Goal: Task Accomplishment & Management: Complete application form

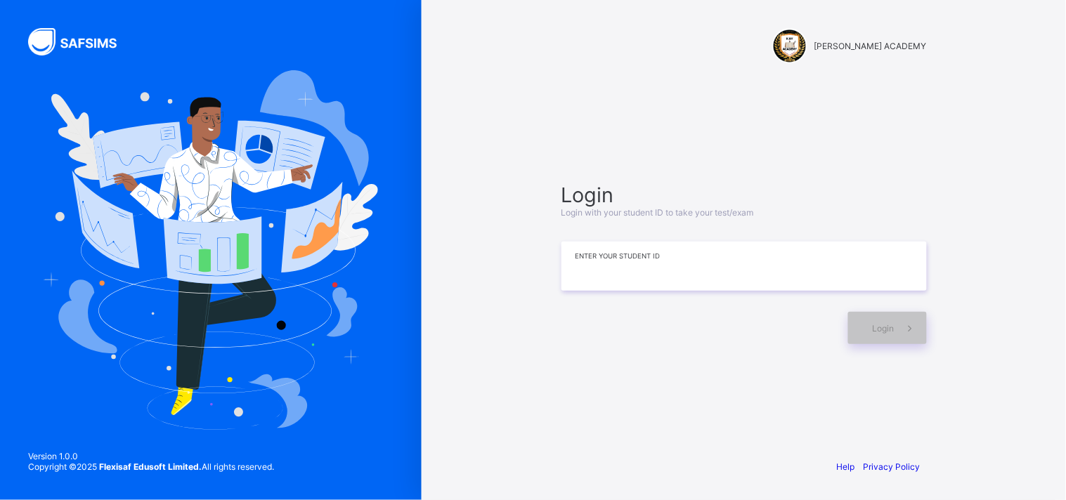
click at [681, 264] on input at bounding box center [743, 266] width 365 height 49
type input "*********"
click at [877, 325] on span "Login" at bounding box center [883, 328] width 22 height 11
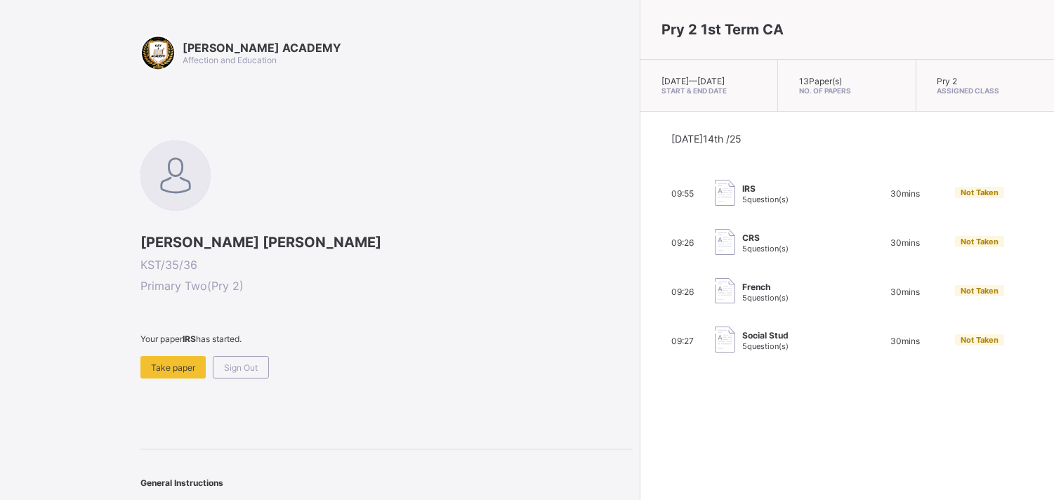
click at [347, 408] on div "[PERSON_NAME] ACADEMY Affection and Education [PERSON_NAME] [PERSON_NAME] KST/3…" at bounding box center [386, 277] width 492 height 485
click at [157, 362] on span "Take paper" at bounding box center [173, 367] width 44 height 11
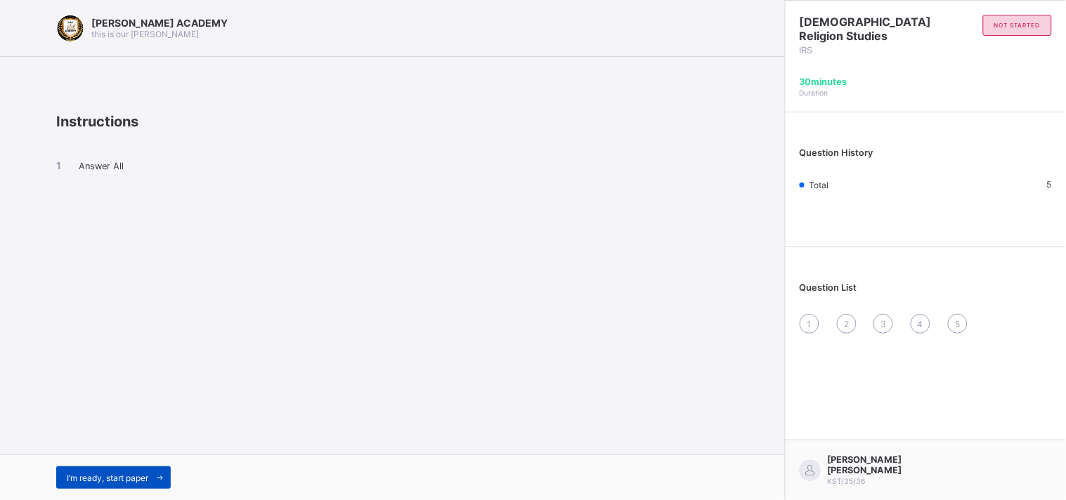
click at [134, 473] on span "I’m ready, start paper" at bounding box center [107, 478] width 81 height 11
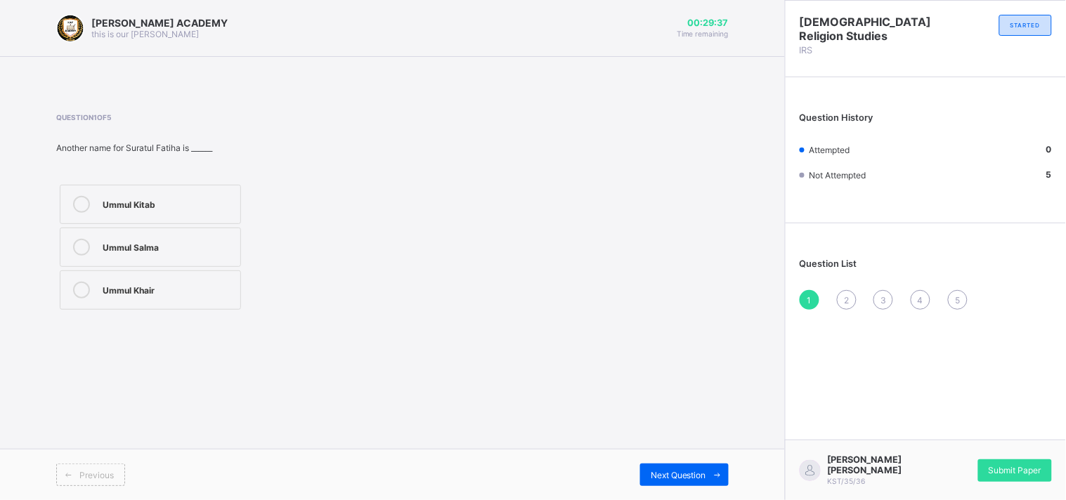
click at [367, 284] on div "Ummul Kitab Ummul Salma Ummul Khair" at bounding box center [213, 247] width 314 height 132
click at [133, 190] on label "Ummul Kitab" at bounding box center [150, 204] width 181 height 39
click at [679, 469] on div "Next Question" at bounding box center [684, 475] width 89 height 22
click at [111, 288] on div "Wa'un" at bounding box center [168, 289] width 131 height 14
click at [661, 462] on div "Previous Next Question" at bounding box center [392, 474] width 785 height 51
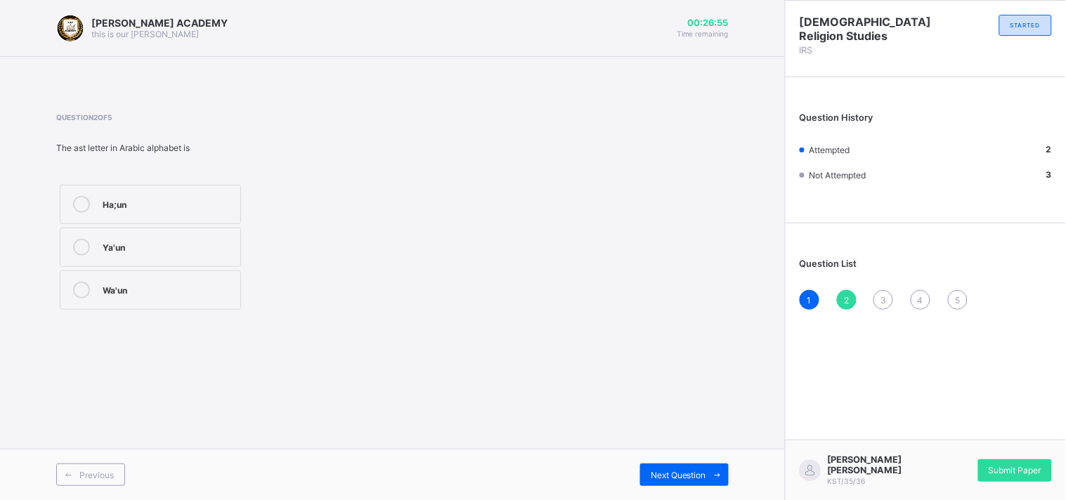
click at [661, 462] on div "Previous Next Question" at bounding box center [392, 474] width 785 height 51
click at [662, 472] on span "Next Question" at bounding box center [677, 475] width 55 height 11
click at [194, 254] on div "27" at bounding box center [168, 247] width 131 height 17
click at [678, 471] on span "Next Question" at bounding box center [677, 475] width 55 height 11
click at [193, 276] on label "6" at bounding box center [150, 289] width 181 height 39
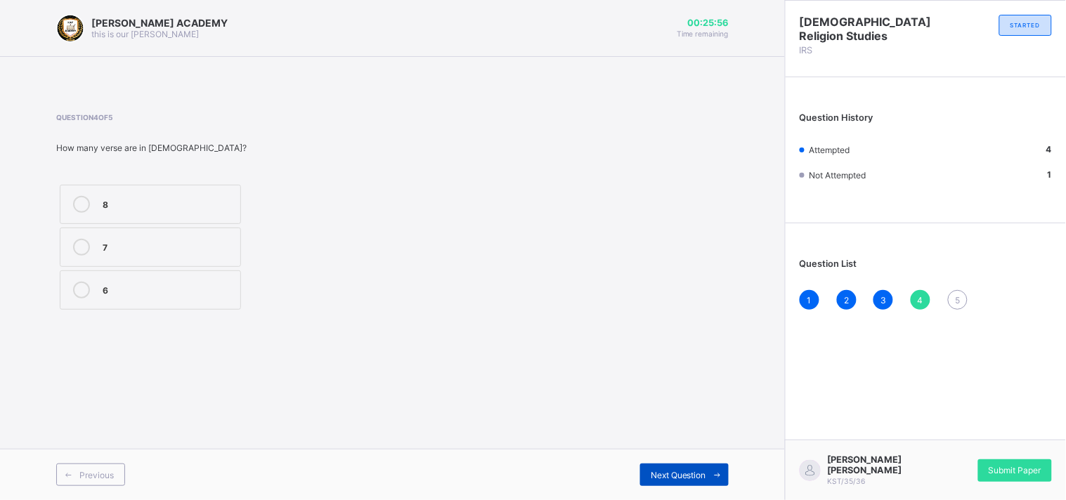
click at [693, 472] on span "Next Question" at bounding box center [677, 475] width 55 height 11
click at [130, 300] on label "Alif" at bounding box center [150, 289] width 181 height 39
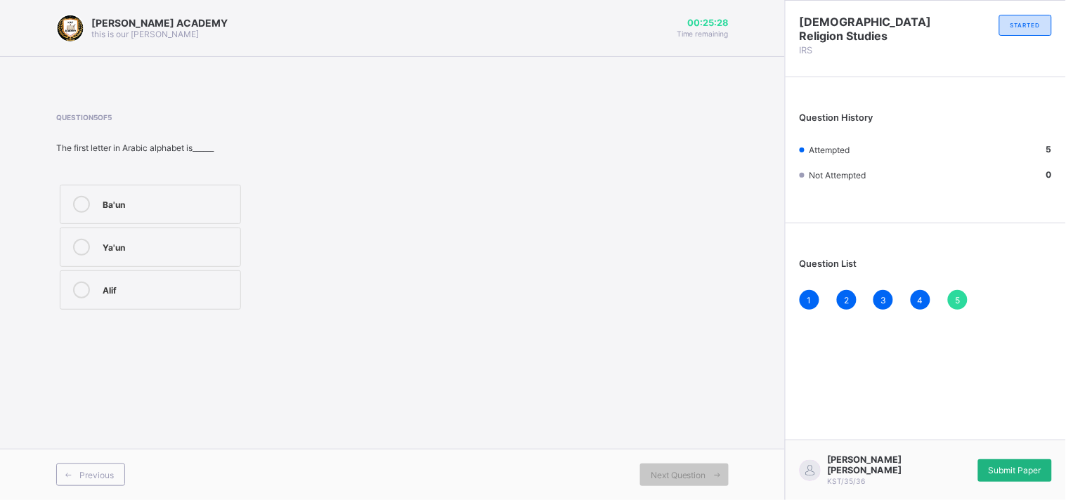
click at [1009, 466] on span "Submit Paper" at bounding box center [1014, 470] width 53 height 11
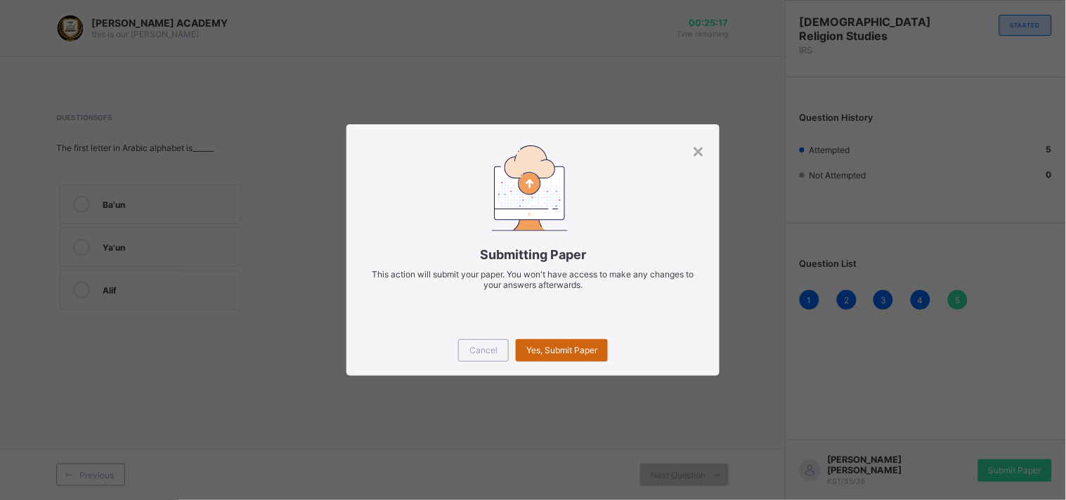
click at [567, 343] on div "Yes, Submit Paper" at bounding box center [562, 350] width 92 height 22
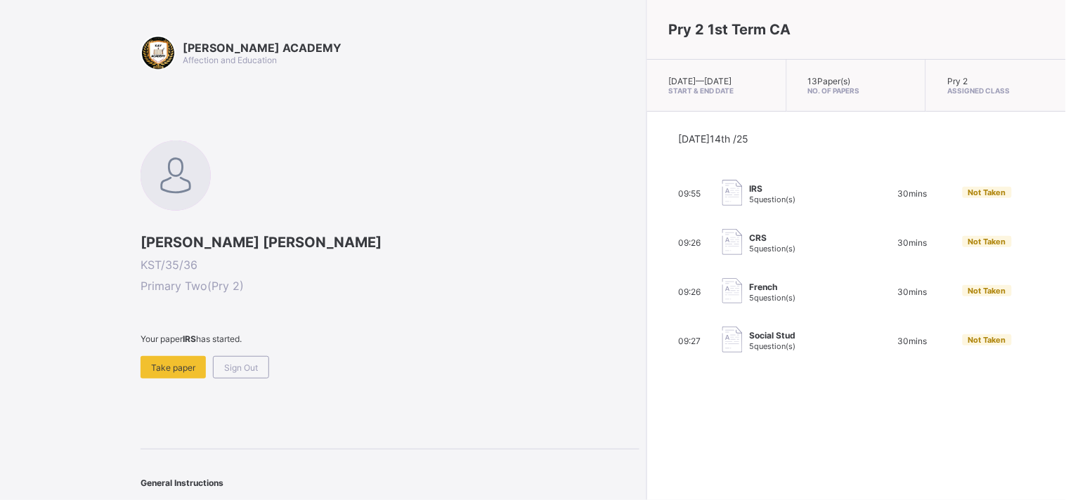
click at [156, 349] on span at bounding box center [389, 350] width 499 height 12
click at [155, 362] on span "Take paper" at bounding box center [173, 367] width 44 height 11
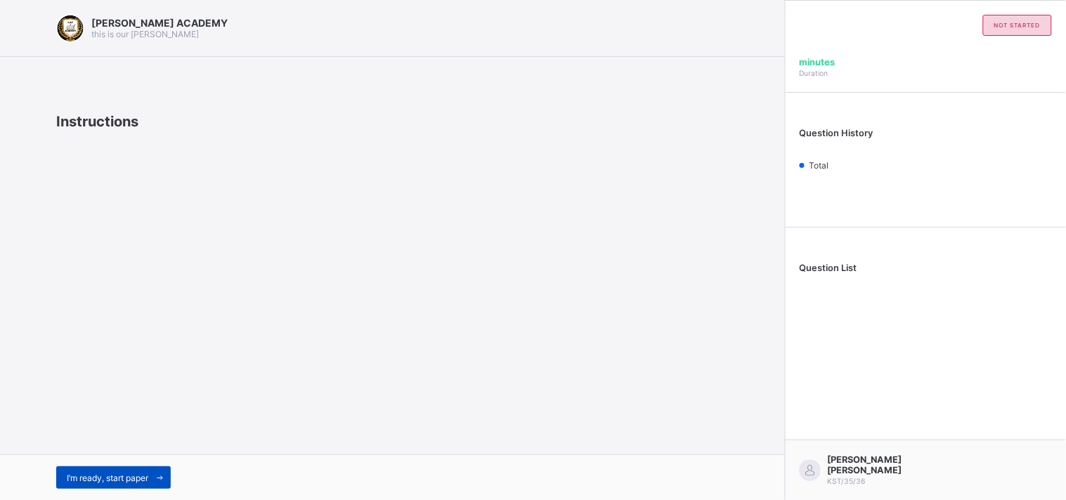
click at [143, 469] on div "I’m ready, start paper" at bounding box center [113, 477] width 114 height 22
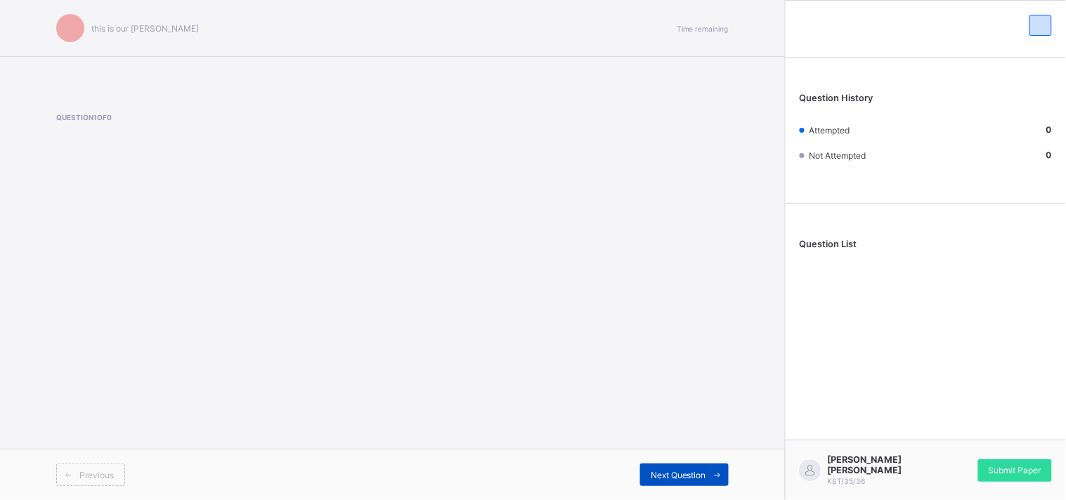
click at [660, 469] on div "Next Question" at bounding box center [684, 475] width 89 height 22
click at [660, 471] on span "Next Question" at bounding box center [677, 475] width 55 height 11
click at [669, 464] on div "Next Question" at bounding box center [684, 475] width 89 height 22
click at [662, 460] on div "Previous Next Question" at bounding box center [392, 474] width 785 height 51
click at [661, 462] on div "Previous Next Question" at bounding box center [392, 474] width 785 height 51
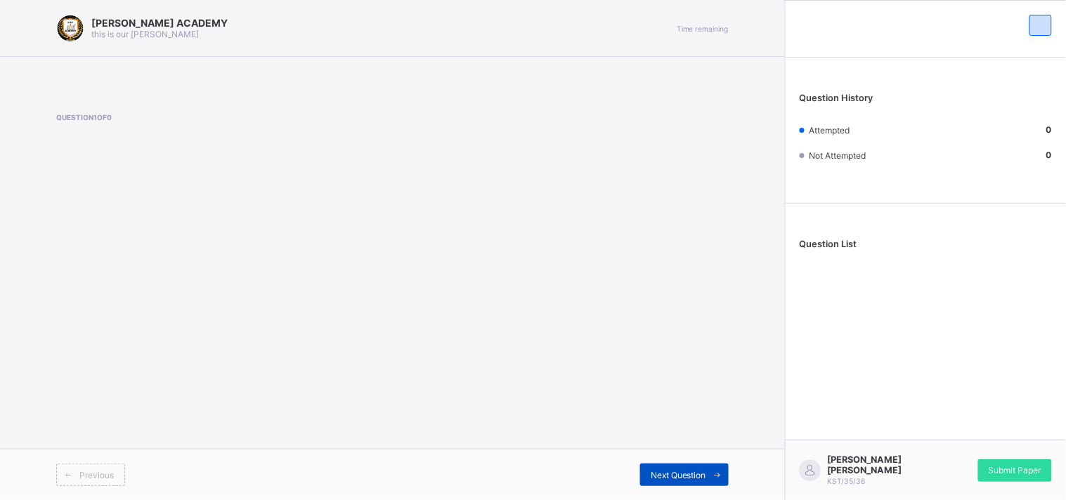
click at [665, 473] on span "Next Question" at bounding box center [677, 475] width 55 height 11
click at [664, 471] on span "Next Question" at bounding box center [677, 475] width 55 height 11
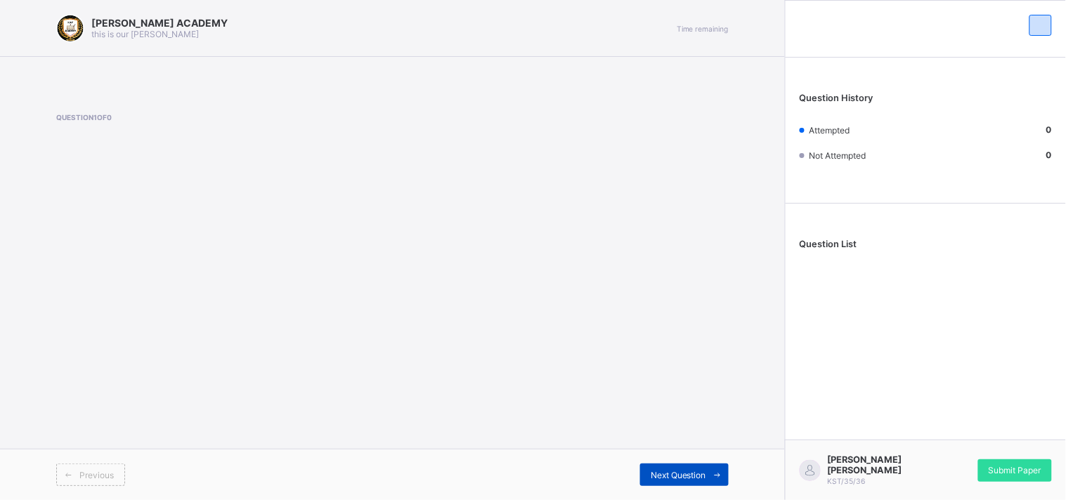
click at [663, 468] on div "Next Question" at bounding box center [684, 475] width 89 height 22
click at [1021, 465] on span "Submit Paper" at bounding box center [1014, 470] width 53 height 11
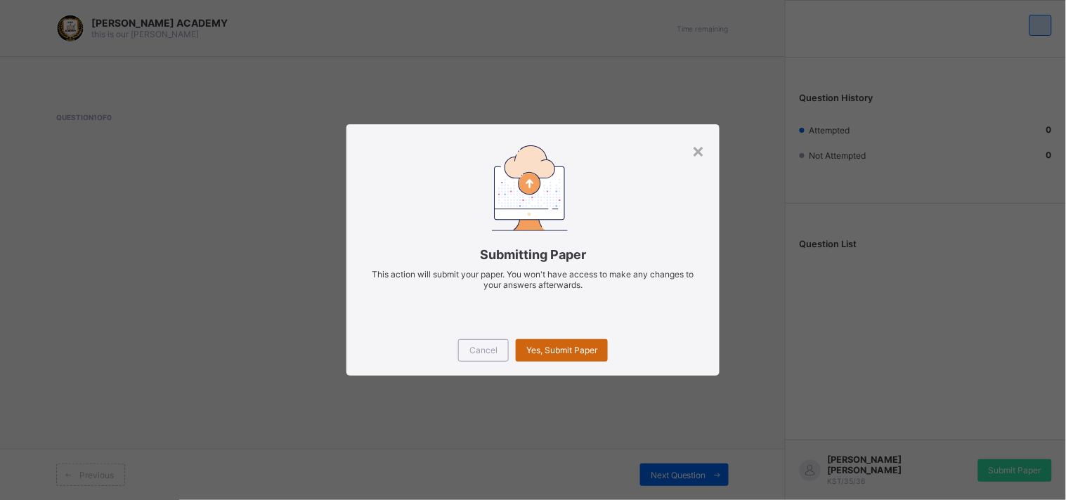
click at [558, 351] on span "Yes, Submit Paper" at bounding box center [561, 350] width 71 height 11
click at [583, 340] on div "Yes, Submit Paper" at bounding box center [562, 350] width 92 height 22
click at [545, 344] on div "Yes, Submit Paper" at bounding box center [562, 350] width 92 height 22
click at [700, 140] on div "×" at bounding box center [698, 150] width 13 height 24
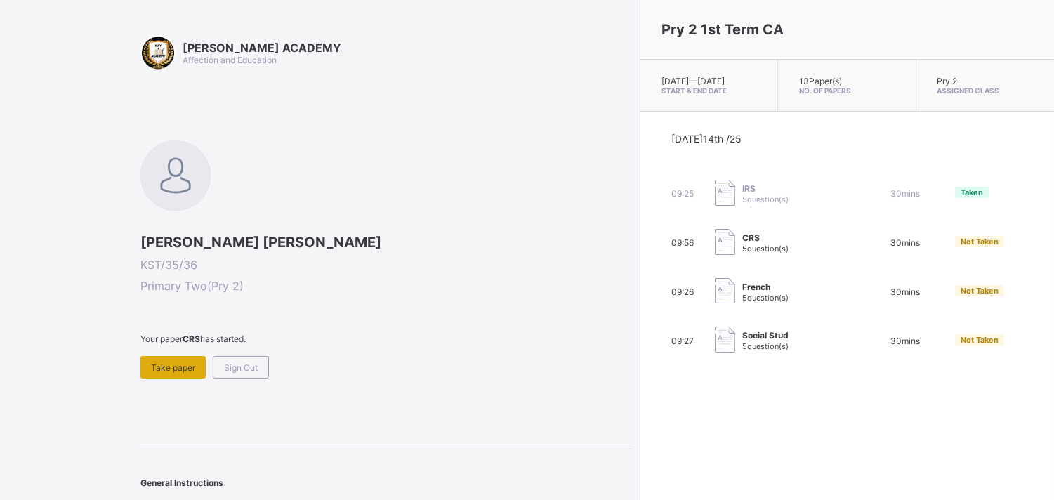
click at [192, 367] on span "Take paper" at bounding box center [173, 367] width 44 height 11
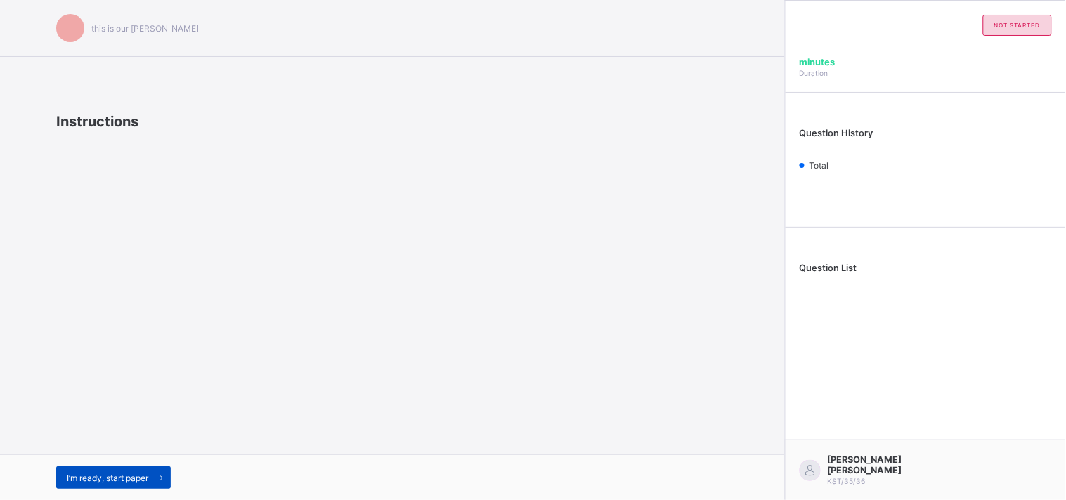
click at [138, 473] on span "I’m ready, start paper" at bounding box center [107, 478] width 81 height 11
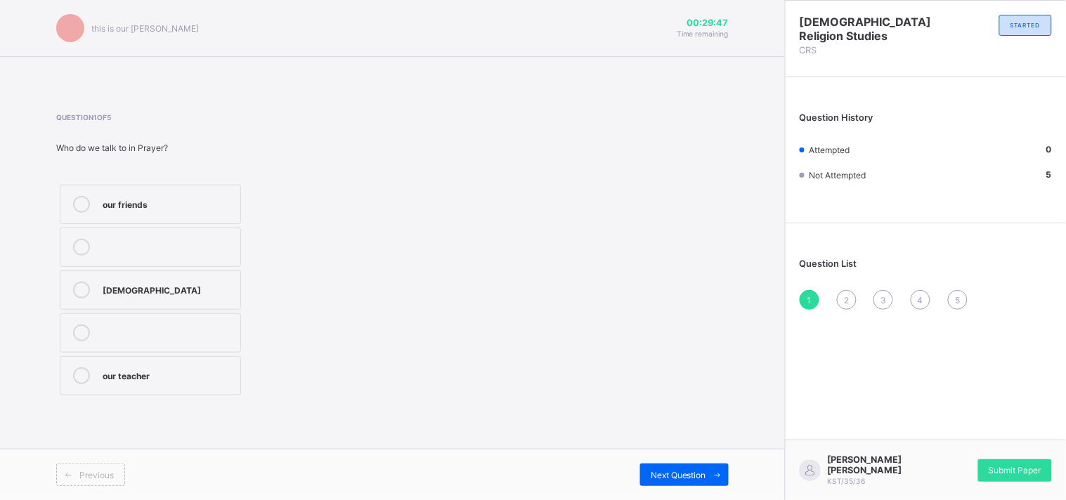
click at [114, 201] on div "our friends" at bounding box center [168, 203] width 131 height 14
click at [1008, 466] on span "Submit Paper" at bounding box center [1014, 470] width 53 height 11
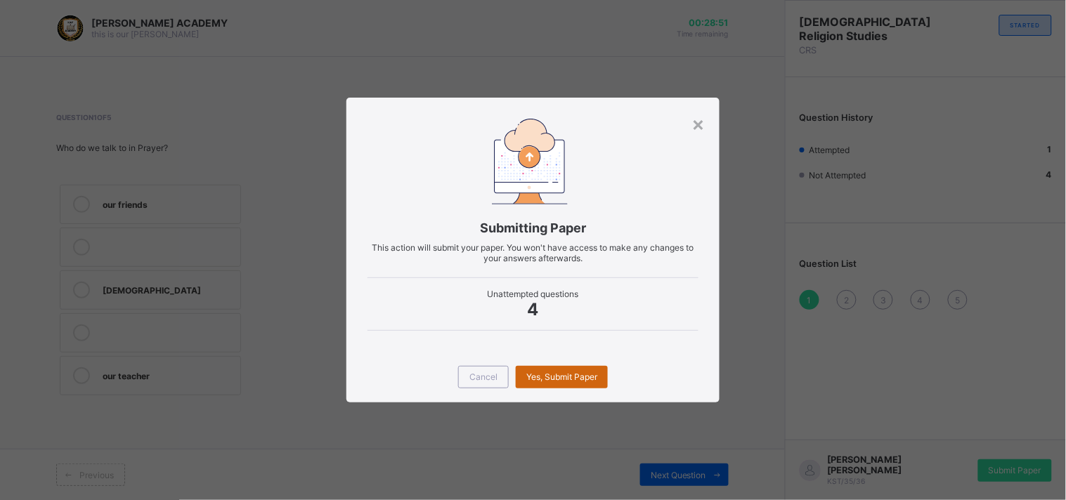
click at [579, 377] on span "Yes, Submit Paper" at bounding box center [561, 377] width 71 height 11
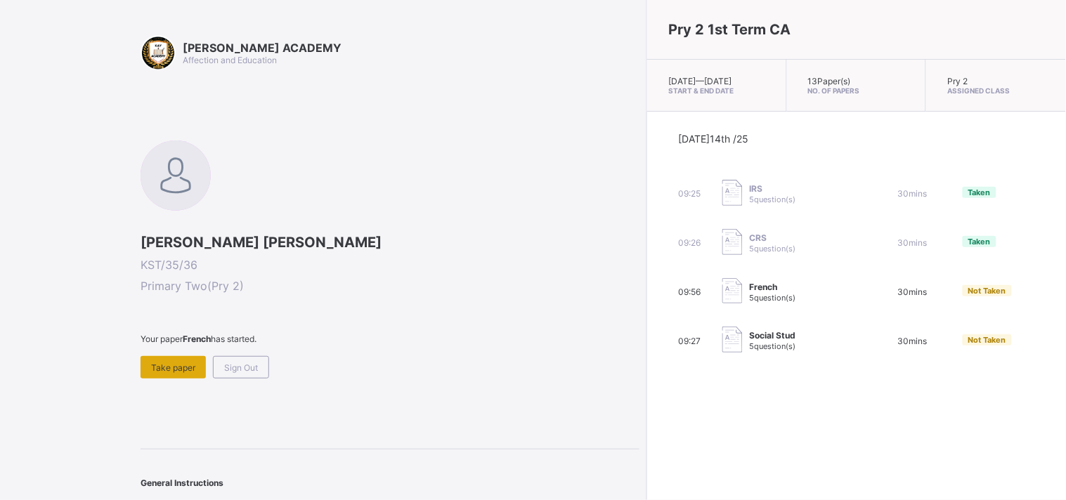
click at [181, 368] on span "Take paper" at bounding box center [173, 367] width 44 height 11
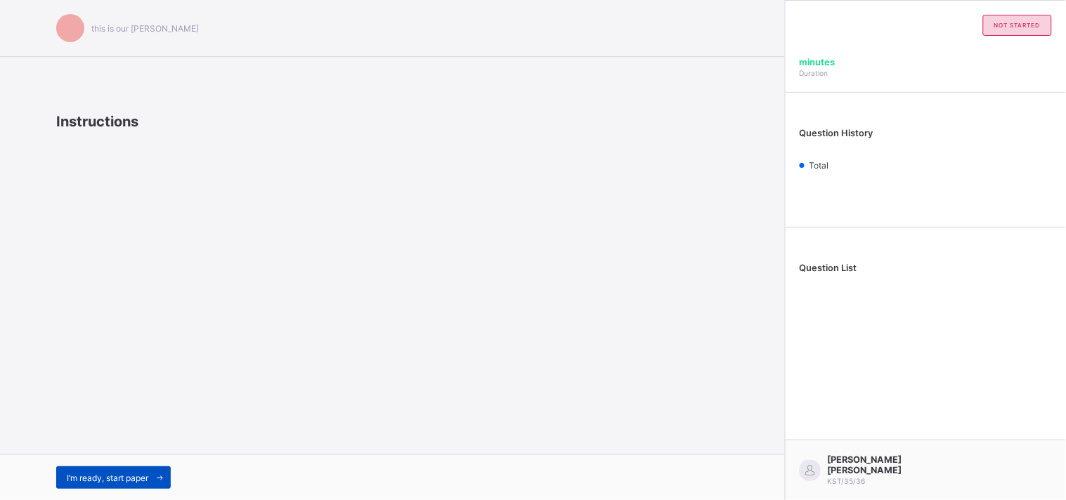
click at [122, 483] on div "I’m ready, start paper" at bounding box center [113, 477] width 114 height 22
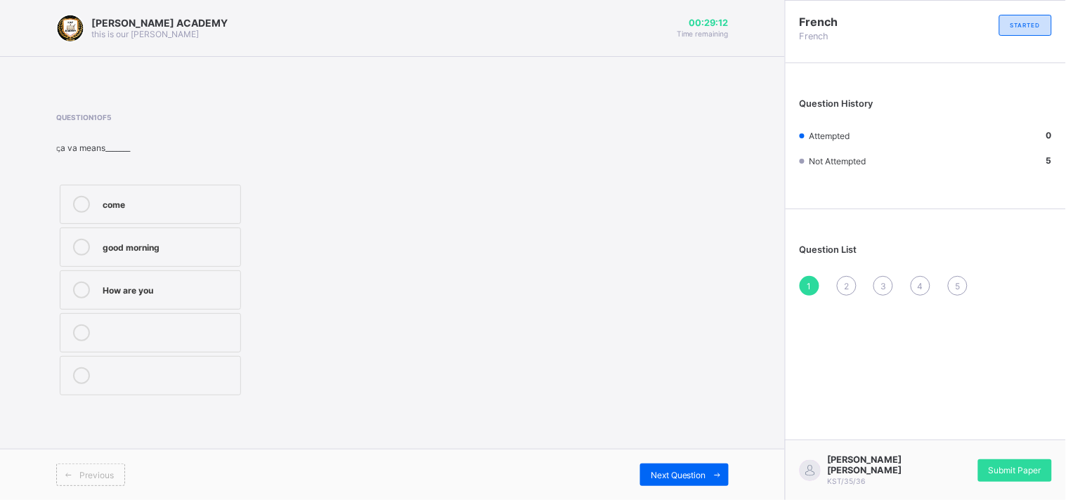
click at [104, 244] on div "good morning" at bounding box center [168, 246] width 131 height 14
click at [657, 474] on span "Next Question" at bounding box center [677, 475] width 55 height 11
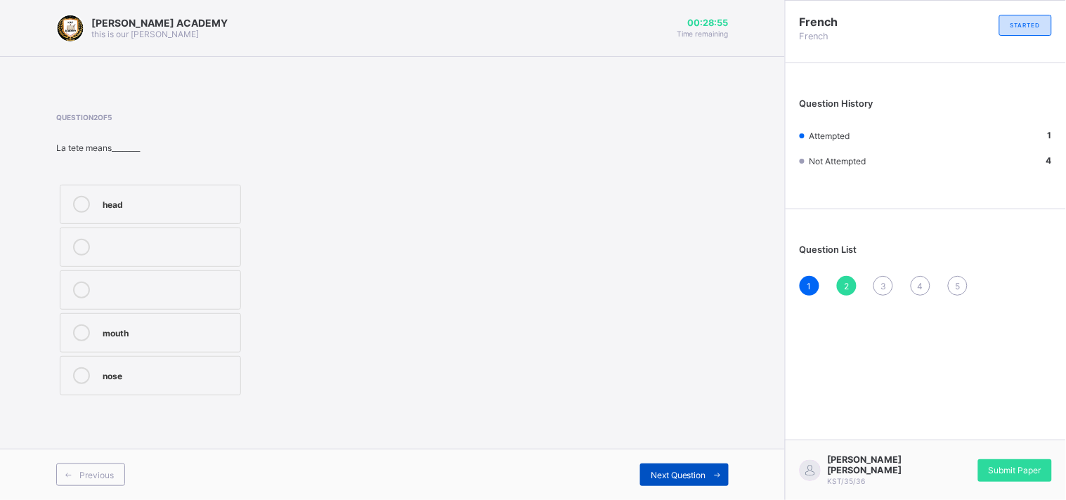
click at [650, 466] on div "Next Question" at bounding box center [684, 475] width 89 height 22
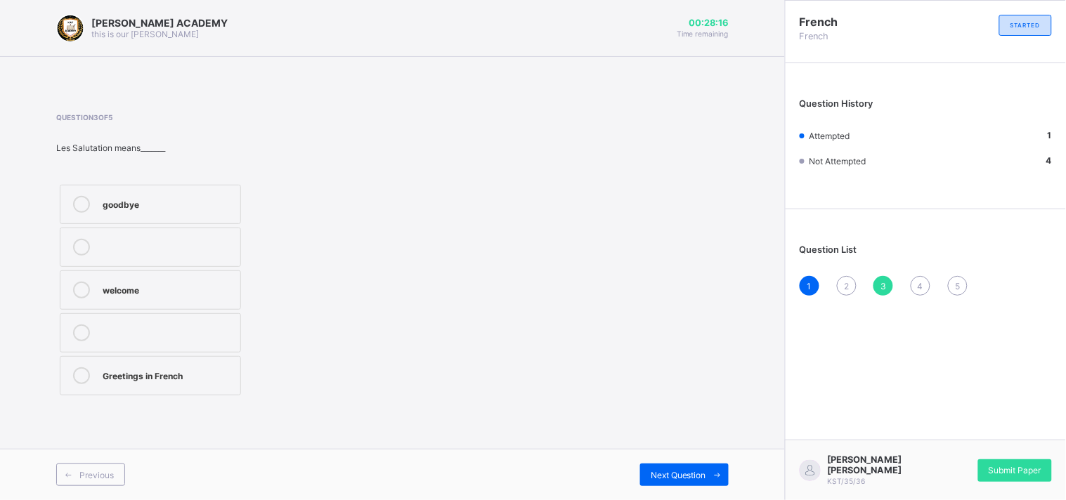
click at [127, 366] on label "Greetings in French" at bounding box center [150, 375] width 181 height 39
click at [679, 482] on div "Next Question" at bounding box center [684, 475] width 89 height 22
click at [131, 197] on div "What is your name" at bounding box center [168, 203] width 131 height 14
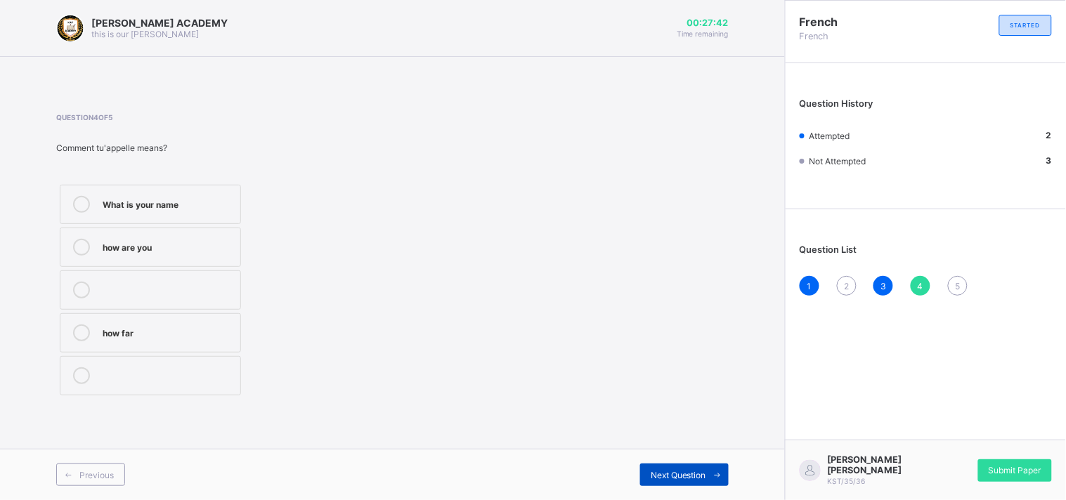
click at [679, 482] on div "Next Question" at bounding box center [684, 475] width 89 height 22
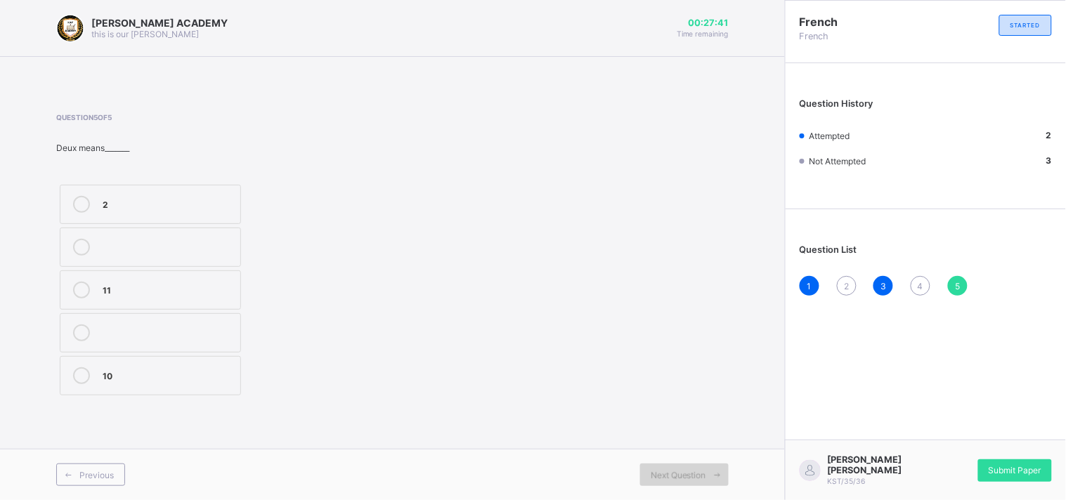
click at [679, 482] on div "Next Question" at bounding box center [684, 475] width 89 height 22
click at [846, 291] on div "2" at bounding box center [847, 286] width 20 height 20
click at [191, 338] on div "mouth" at bounding box center [168, 332] width 131 height 14
click at [655, 486] on div "Previous Next Question" at bounding box center [392, 474] width 785 height 51
click at [660, 480] on span "Next Question" at bounding box center [677, 475] width 55 height 11
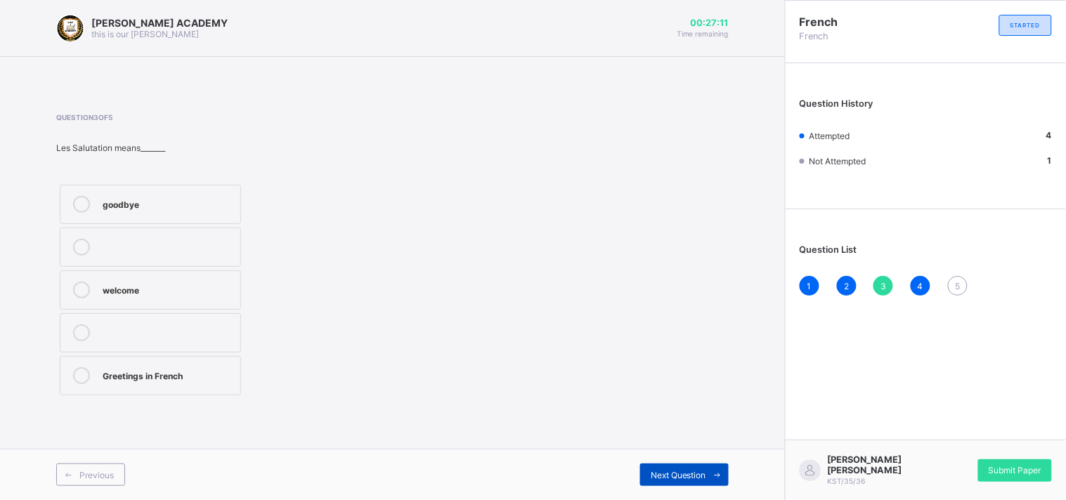
click at [660, 480] on span "Next Question" at bounding box center [677, 475] width 55 height 11
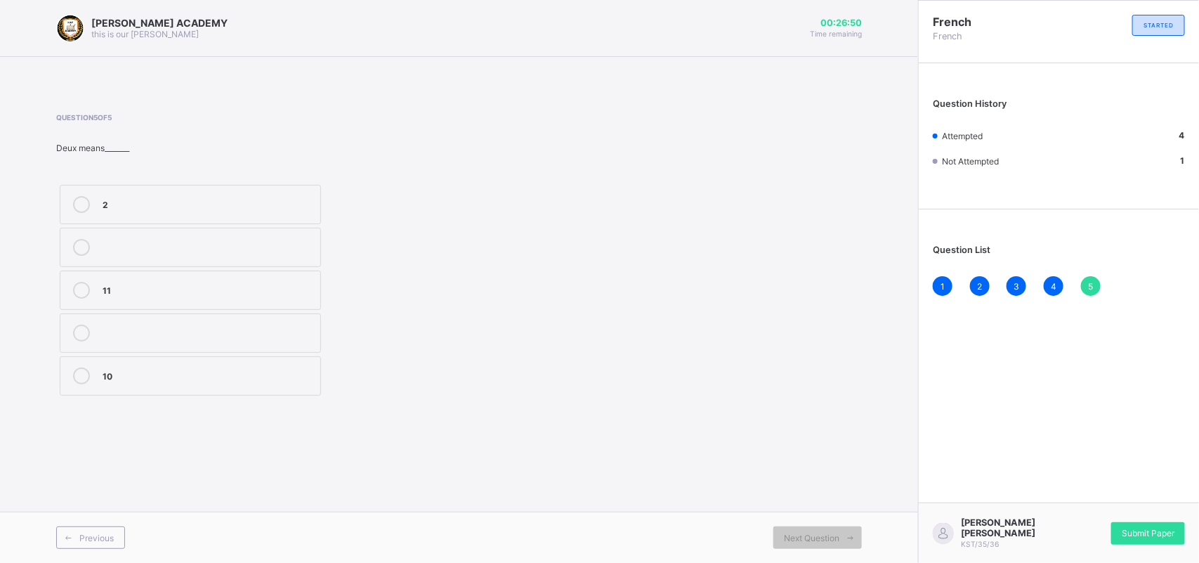
click at [152, 208] on div "2" at bounding box center [208, 203] width 211 height 14
click at [1065, 499] on span "Submit Paper" at bounding box center [1148, 533] width 53 height 11
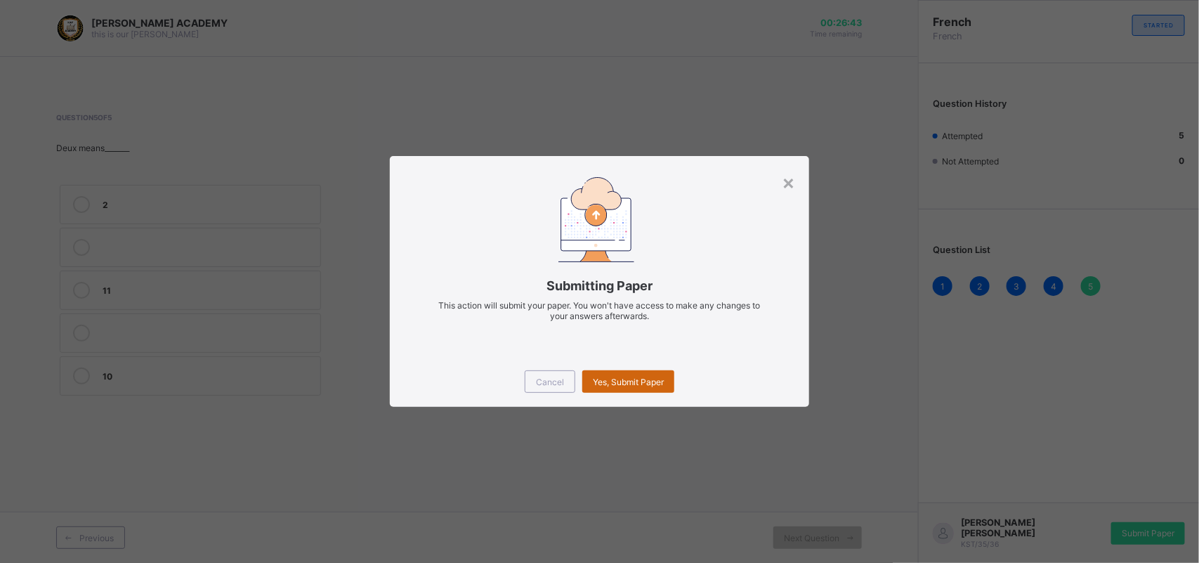
click at [636, 384] on span "Yes, Submit Paper" at bounding box center [628, 382] width 71 height 11
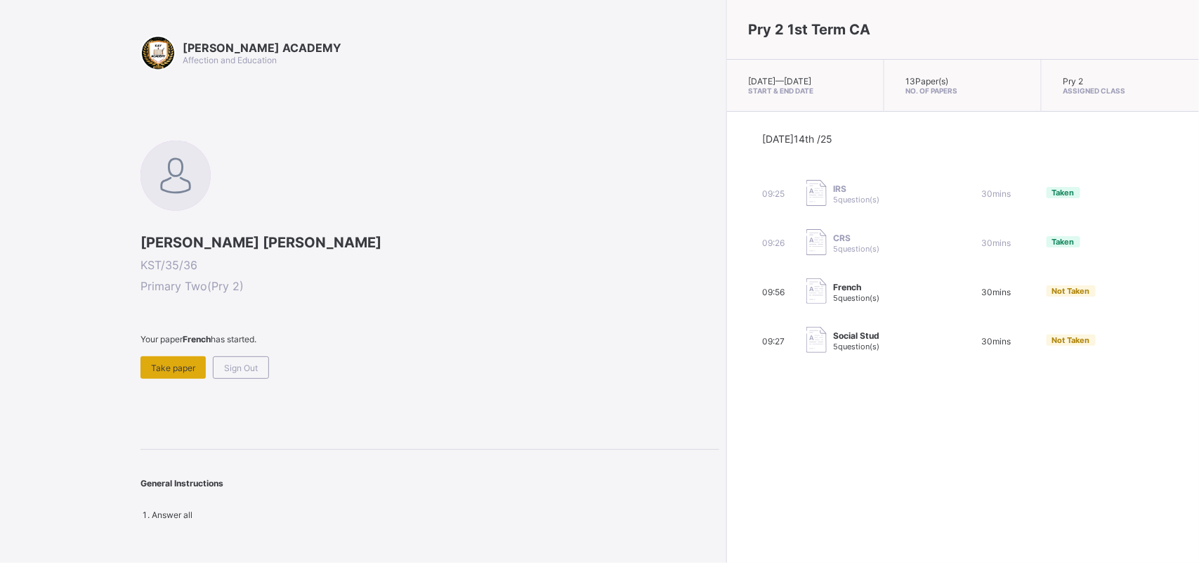
click at [165, 356] on div "Take paper" at bounding box center [172, 367] width 65 height 22
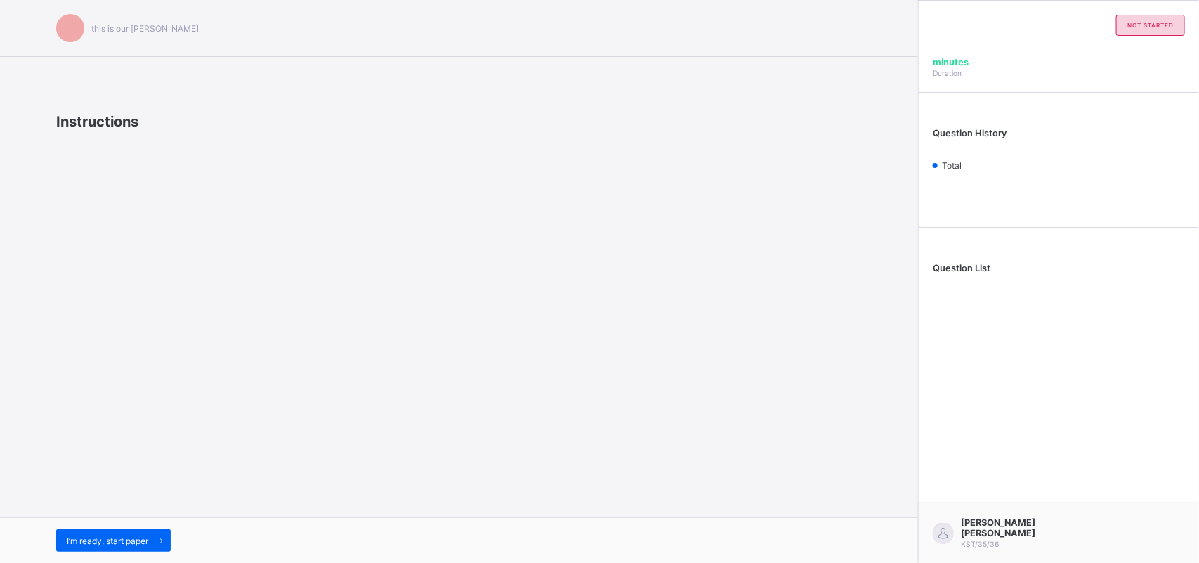
click at [120, 499] on div "I’m ready, start paper" at bounding box center [459, 540] width 918 height 46
click at [155, 499] on span at bounding box center [159, 540] width 22 height 22
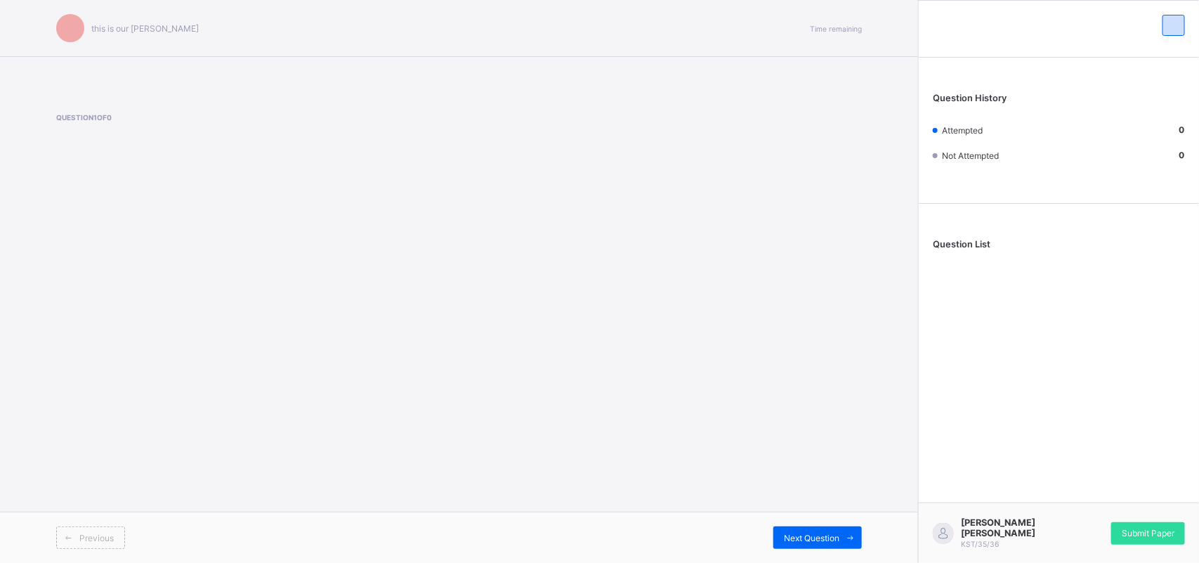
drag, startPoint x: 433, startPoint y: 476, endPoint x: 551, endPoint y: 485, distance: 119.1
click at [551, 485] on div "this is our [PERSON_NAME] Time remaining Question 1 of 0 Previous Next Question" at bounding box center [459, 281] width 918 height 563
click at [794, 499] on div "Next Question" at bounding box center [817, 537] width 89 height 22
click at [801, 499] on span "Next Question" at bounding box center [811, 537] width 55 height 11
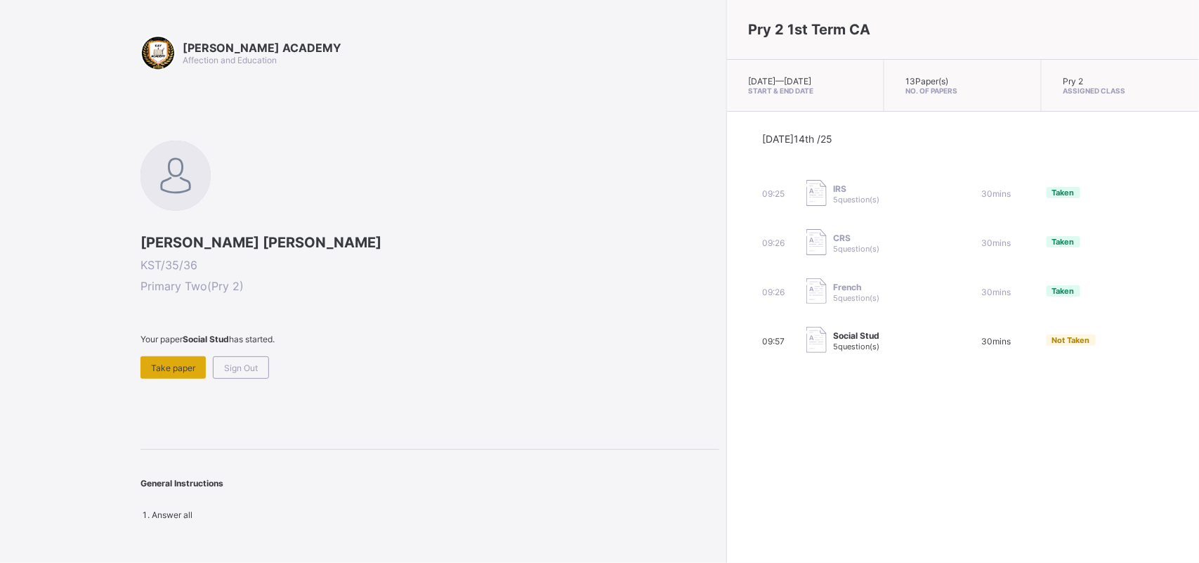
click at [153, 362] on span "Take paper" at bounding box center [173, 367] width 44 height 11
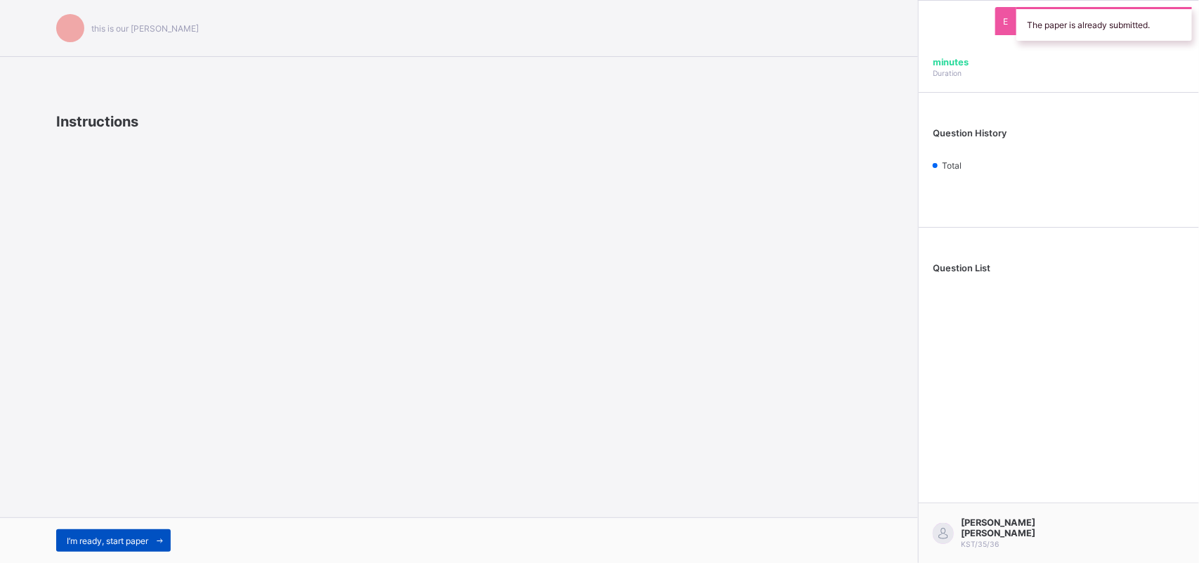
click at [129, 499] on span "I’m ready, start paper" at bounding box center [107, 540] width 81 height 11
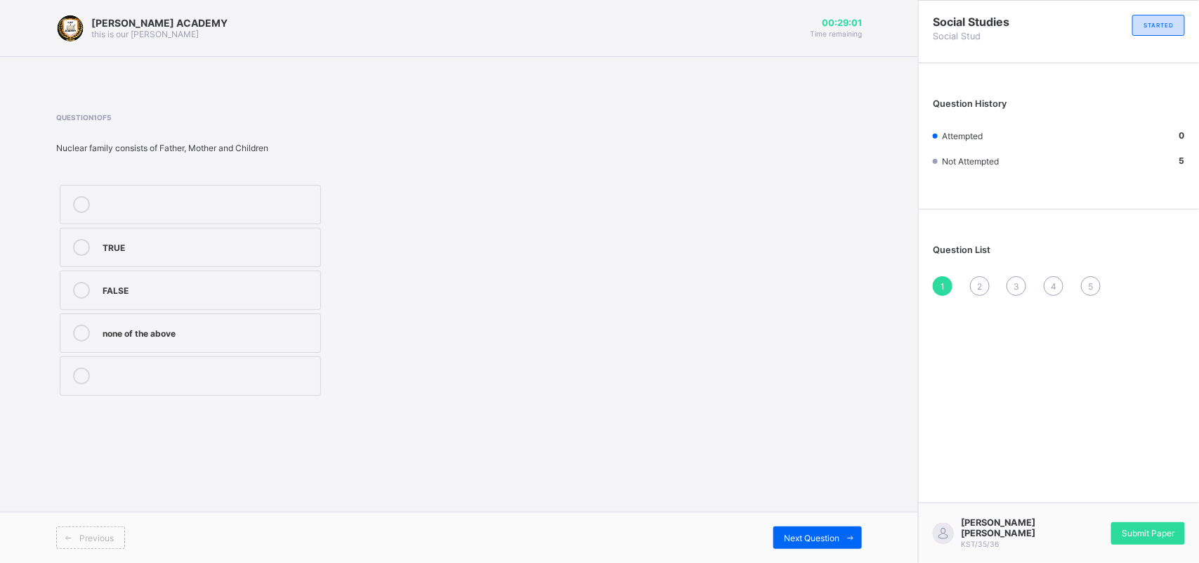
click at [128, 244] on div "TRUE" at bounding box center [208, 246] width 211 height 14
click at [781, 499] on div "Previous Next Question" at bounding box center [459, 536] width 918 height 51
click at [809, 499] on span "Next Question" at bounding box center [811, 537] width 55 height 11
click at [778, 499] on div "Next Question" at bounding box center [817, 537] width 89 height 22
drag, startPoint x: 978, startPoint y: 270, endPoint x: 978, endPoint y: 278, distance: 7.7
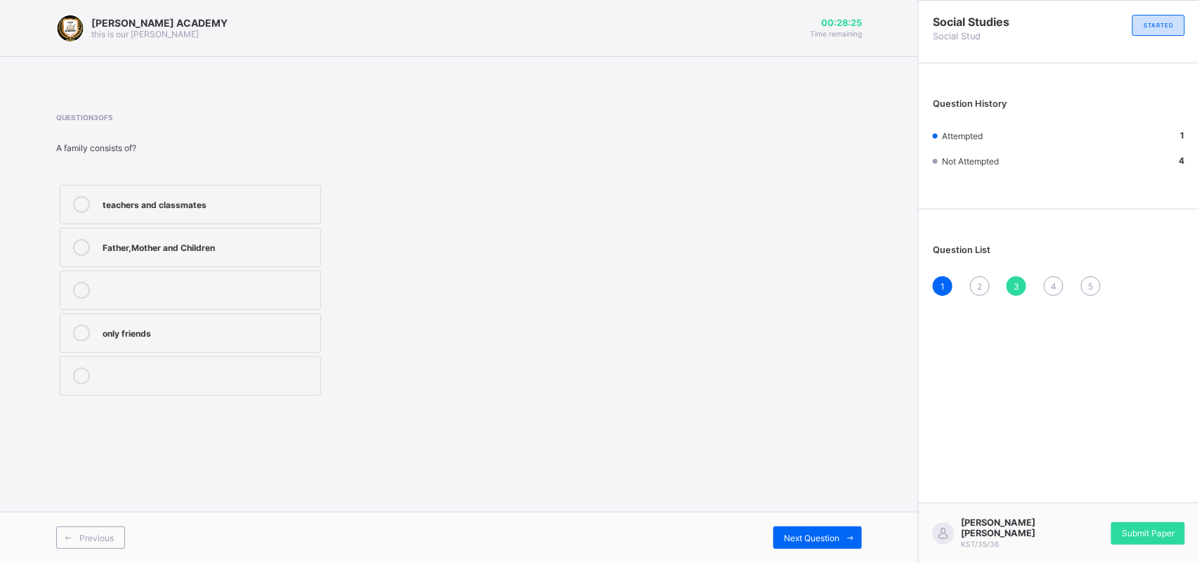
click at [978, 278] on div "Question List 1 2 3 4 5" at bounding box center [1059, 262] width 280 height 93
click at [978, 281] on span "2" at bounding box center [979, 286] width 5 height 11
click at [207, 190] on label "Mummy or Daddy" at bounding box center [190, 204] width 261 height 39
click at [799, 499] on div "Next Question" at bounding box center [817, 537] width 89 height 22
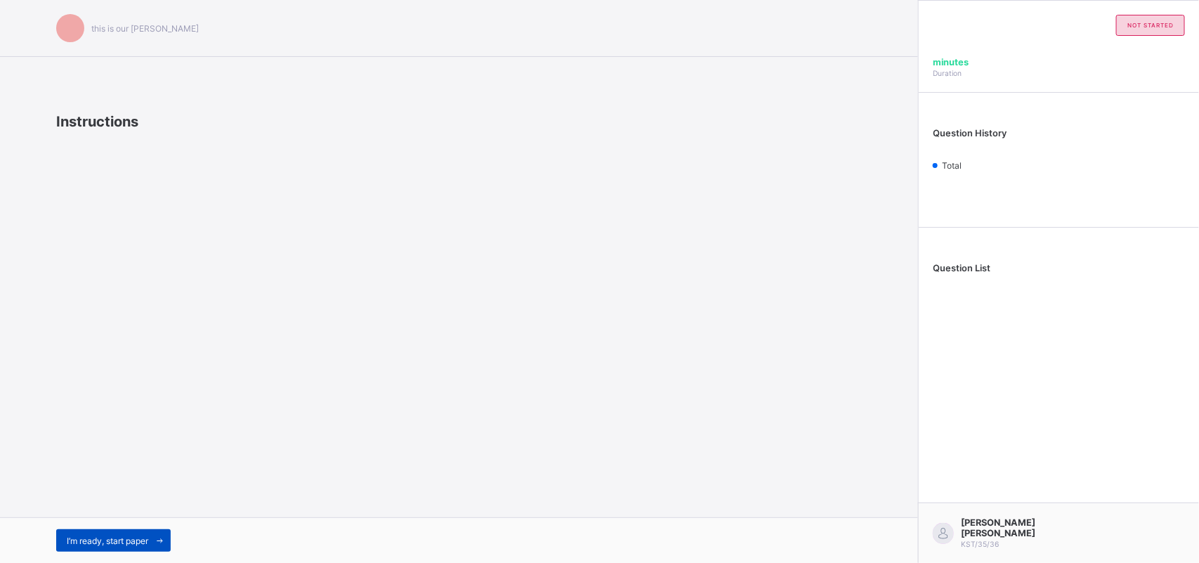
click at [111, 532] on div "I’m ready, start paper" at bounding box center [113, 540] width 114 height 22
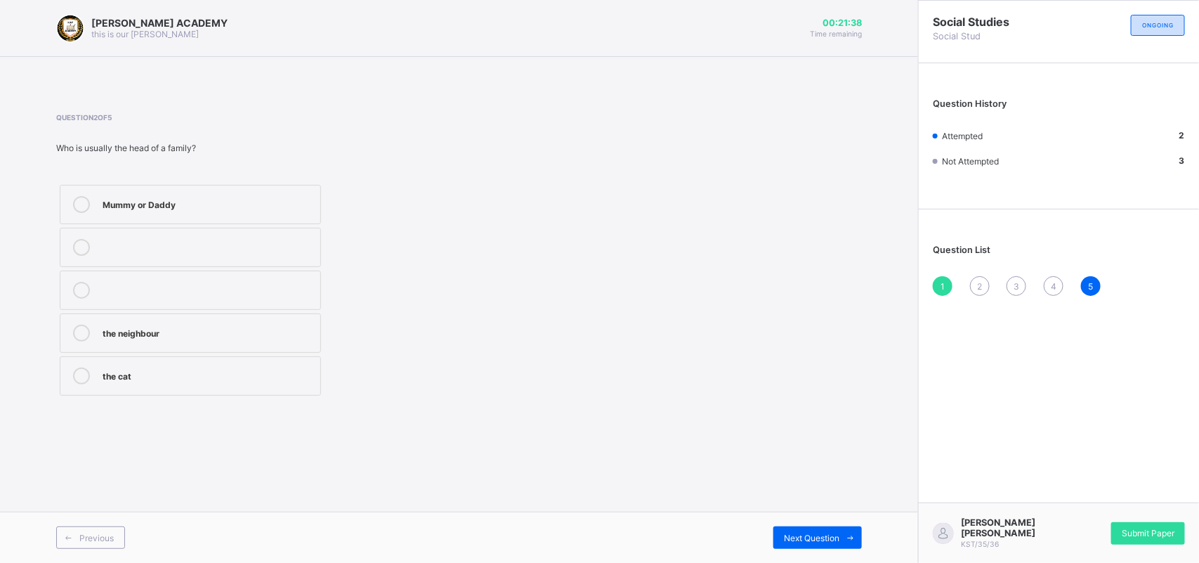
click at [295, 190] on label "Mummy or Daddy" at bounding box center [190, 204] width 261 height 39
drag, startPoint x: 295, startPoint y: 190, endPoint x: 401, endPoint y: 202, distance: 106.7
click at [401, 202] on div "Mummy or Daddy the neighbour the cat" at bounding box center [279, 290] width 447 height 218
click at [981, 285] on span "2" at bounding box center [979, 286] width 5 height 11
click at [237, 188] on label "4" at bounding box center [190, 204] width 261 height 39
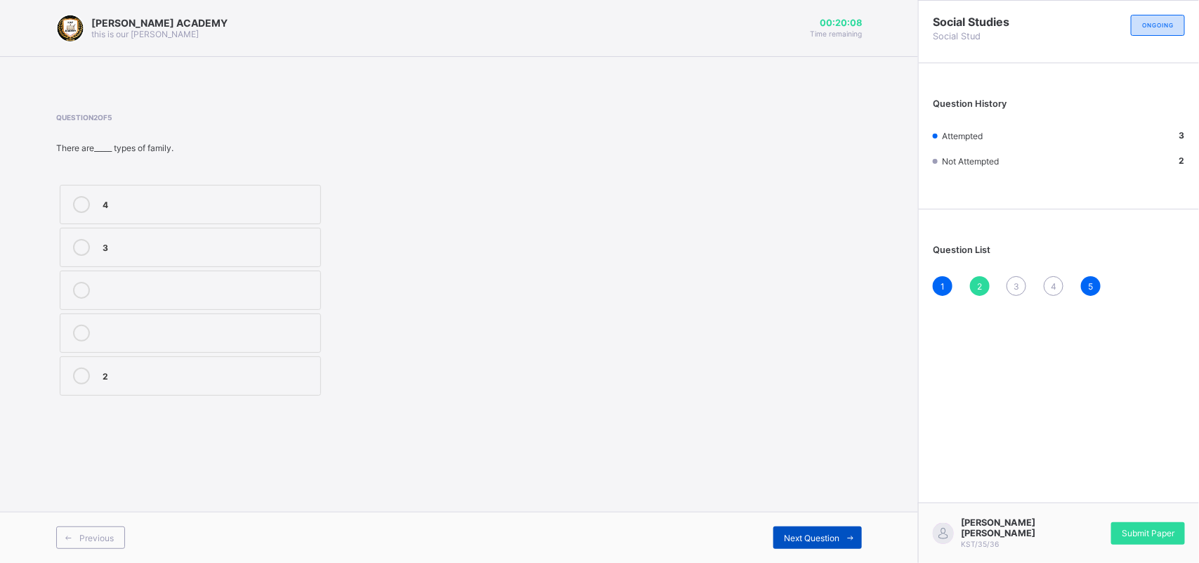
click at [824, 539] on span "Next Question" at bounding box center [811, 537] width 55 height 11
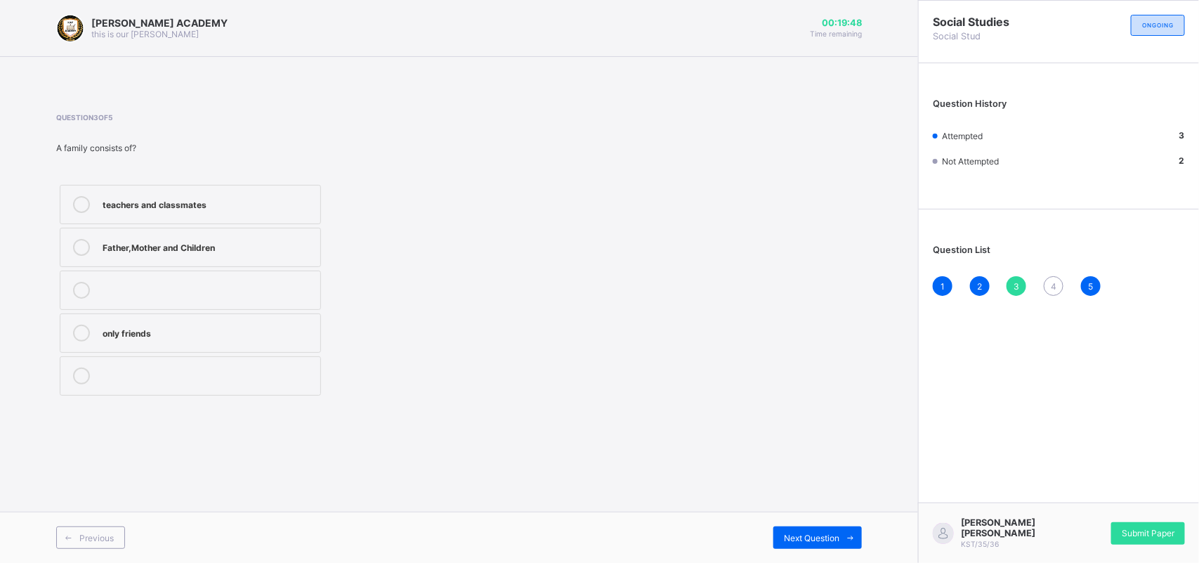
click at [117, 248] on div "Father,Mother and Children" at bounding box center [208, 246] width 211 height 14
click at [829, 522] on div "Previous Next Question" at bounding box center [459, 536] width 918 height 51
click at [835, 542] on div "Next Question" at bounding box center [817, 537] width 89 height 22
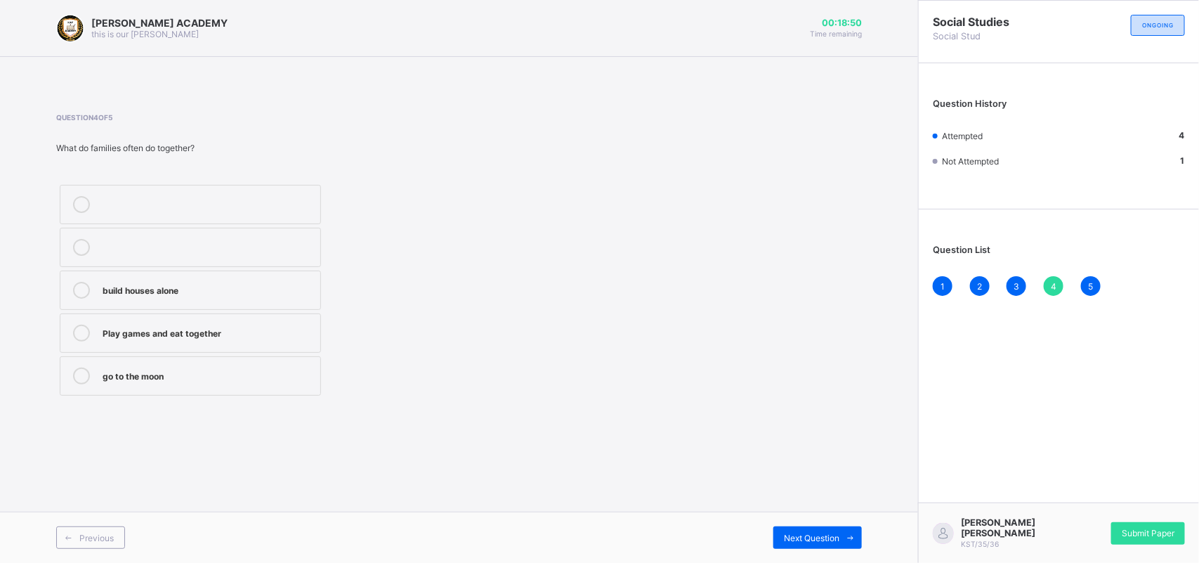
click at [236, 334] on div "Play games and eat together" at bounding box center [208, 332] width 211 height 14
click at [816, 531] on div "Next Question" at bounding box center [817, 537] width 89 height 22
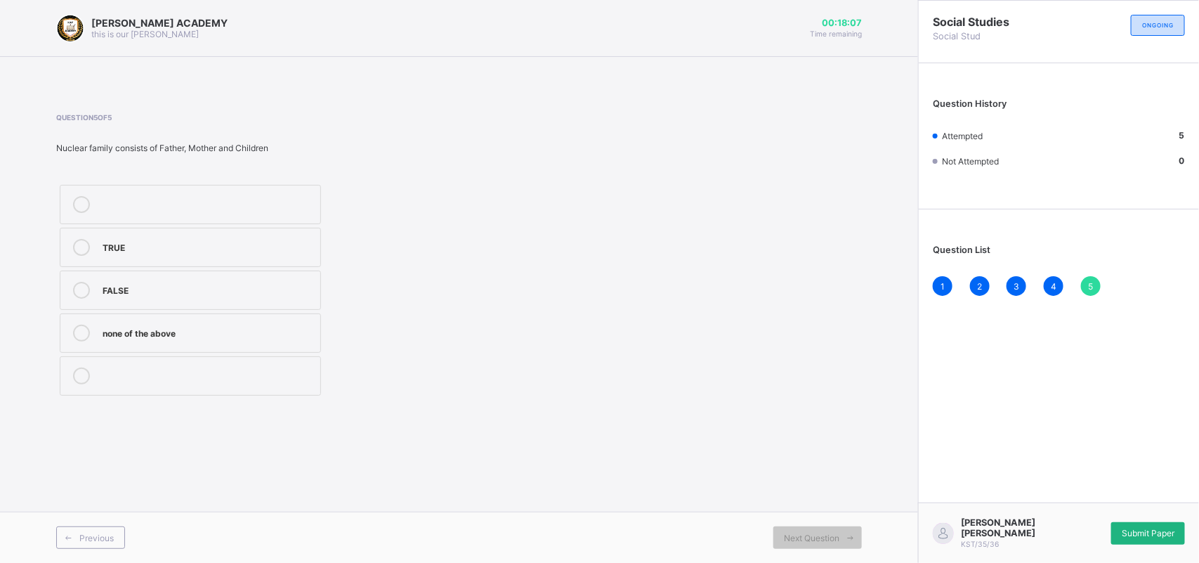
click at [1160, 528] on span "Submit Paper" at bounding box center [1148, 533] width 53 height 11
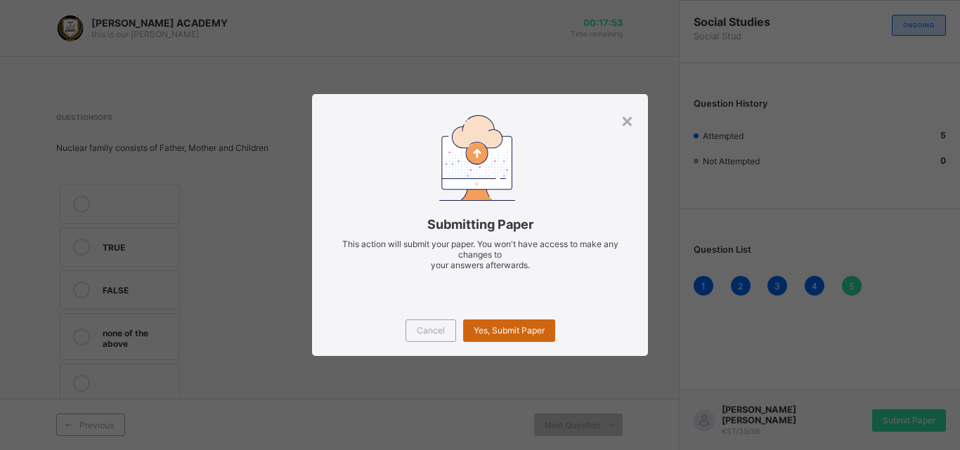
click at [502, 334] on span "Yes, Submit Paper" at bounding box center [508, 330] width 71 height 11
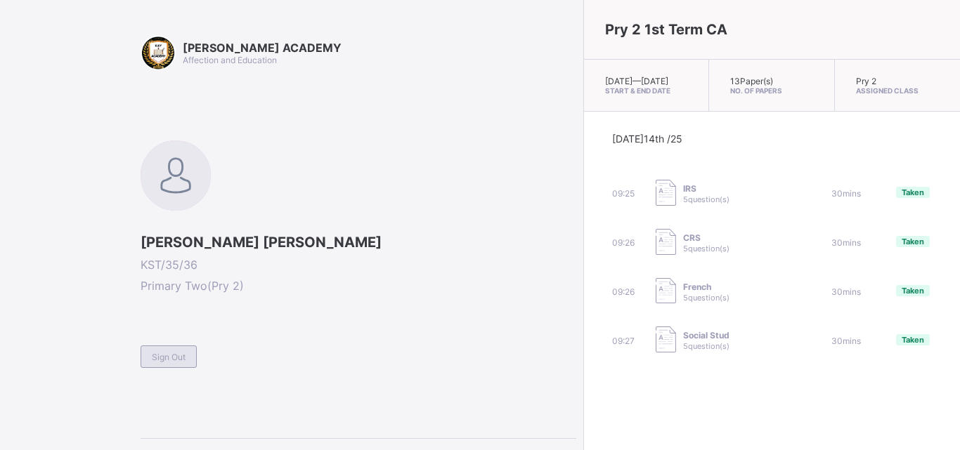
click at [180, 365] on div "Sign Out" at bounding box center [168, 357] width 56 height 22
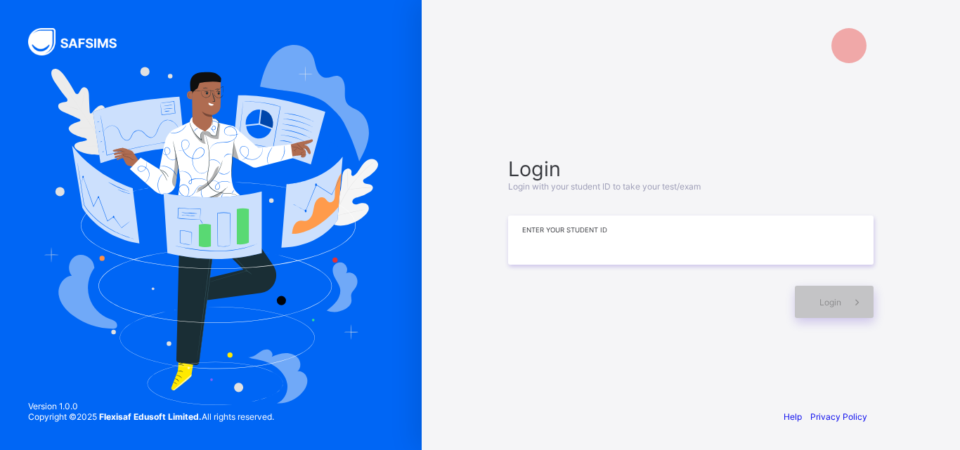
click at [784, 247] on input at bounding box center [690, 240] width 365 height 49
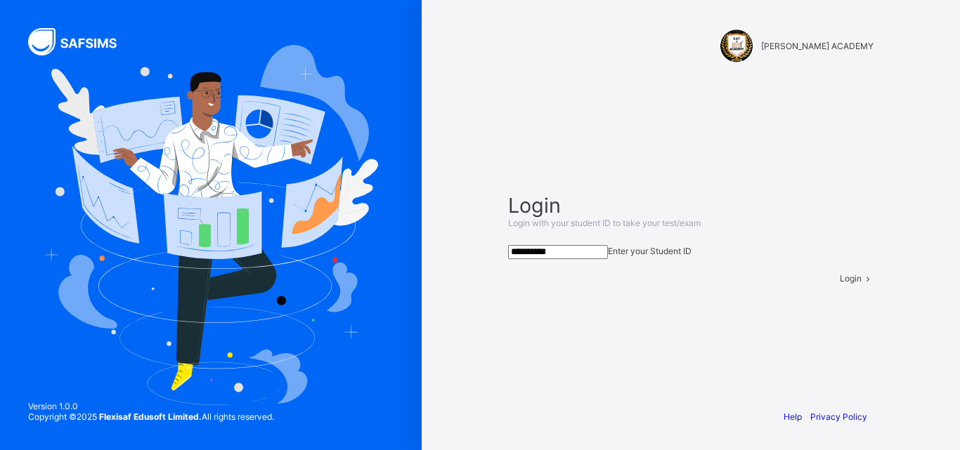
type input "**********"
click at [839, 284] on div "Login" at bounding box center [856, 278] width 34 height 11
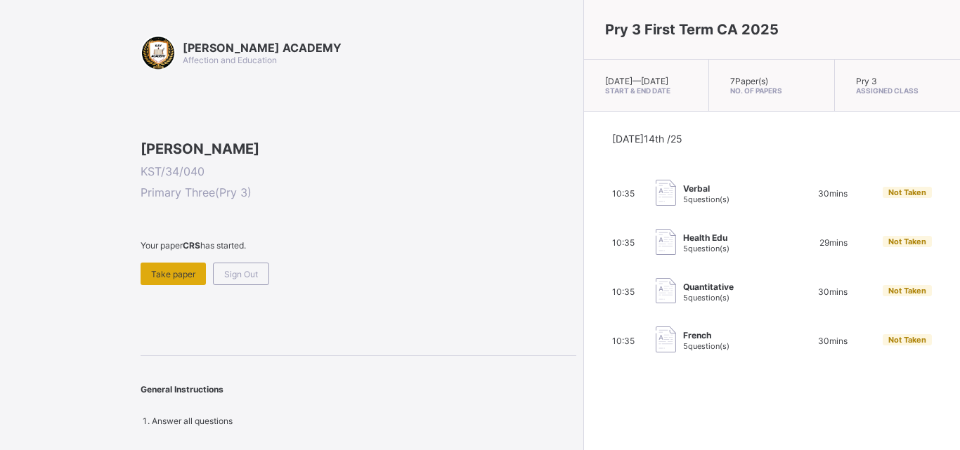
click at [192, 280] on span "Take paper" at bounding box center [173, 274] width 44 height 11
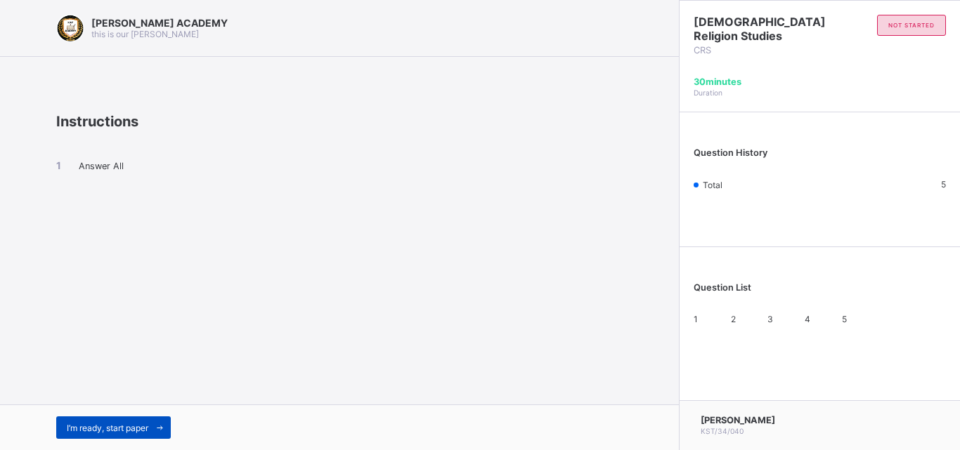
click at [126, 426] on span "I’m ready, start paper" at bounding box center [107, 428] width 81 height 11
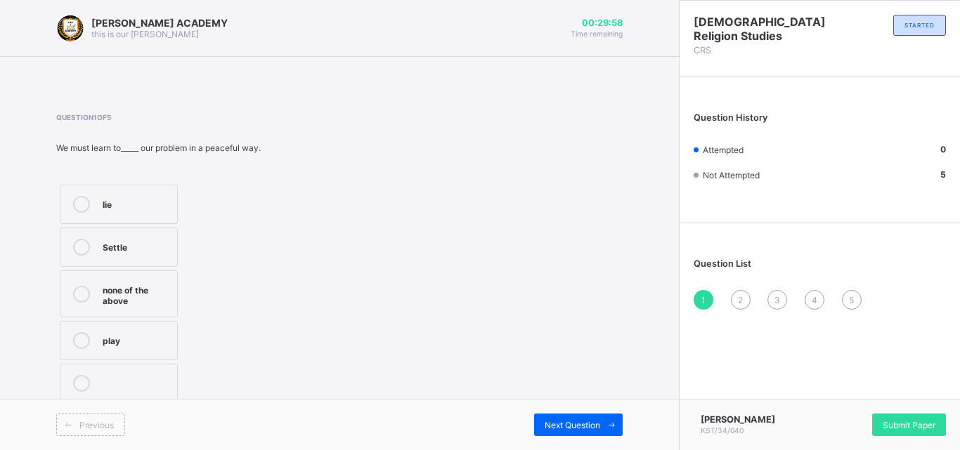
click at [117, 204] on div "lie" at bounding box center [136, 203] width 67 height 14
click at [915, 421] on span "Submit Paper" at bounding box center [908, 425] width 53 height 11
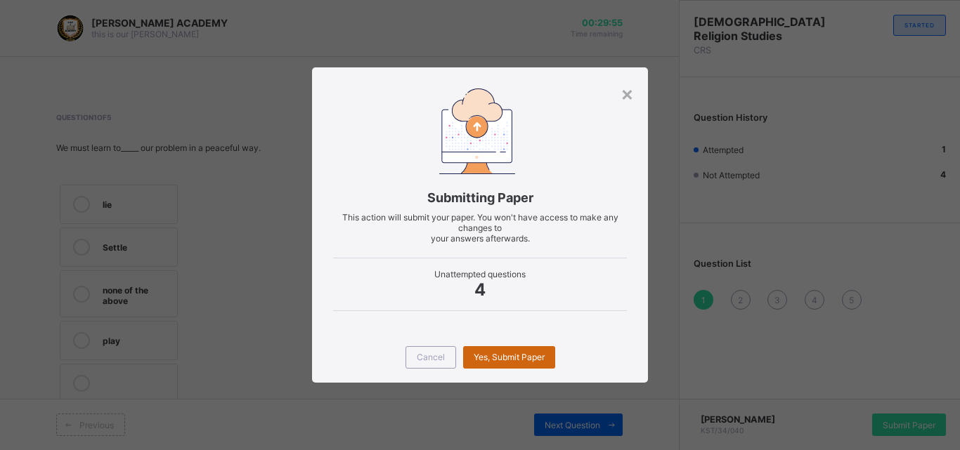
click at [488, 359] on span "Yes, Submit Paper" at bounding box center [508, 357] width 71 height 11
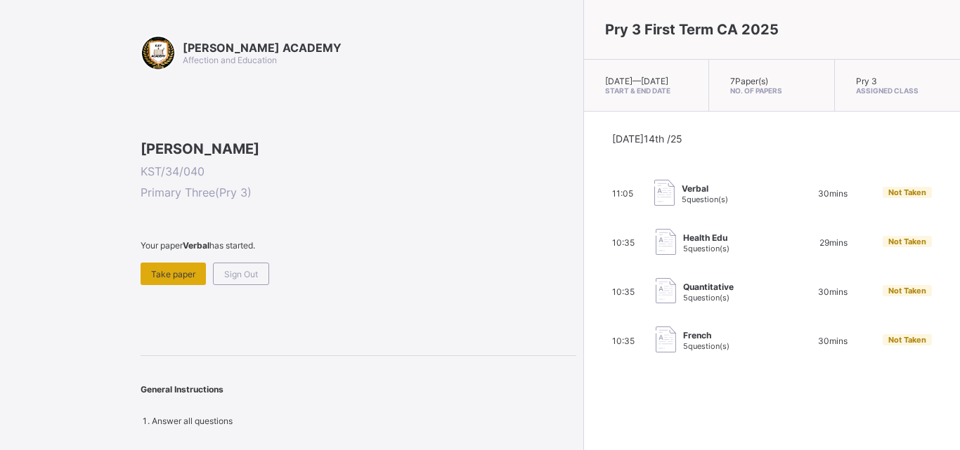
click at [180, 280] on span "Take paper" at bounding box center [173, 274] width 44 height 11
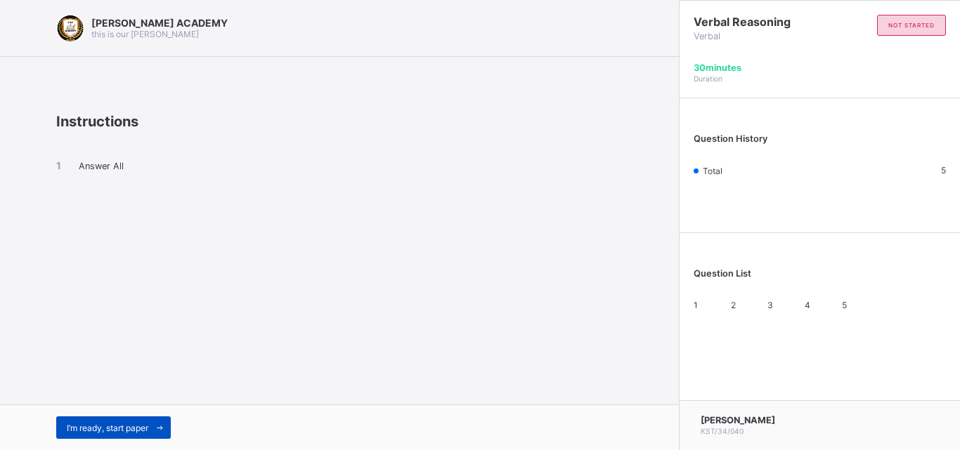
click at [146, 421] on div "I’m ready, start paper" at bounding box center [113, 428] width 114 height 22
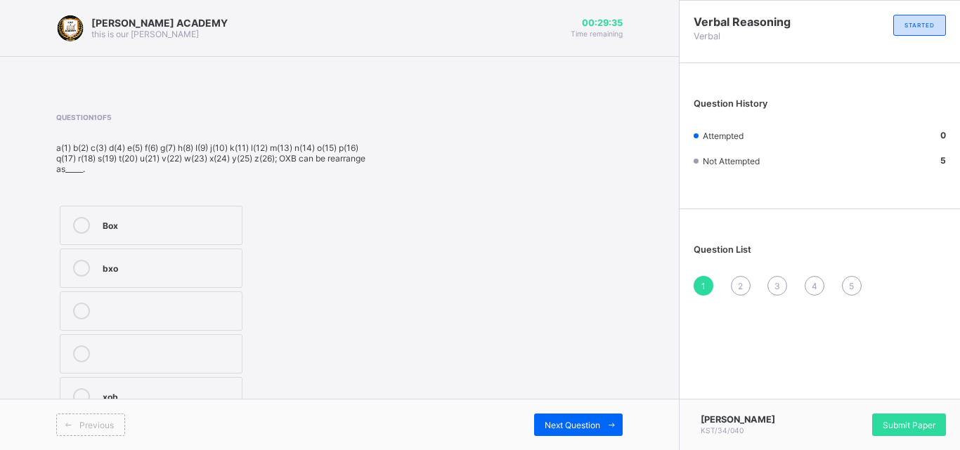
click at [207, 229] on div "Box" at bounding box center [169, 224] width 132 height 14
click at [737, 279] on div "2" at bounding box center [741, 286] width 20 height 20
click at [220, 244] on label "Ice" at bounding box center [151, 257] width 183 height 39
click at [777, 277] on div "3" at bounding box center [777, 286] width 20 height 20
click at [134, 214] on label "728" at bounding box center [153, 225] width 186 height 39
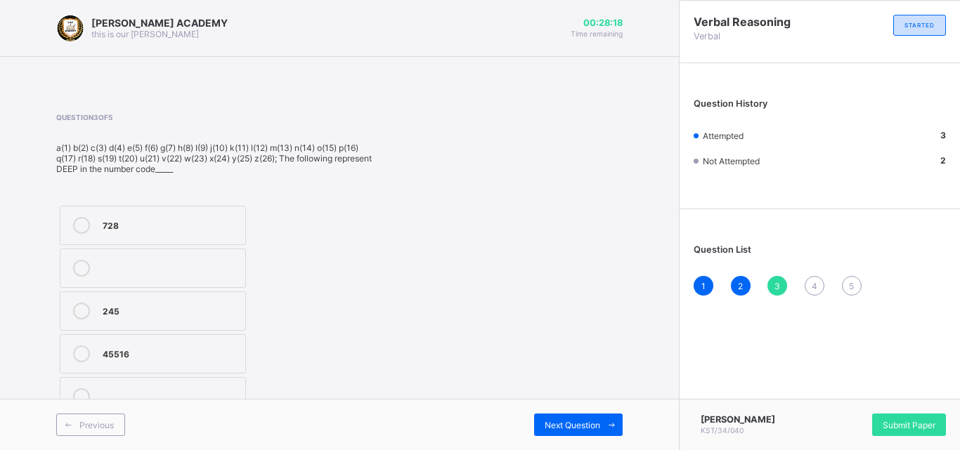
click at [811, 280] on div "4" at bounding box center [814, 286] width 20 height 20
click at [103, 385] on div "332" at bounding box center [171, 385] width 136 height 14
click at [946, 256] on div "Question List 1 2 3 4 5" at bounding box center [819, 262] width 280 height 93
click at [846, 277] on div "5" at bounding box center [852, 286] width 20 height 20
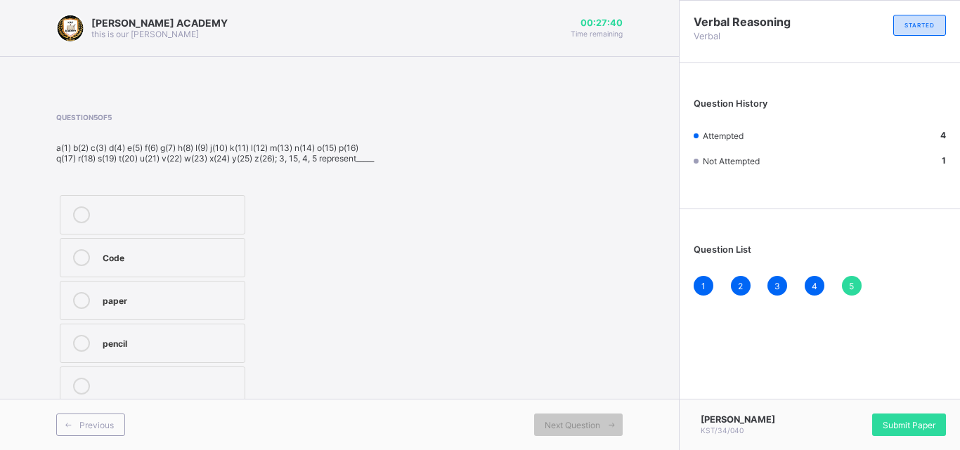
click at [182, 336] on label "pencil" at bounding box center [152, 343] width 185 height 39
click at [891, 420] on span "Submit Paper" at bounding box center [908, 425] width 53 height 11
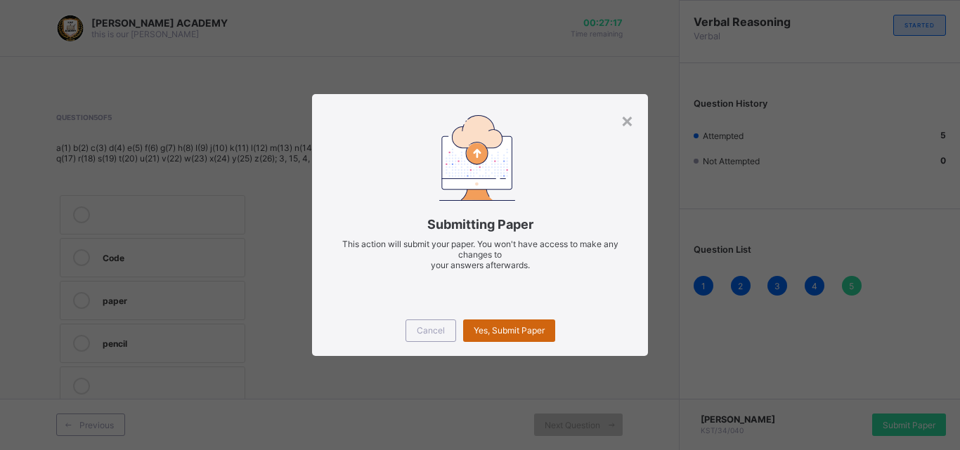
click at [539, 329] on span "Yes, Submit Paper" at bounding box center [508, 330] width 71 height 11
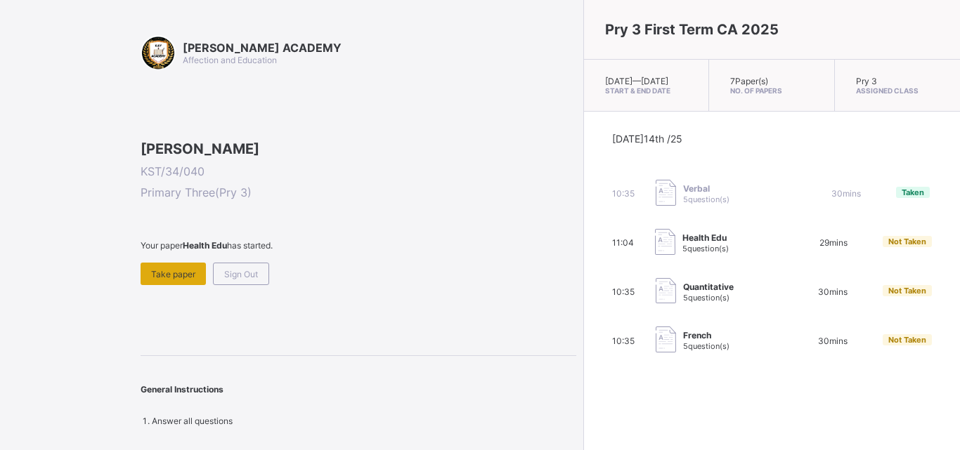
click at [184, 280] on span "Take paper" at bounding box center [173, 274] width 44 height 11
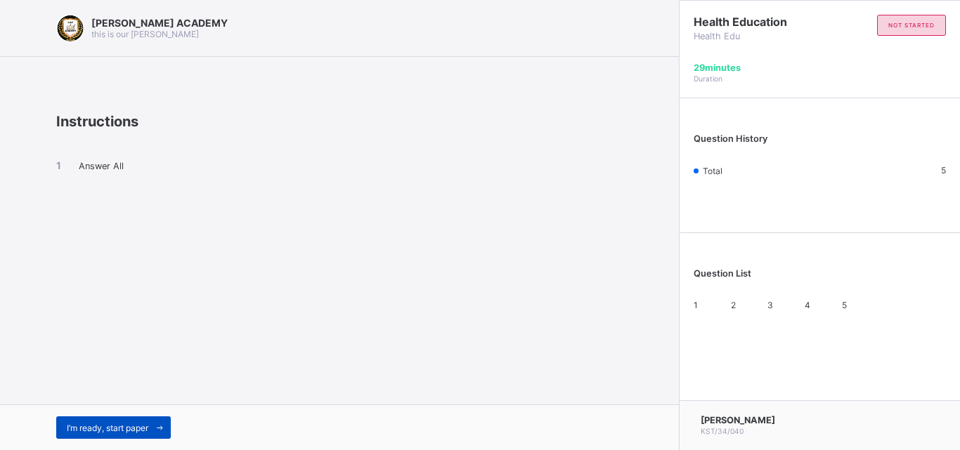
click at [142, 420] on div "I’m ready, start paper" at bounding box center [113, 428] width 114 height 22
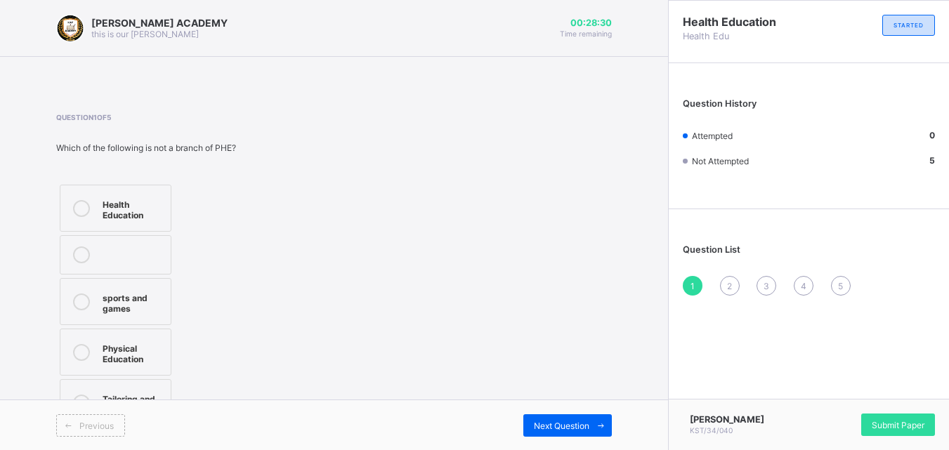
click at [115, 381] on label "Tailoring and sewing" at bounding box center [116, 402] width 112 height 47
click at [736, 280] on div "2" at bounding box center [730, 286] width 20 height 20
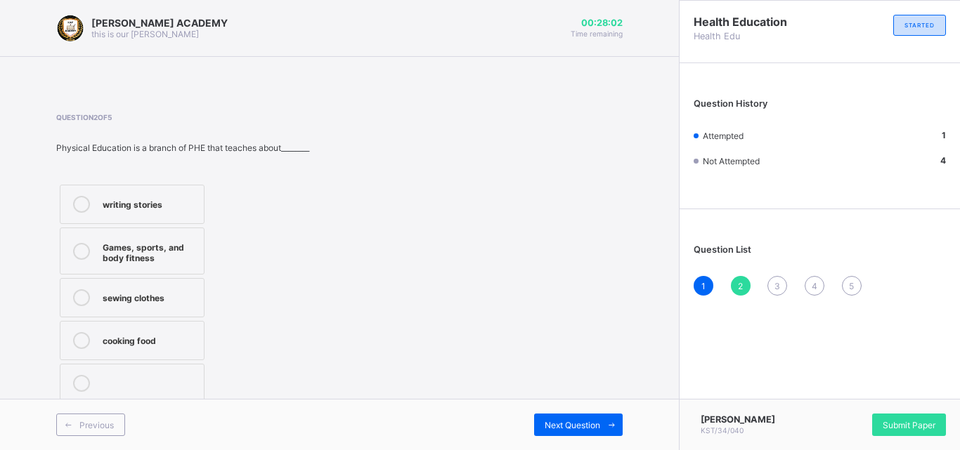
click at [181, 287] on label "sewing clothes" at bounding box center [132, 297] width 145 height 39
click at [778, 277] on div "3" at bounding box center [777, 286] width 20 height 20
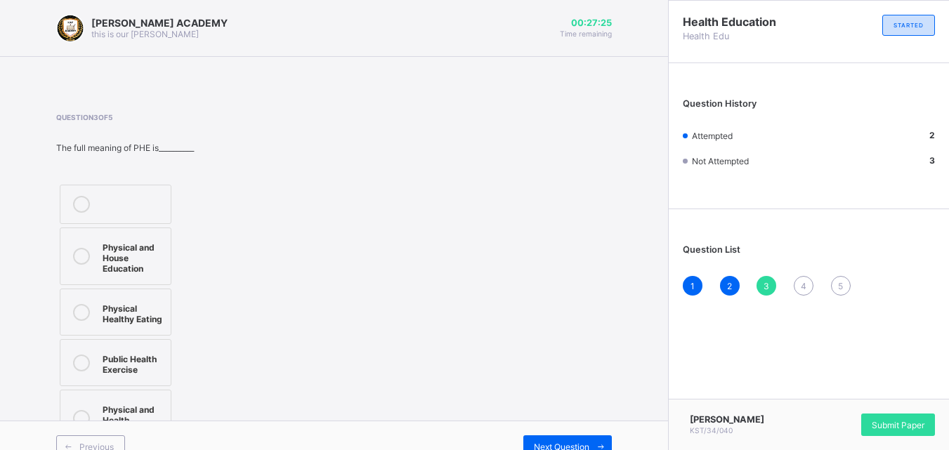
click at [154, 348] on label "Public Health Exercise" at bounding box center [116, 362] width 112 height 47
click at [812, 276] on div "4" at bounding box center [804, 286] width 20 height 20
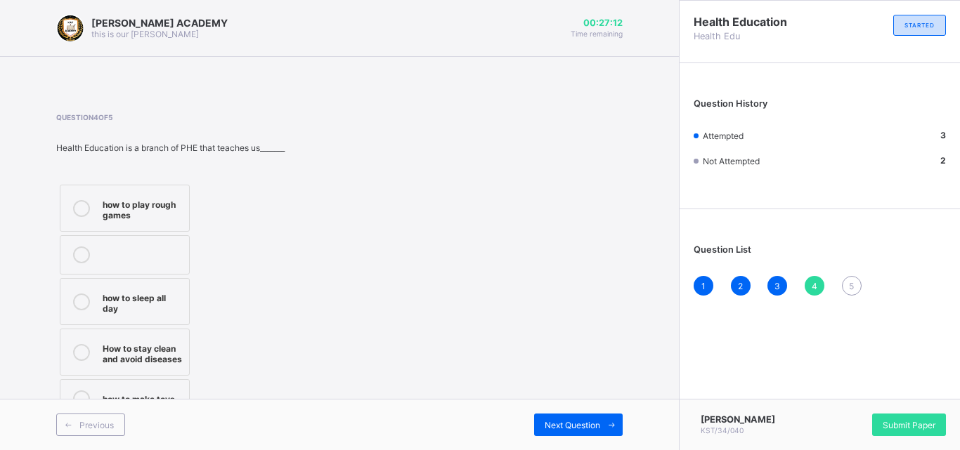
click at [812, 276] on div "4" at bounding box center [814, 286] width 20 height 20
click at [182, 343] on div "How to stay clean and avoid diseases" at bounding box center [142, 352] width 79 height 25
click at [852, 273] on div "Question List 1 2 3 4 5" at bounding box center [819, 262] width 280 height 93
click at [850, 280] on div "5" at bounding box center [852, 286] width 20 height 20
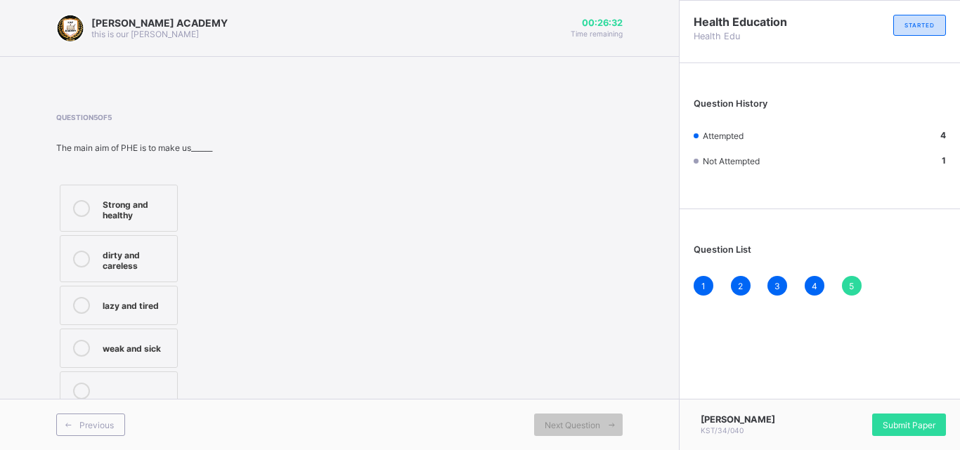
click at [161, 251] on div "dirty and careless" at bounding box center [136, 259] width 67 height 25
click at [912, 414] on div "Submit Paper" at bounding box center [909, 425] width 74 height 22
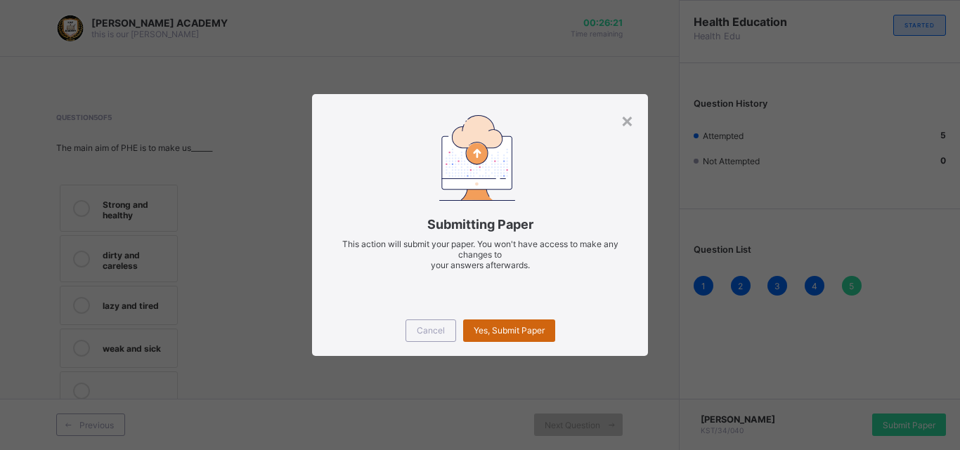
click at [526, 330] on span "Yes, Submit Paper" at bounding box center [508, 330] width 71 height 11
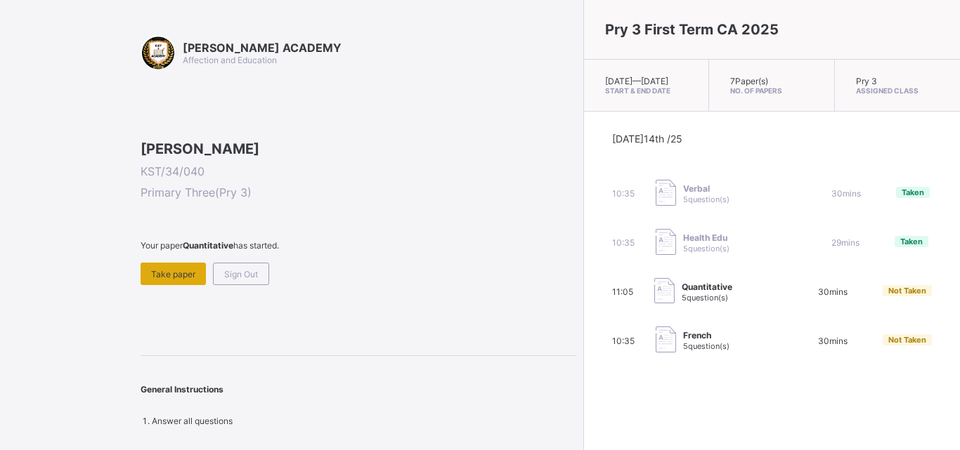
click at [189, 285] on div "Take paper" at bounding box center [172, 274] width 65 height 22
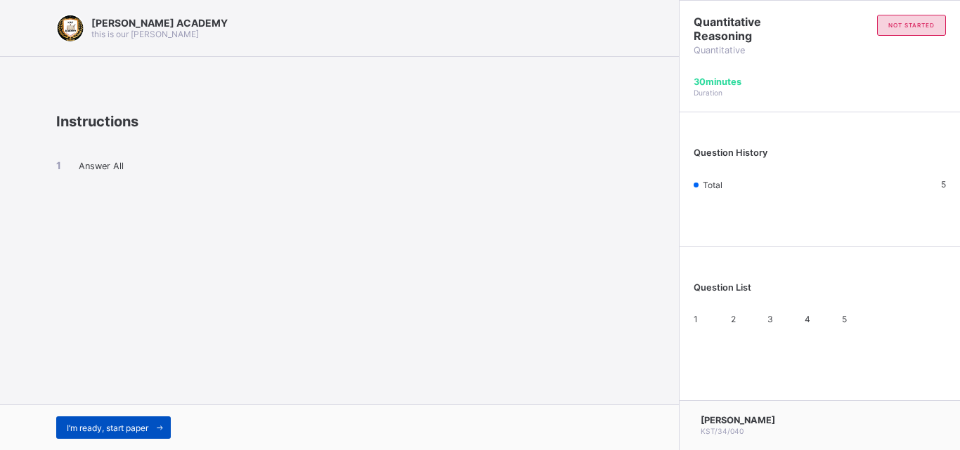
click at [143, 418] on div "I’m ready, start paper" at bounding box center [113, 428] width 114 height 22
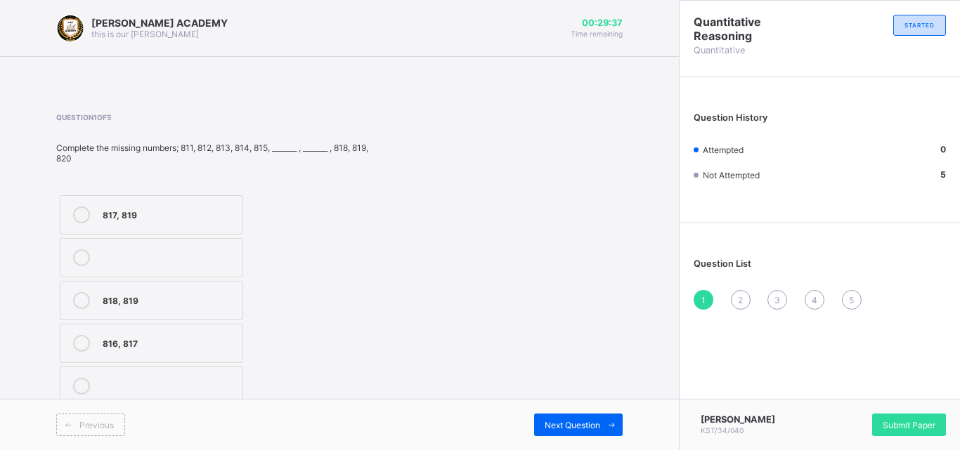
click at [120, 336] on div "816, 817" at bounding box center [169, 342] width 133 height 14
click at [737, 291] on div "2" at bounding box center [741, 300] width 20 height 20
click at [206, 244] on label "702, 703" at bounding box center [152, 257] width 184 height 39
click at [772, 294] on div "3" at bounding box center [777, 300] width 20 height 20
click at [217, 202] on label "506, 507" at bounding box center [152, 214] width 184 height 39
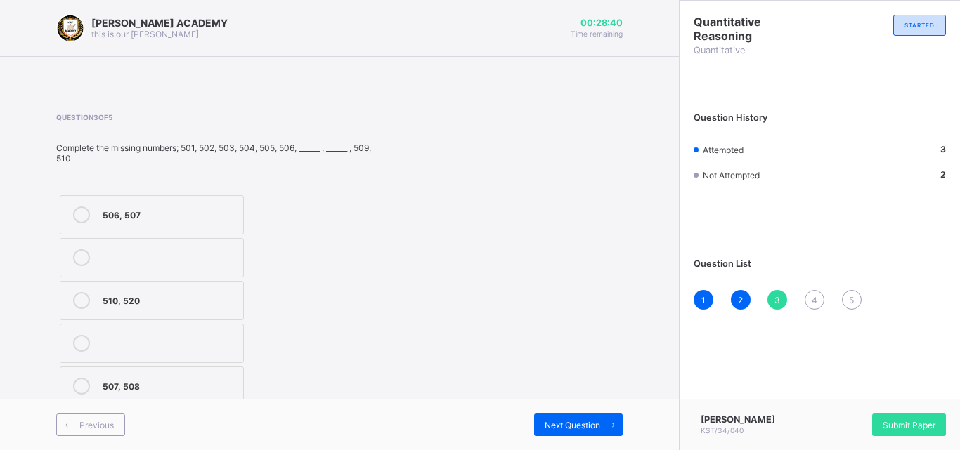
click at [807, 289] on div "Question List 1 2 3 4 5" at bounding box center [819, 276] width 280 height 93
click at [809, 293] on div "4" at bounding box center [814, 300] width 20 height 20
click at [133, 339] on div "905, 909" at bounding box center [169, 342] width 133 height 14
click at [845, 291] on div "1 2 3 4 5" at bounding box center [819, 300] width 252 height 20
click at [848, 293] on div "5" at bounding box center [852, 300] width 20 height 20
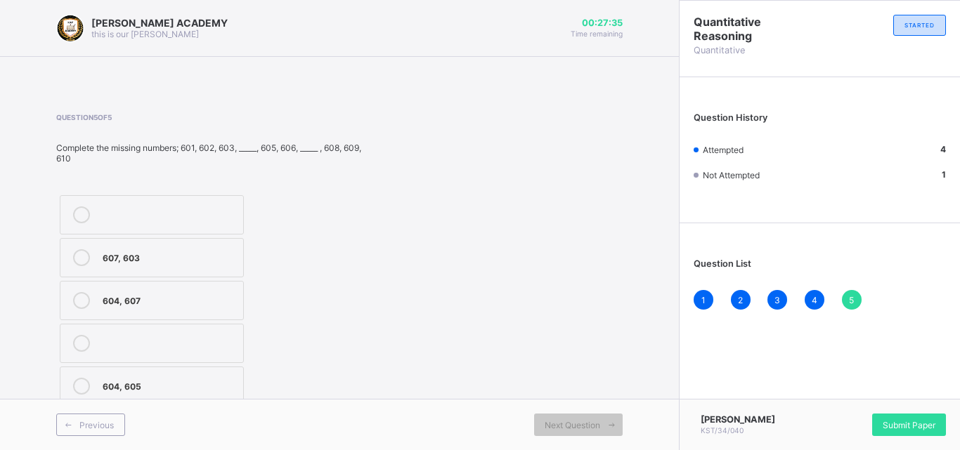
click at [224, 321] on div "607, 603 604, 607 604, 605" at bounding box center [151, 301] width 191 height 218
click at [213, 291] on label "604, 607" at bounding box center [152, 300] width 184 height 39
click at [899, 414] on div "Submit Paper" at bounding box center [909, 425] width 74 height 22
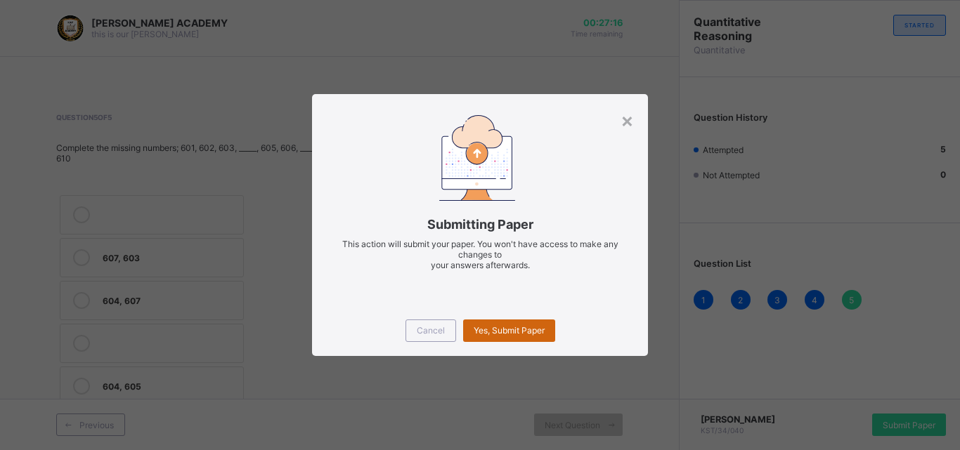
click at [483, 328] on span "Yes, Submit Paper" at bounding box center [508, 330] width 71 height 11
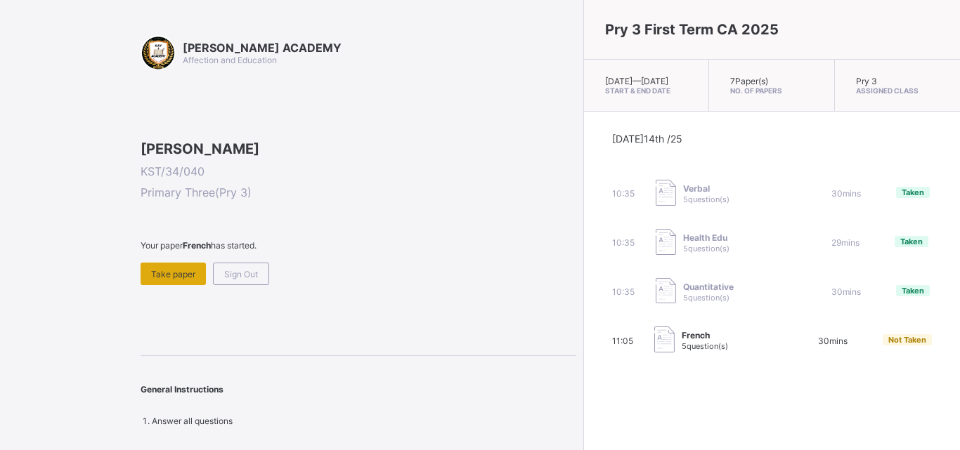
click at [183, 285] on div "Take paper" at bounding box center [172, 274] width 65 height 22
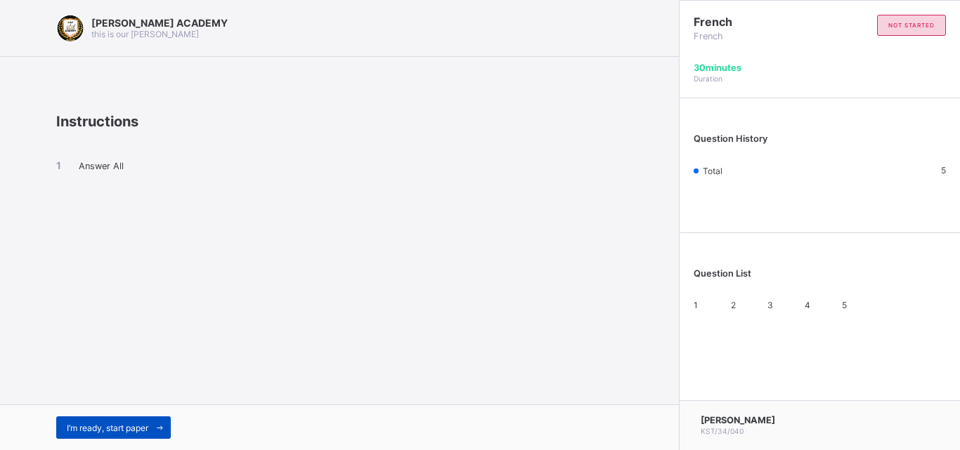
click at [110, 425] on span "I’m ready, start paper" at bounding box center [107, 428] width 81 height 11
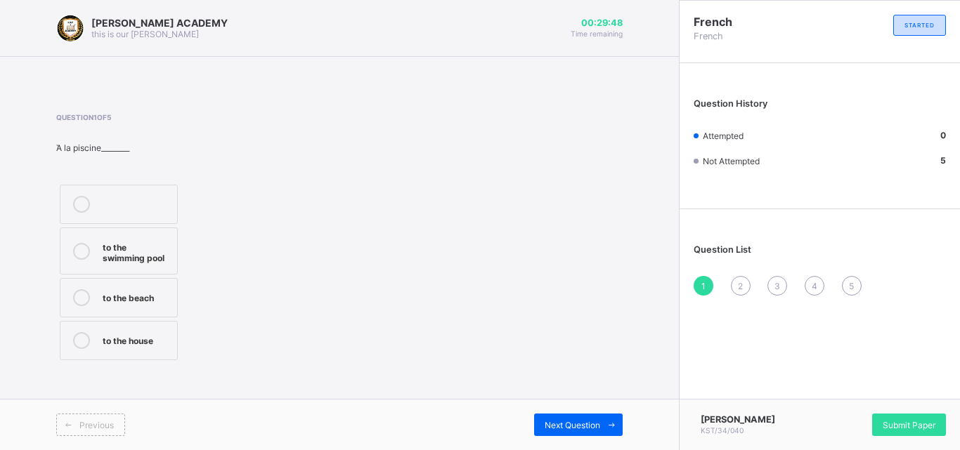
click at [131, 246] on div "to the swimming pool" at bounding box center [136, 251] width 67 height 25
click at [738, 278] on div "2" at bounding box center [741, 286] width 20 height 20
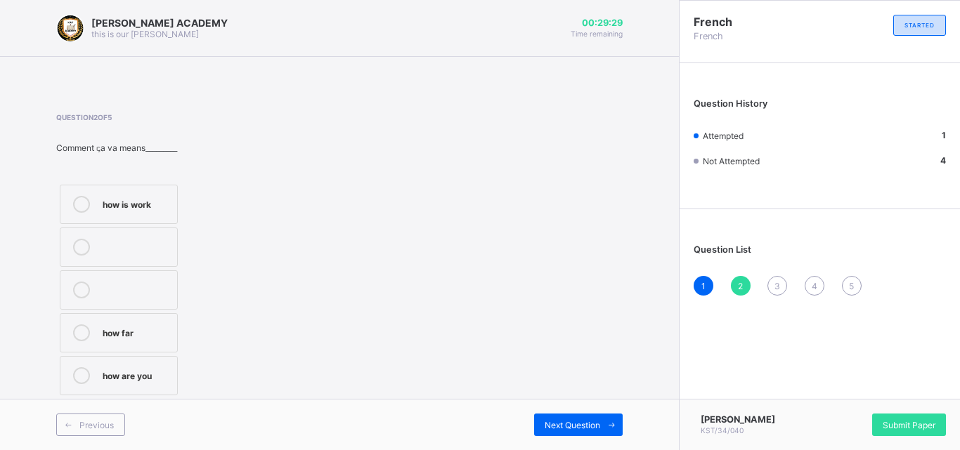
click at [156, 374] on div "how are you" at bounding box center [136, 374] width 67 height 14
click at [776, 282] on span "3" at bounding box center [777, 286] width 6 height 11
click at [159, 377] on div "you are good" at bounding box center [136, 382] width 67 height 14
click at [810, 277] on div "4" at bounding box center [814, 286] width 20 height 20
click at [155, 339] on div "on Monday morning" at bounding box center [136, 332] width 67 height 14
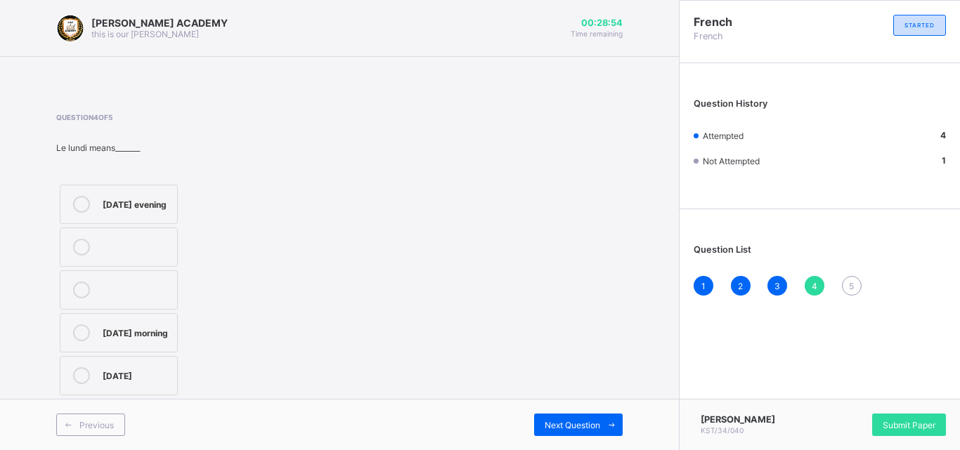
click at [849, 277] on div "5" at bounding box center [852, 286] width 20 height 20
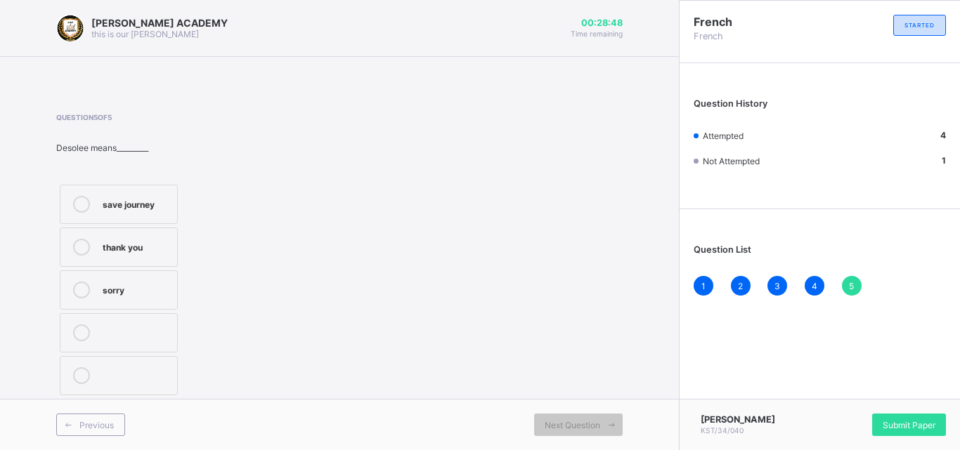
click at [133, 233] on label "thank you" at bounding box center [119, 247] width 118 height 39
click at [912, 420] on span "Submit Paper" at bounding box center [908, 425] width 53 height 11
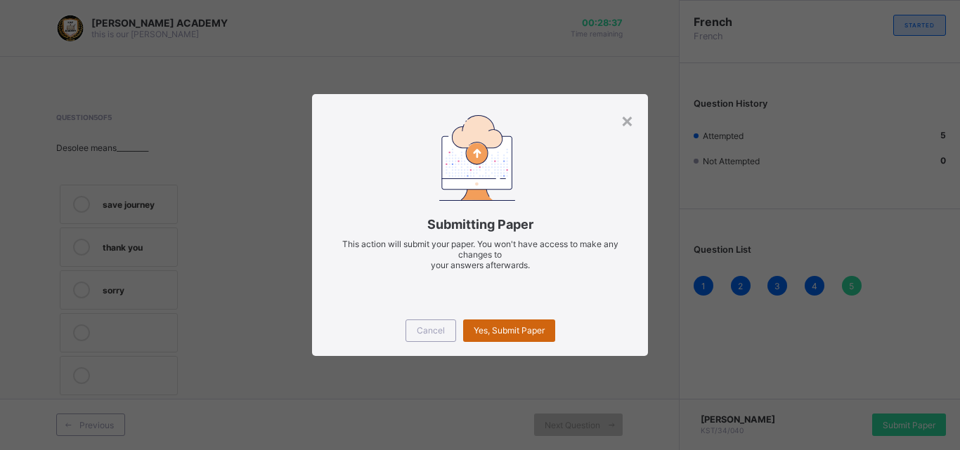
click at [492, 324] on div "Yes, Submit Paper" at bounding box center [509, 331] width 92 height 22
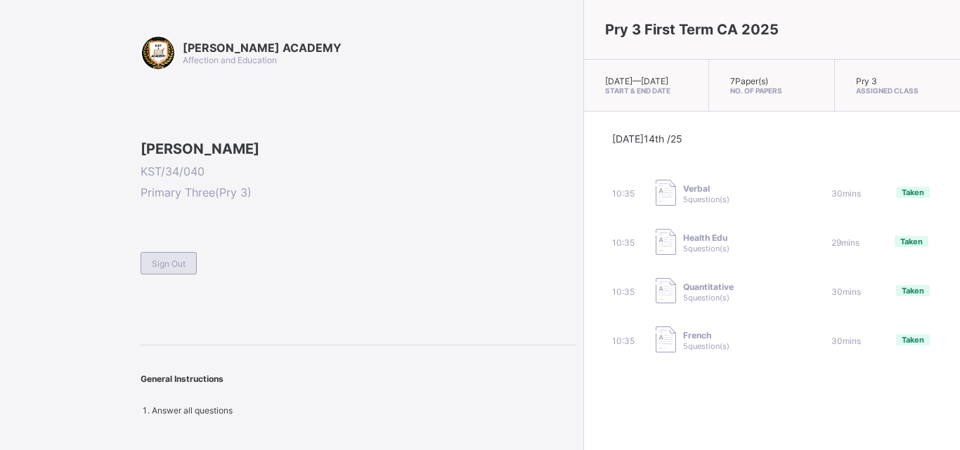
click at [177, 269] on span "Sign Out" at bounding box center [169, 264] width 34 height 11
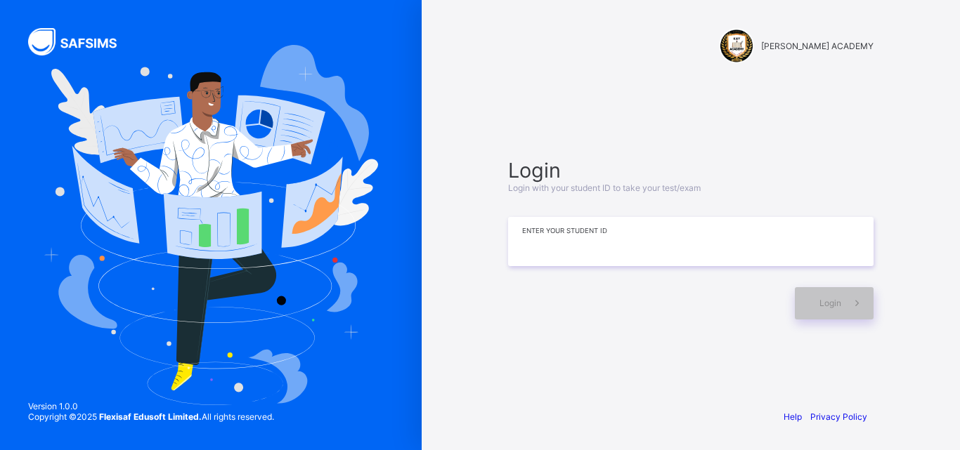
click at [657, 241] on input at bounding box center [690, 241] width 365 height 49
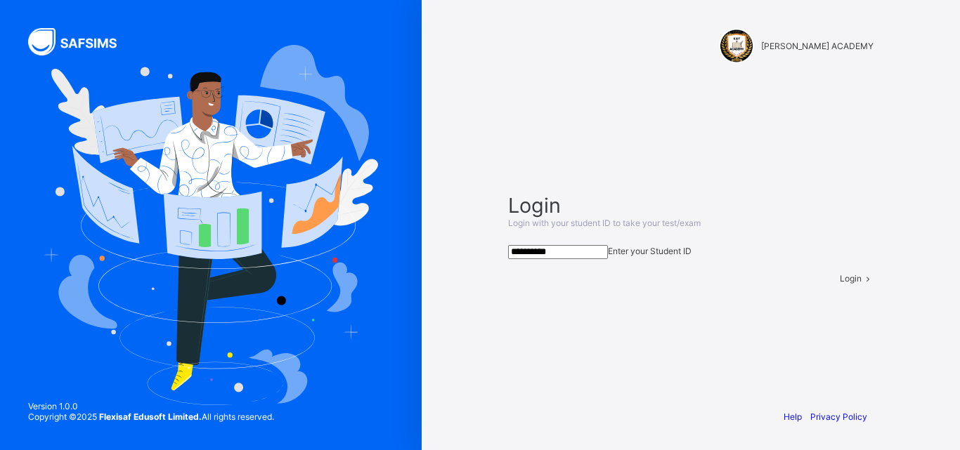
type input "**********"
click at [861, 284] on icon at bounding box center [867, 278] width 12 height 11
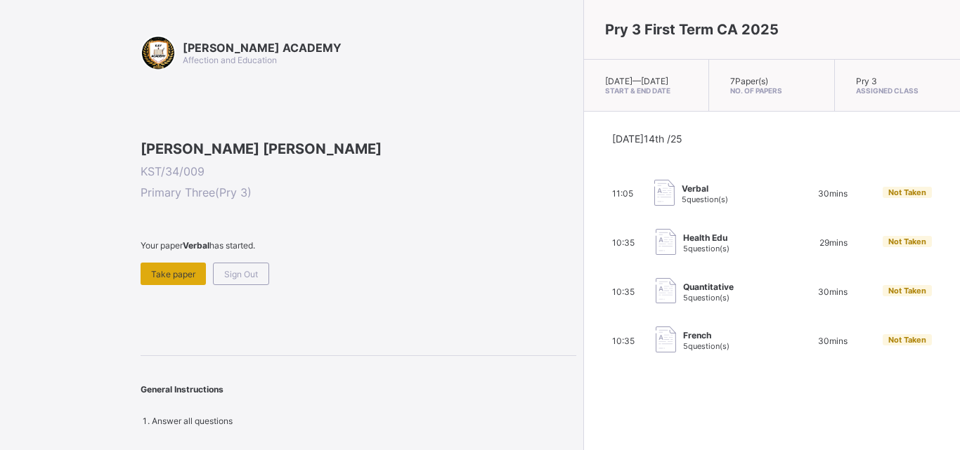
click at [171, 285] on div "Take paper" at bounding box center [172, 274] width 65 height 22
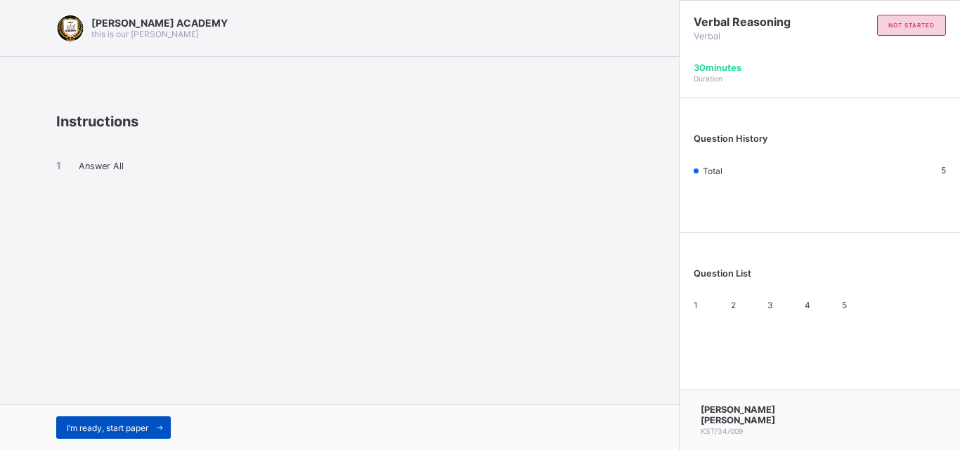
click at [127, 432] on span "I’m ready, start paper" at bounding box center [107, 428] width 81 height 11
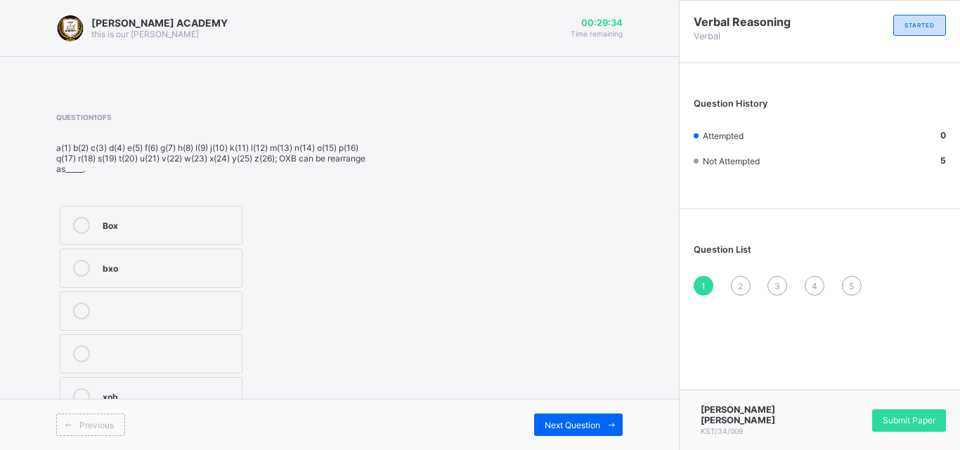
click at [123, 225] on div "Box" at bounding box center [169, 224] width 132 height 14
click at [588, 421] on span "Next Question" at bounding box center [571, 425] width 55 height 11
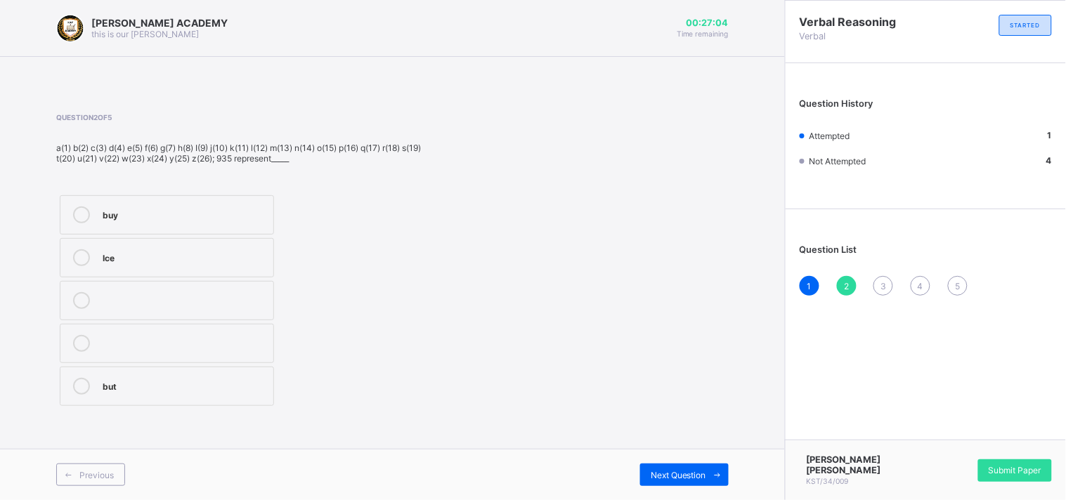
click at [263, 262] on div "Ice" at bounding box center [185, 256] width 164 height 14
click at [665, 468] on div "Next Question" at bounding box center [684, 475] width 89 height 22
click at [249, 349] on div "45516" at bounding box center [186, 342] width 167 height 14
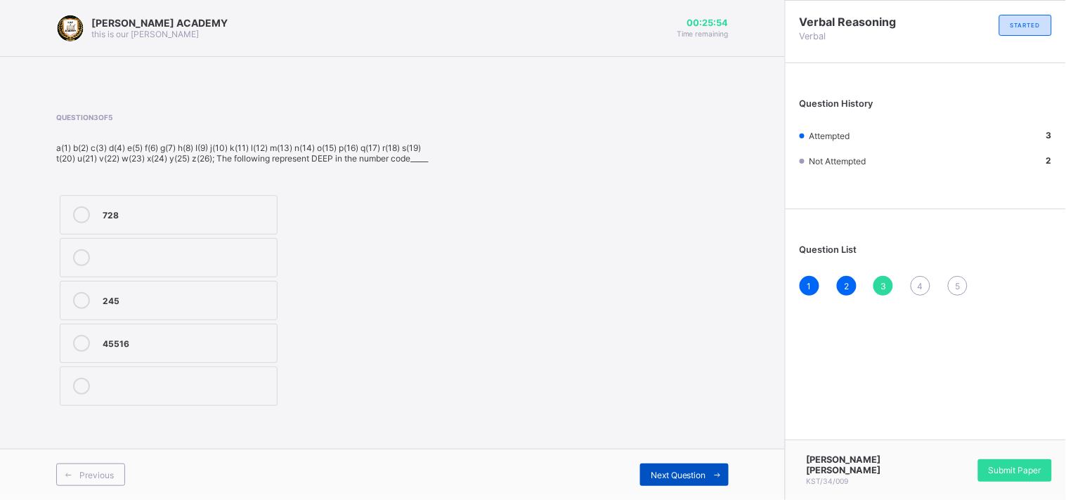
click at [654, 470] on span "Next Question" at bounding box center [677, 475] width 55 height 11
click at [159, 355] on label "3,1,20" at bounding box center [169, 343] width 218 height 39
click at [693, 473] on span "Next Question" at bounding box center [677, 475] width 55 height 11
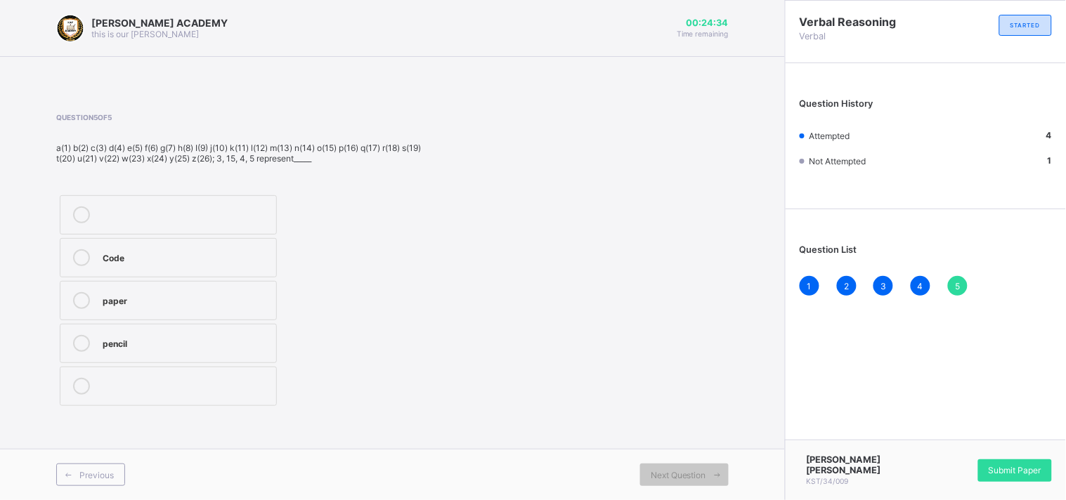
click at [242, 260] on div "Code" at bounding box center [186, 256] width 166 height 14
click at [1008, 468] on div "Submit Paper" at bounding box center [1015, 470] width 74 height 22
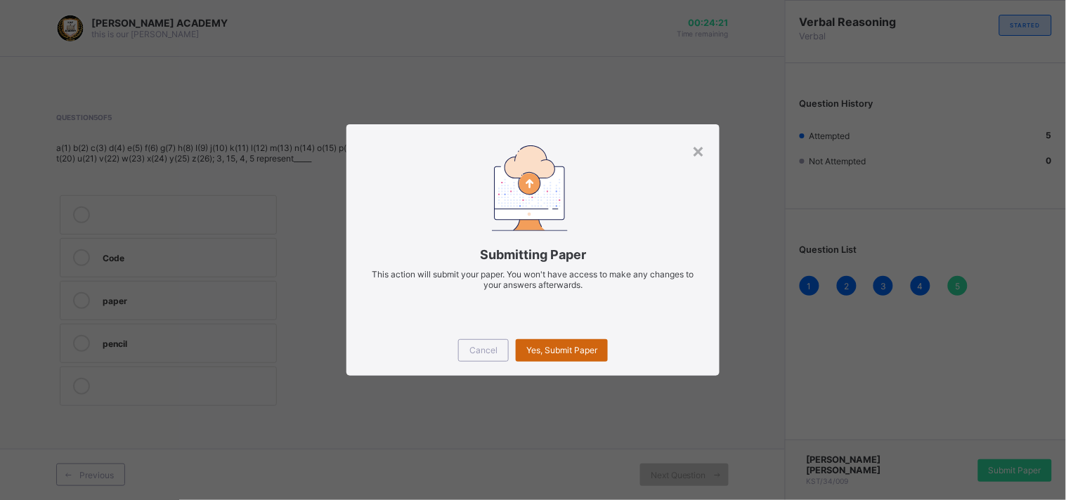
click at [562, 352] on span "Yes, Submit Paper" at bounding box center [561, 350] width 71 height 11
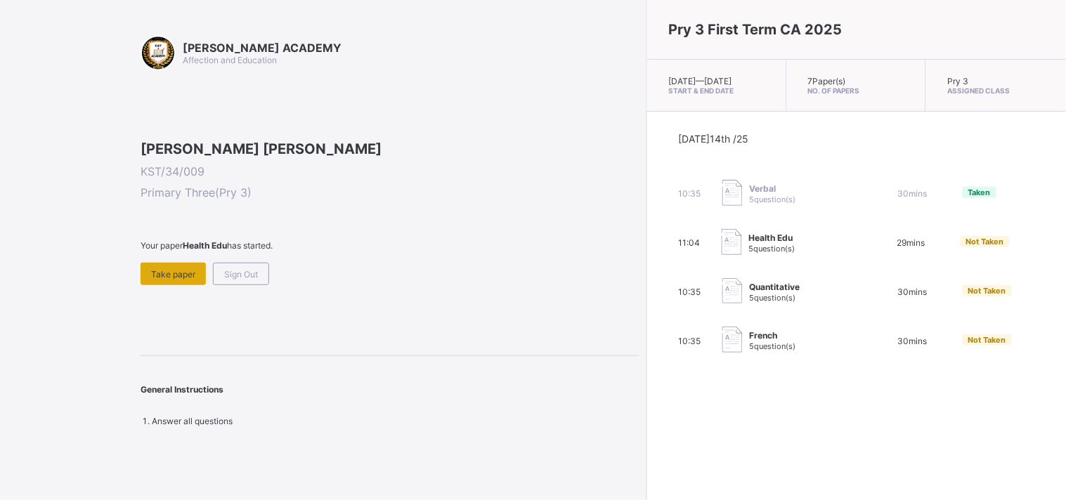
click at [159, 280] on span "Take paper" at bounding box center [173, 274] width 44 height 11
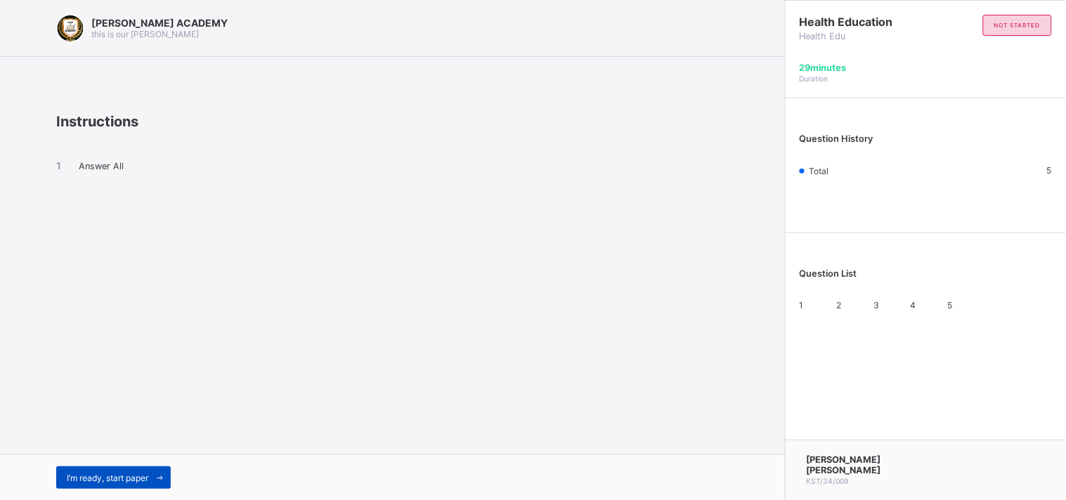
click at [69, 487] on div "I’m ready, start paper" at bounding box center [113, 477] width 114 height 22
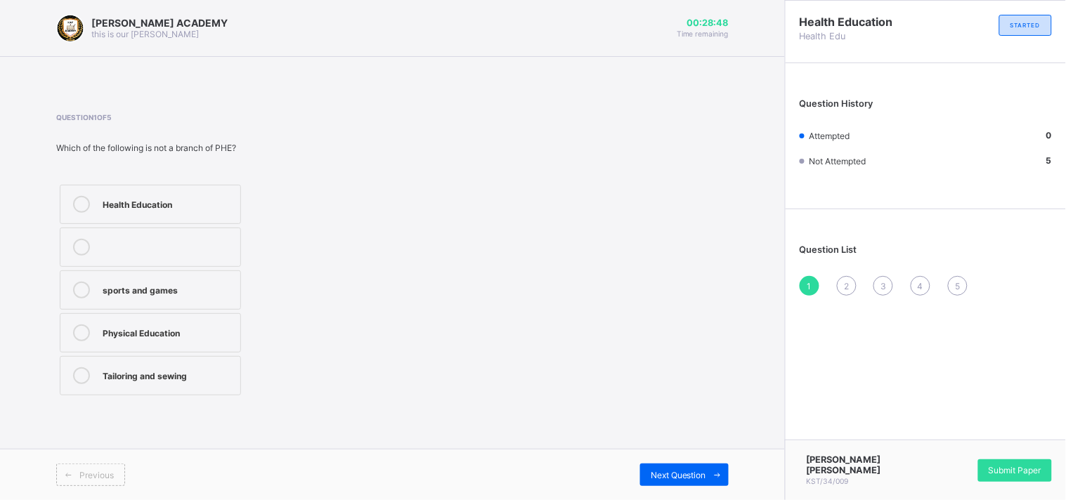
click at [183, 373] on div "Tailoring and sewing" at bounding box center [168, 374] width 131 height 14
click at [704, 465] on div "Next Question" at bounding box center [684, 475] width 89 height 22
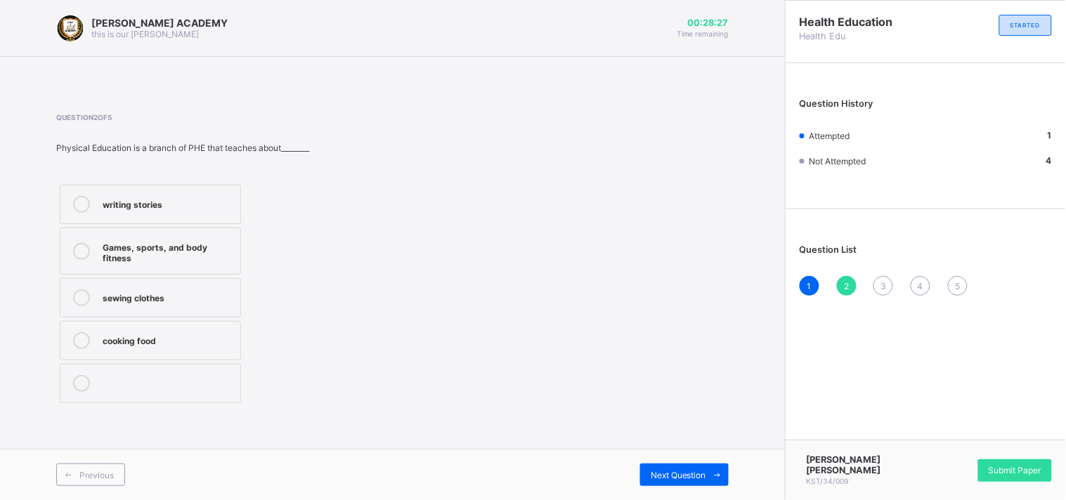
click at [202, 255] on div "Games, sports, and body fitness" at bounding box center [168, 251] width 131 height 25
click at [669, 469] on div "Next Question" at bounding box center [684, 475] width 89 height 22
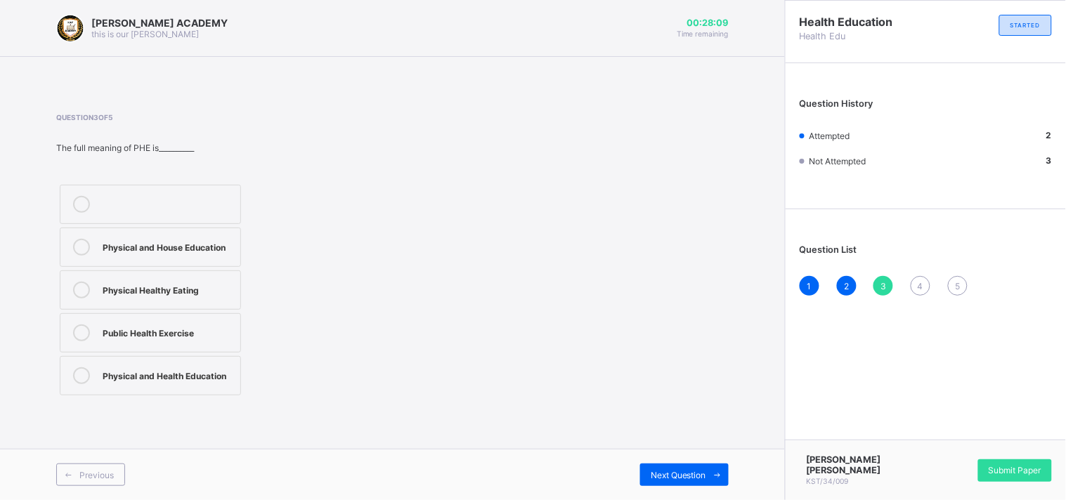
click at [218, 374] on div "Physical and Health Education" at bounding box center [168, 374] width 131 height 14
click at [685, 464] on div "Next Question" at bounding box center [684, 475] width 89 height 22
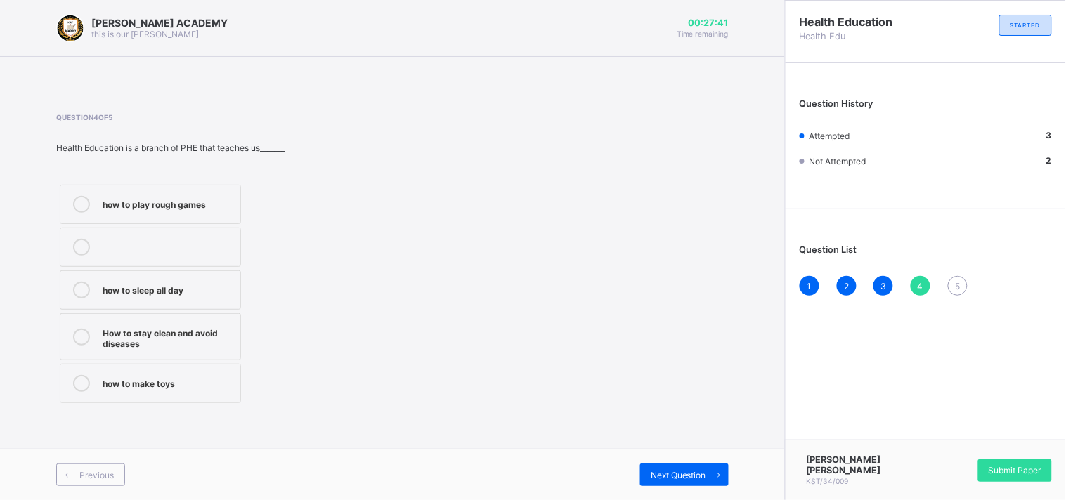
click at [164, 340] on div "How to stay clean and avoid diseases" at bounding box center [168, 337] width 131 height 25
click at [663, 471] on span "Next Question" at bounding box center [677, 475] width 55 height 11
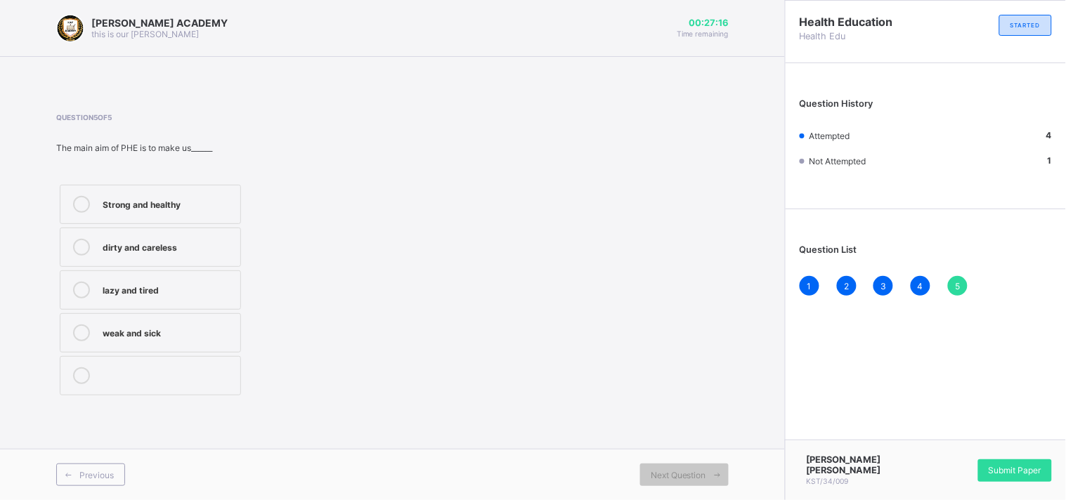
click at [167, 200] on div "Strong and healthy" at bounding box center [168, 203] width 131 height 14
click at [1021, 476] on span "Submit Paper" at bounding box center [1014, 470] width 53 height 11
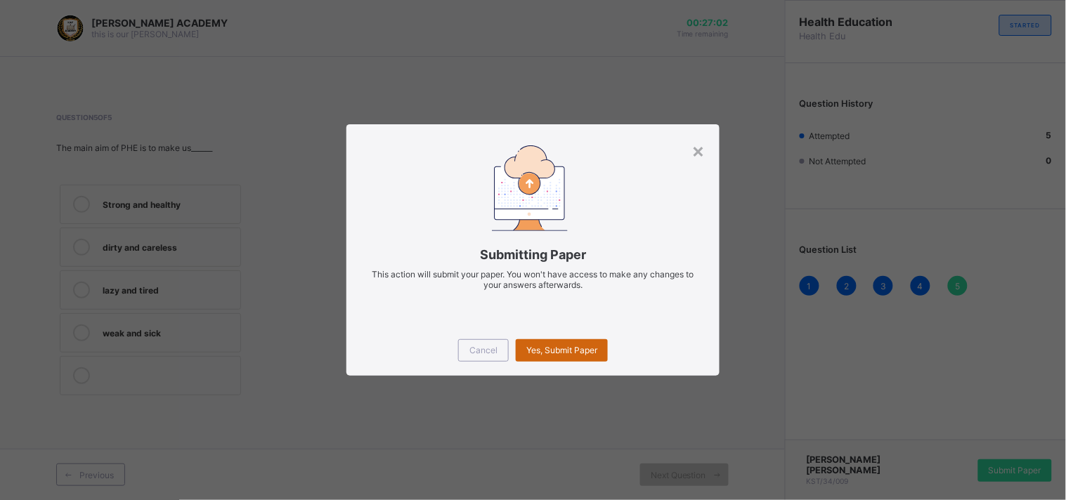
click at [528, 349] on span "Yes, Submit Paper" at bounding box center [561, 350] width 71 height 11
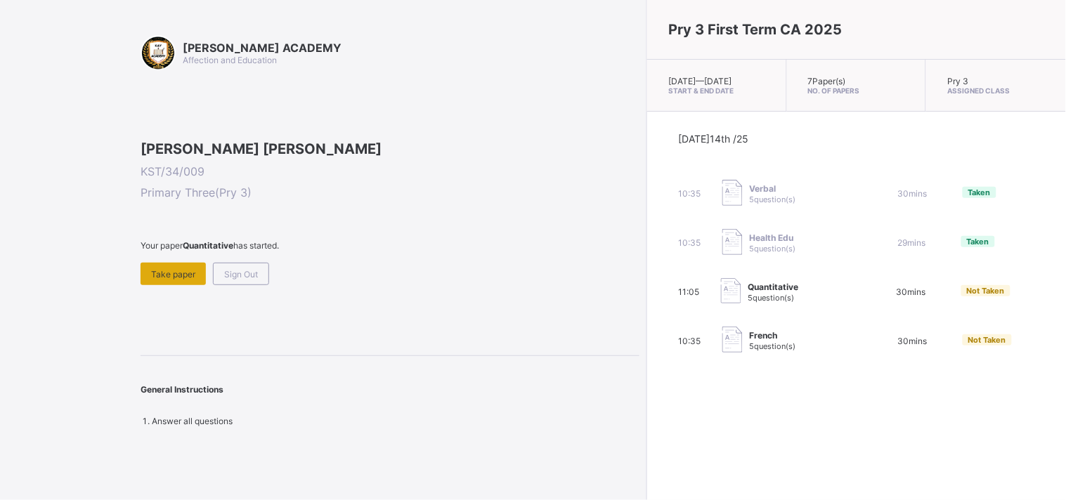
click at [167, 285] on div "Take paper" at bounding box center [172, 274] width 65 height 22
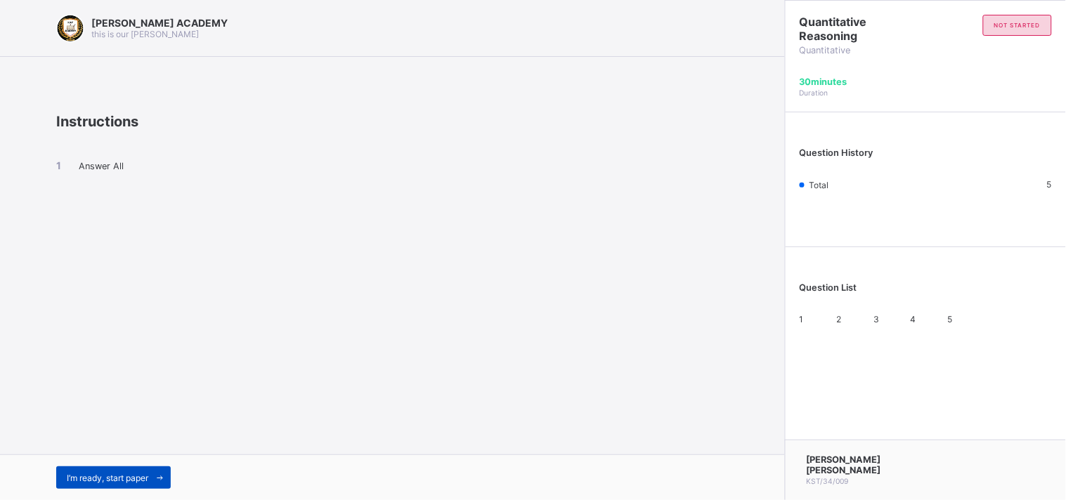
click at [142, 488] on div "I’m ready, start paper" at bounding box center [113, 477] width 114 height 22
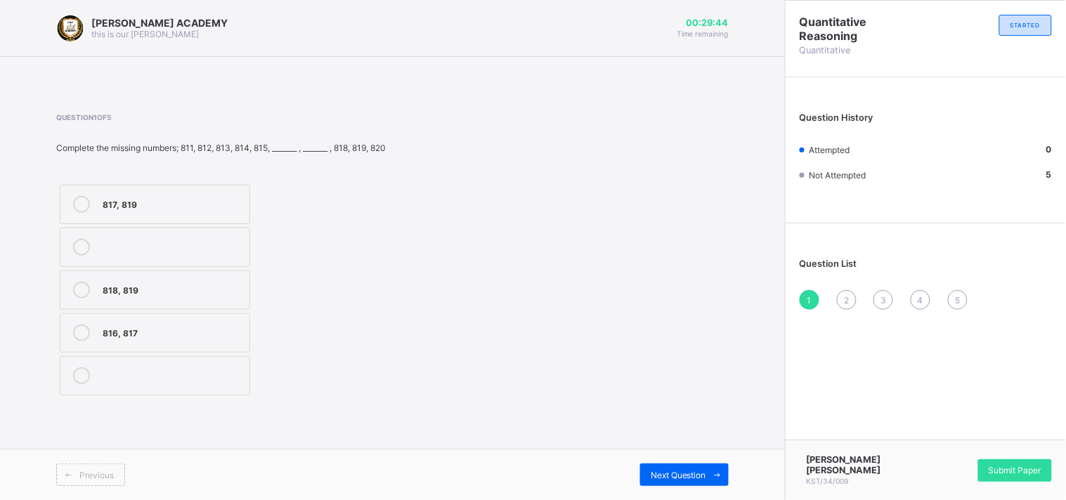
click at [248, 341] on label "816, 817" at bounding box center [155, 332] width 190 height 39
click at [701, 468] on div "Next Question" at bounding box center [684, 475] width 89 height 22
click at [237, 259] on label "702, 703" at bounding box center [156, 247] width 193 height 39
click at [698, 471] on span "Next Question" at bounding box center [677, 475] width 55 height 11
click at [227, 380] on div "507, 508" at bounding box center [173, 374] width 141 height 14
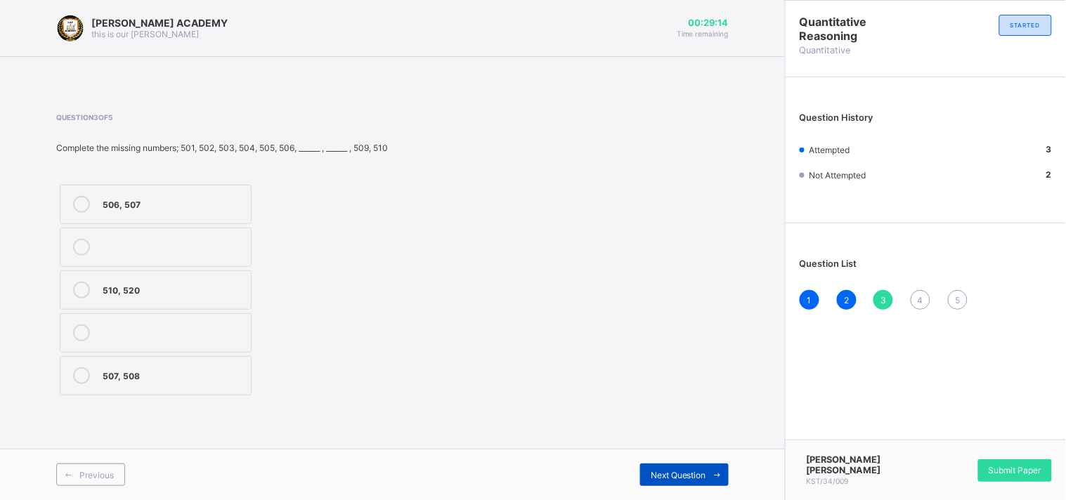
click at [684, 471] on span "Next Question" at bounding box center [677, 475] width 55 height 11
click at [211, 328] on div "905, 909" at bounding box center [173, 332] width 141 height 14
click at [681, 485] on div "Next Question" at bounding box center [684, 475] width 89 height 22
click at [239, 278] on label "604, 607" at bounding box center [153, 289] width 186 height 39
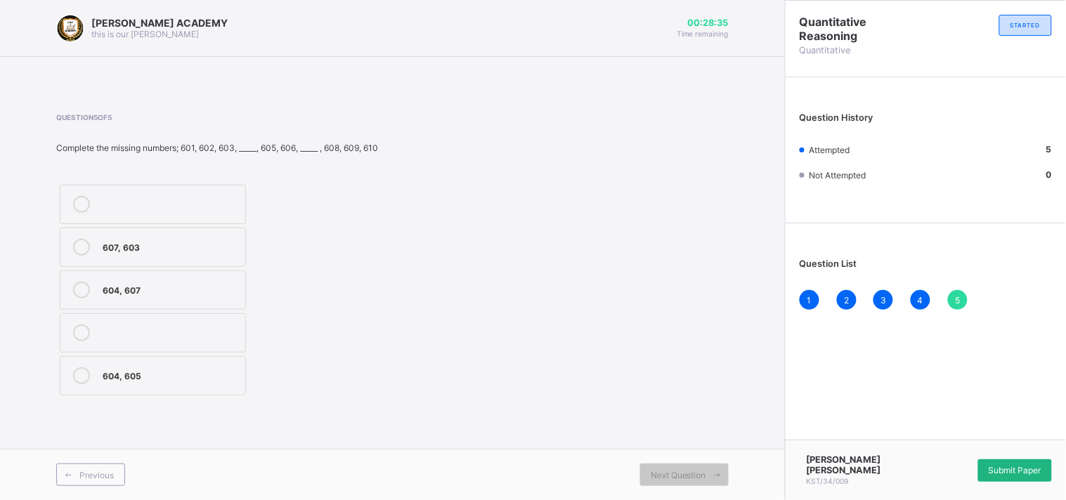
click at [990, 481] on div "Submit Paper" at bounding box center [1015, 470] width 74 height 22
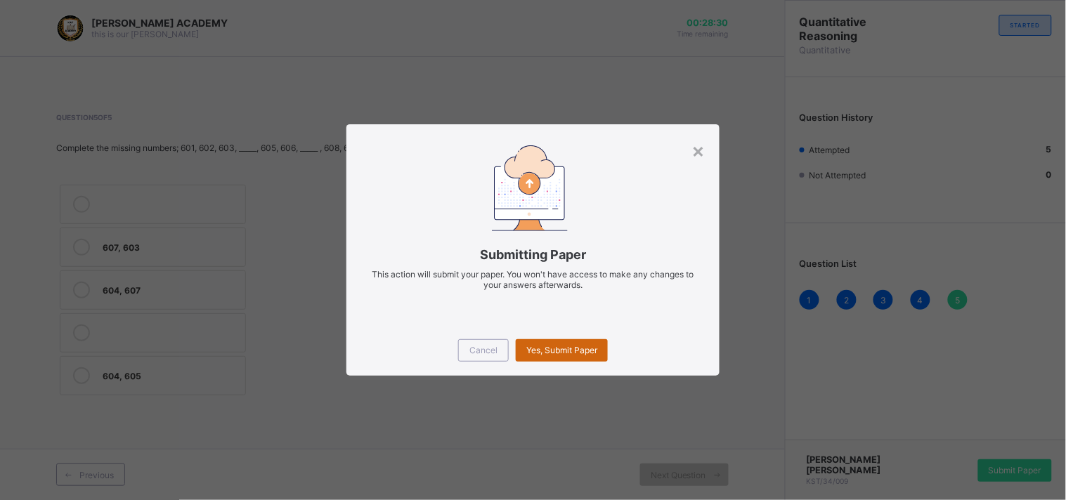
click at [575, 342] on div "Yes, Submit Paper" at bounding box center [562, 350] width 92 height 22
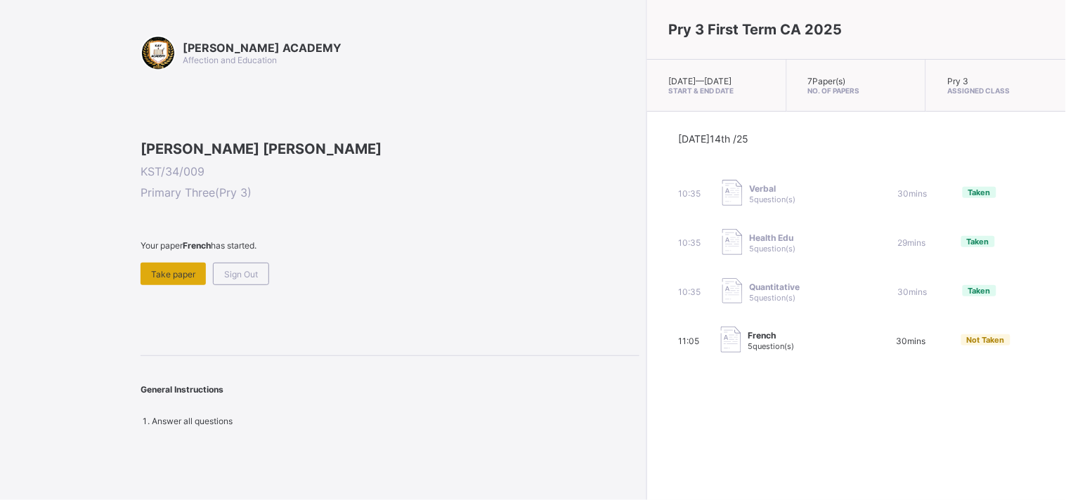
click at [185, 280] on span "Take paper" at bounding box center [173, 274] width 44 height 11
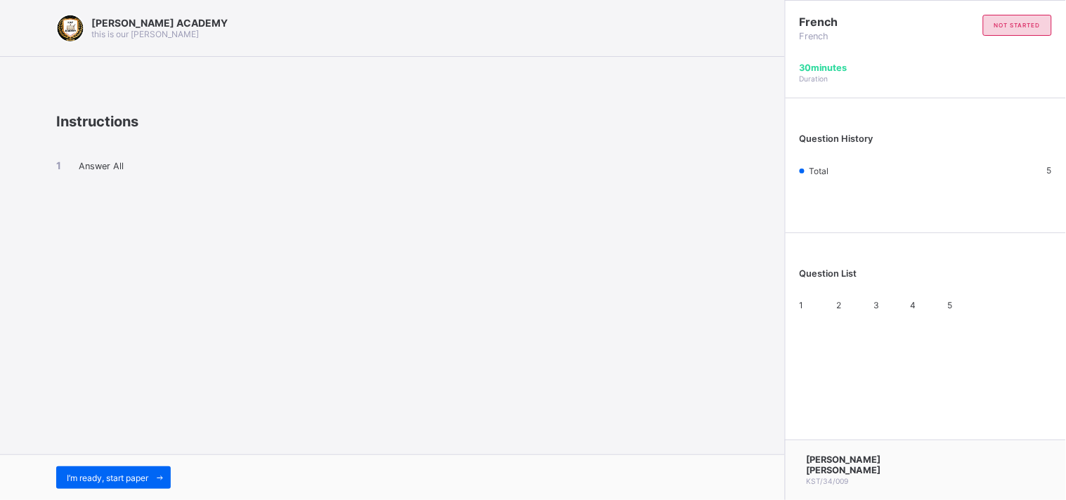
click at [126, 489] on div "I’m ready, start paper" at bounding box center [392, 477] width 785 height 46
click at [126, 476] on span "I’m ready, start paper" at bounding box center [107, 478] width 81 height 11
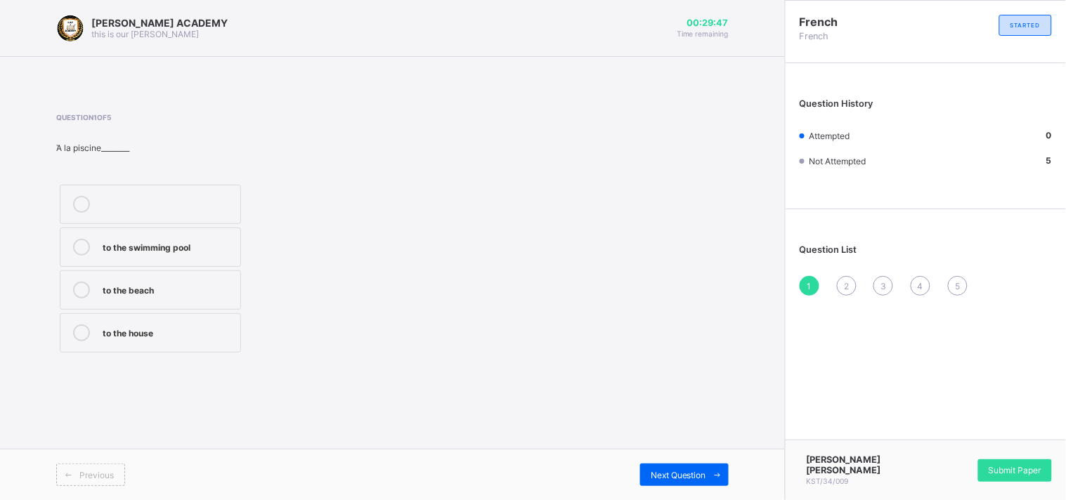
click at [177, 230] on label "to the swimming pool" at bounding box center [150, 247] width 181 height 39
click at [657, 466] on div "Next Question" at bounding box center [684, 475] width 89 height 22
click at [211, 381] on div "how are you" at bounding box center [168, 375] width 131 height 17
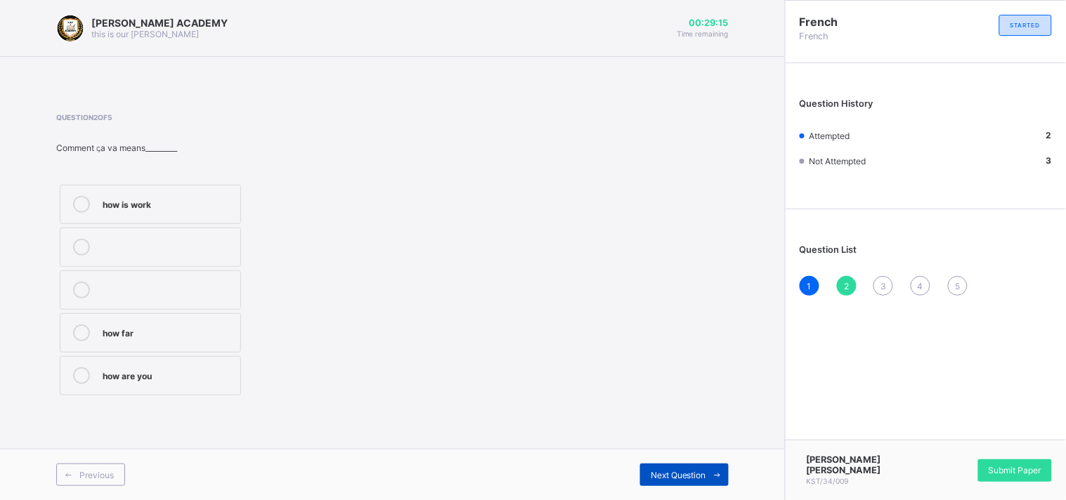
click at [684, 464] on div "Next Question" at bounding box center [684, 475] width 89 height 22
click at [100, 344] on label "Thank you very much" at bounding box center [150, 332] width 181 height 39
click at [650, 474] on span "Next Question" at bounding box center [677, 475] width 55 height 11
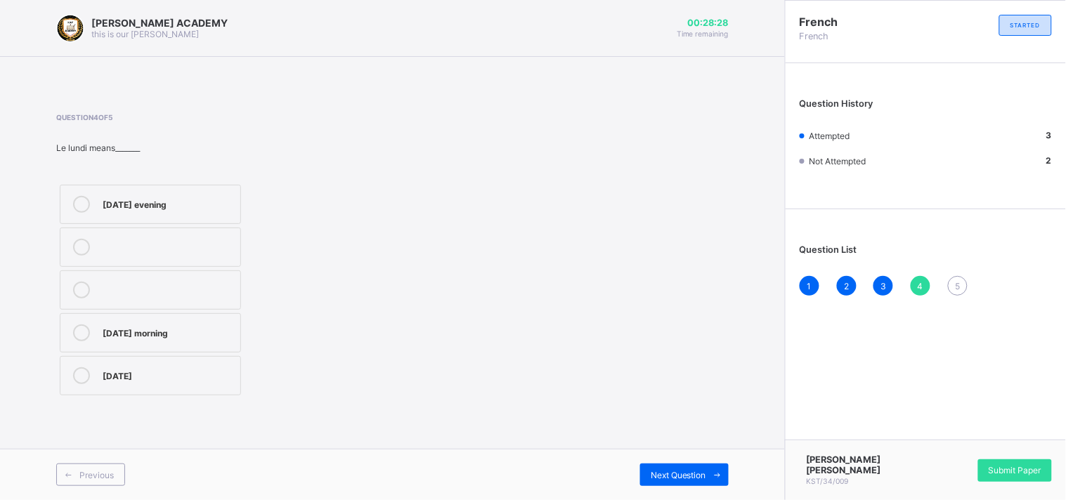
click at [157, 383] on div "on Monday" at bounding box center [168, 375] width 131 height 17
click at [693, 465] on div "Next Question" at bounding box center [684, 475] width 89 height 22
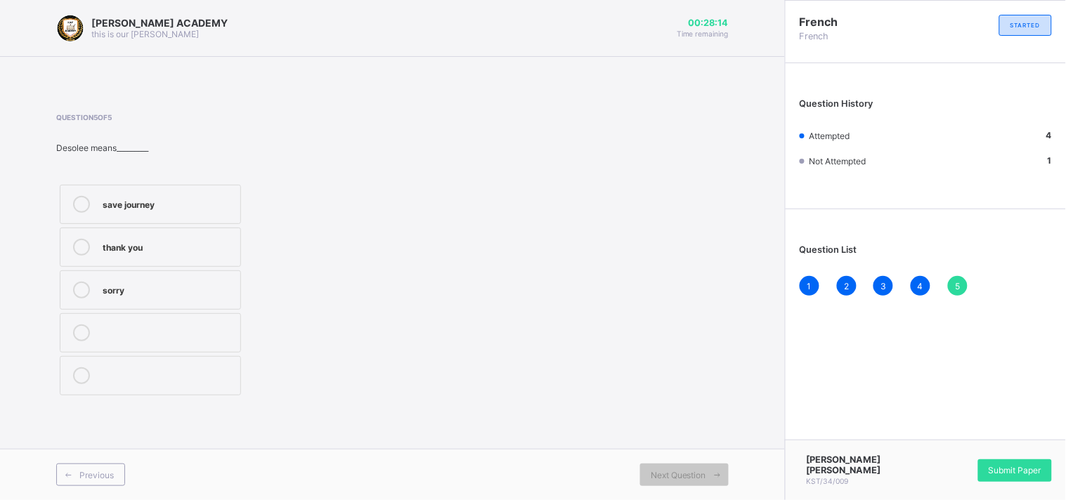
click at [184, 230] on label "thank you" at bounding box center [150, 247] width 181 height 39
click at [1014, 472] on span "Submit Paper" at bounding box center [1014, 470] width 53 height 11
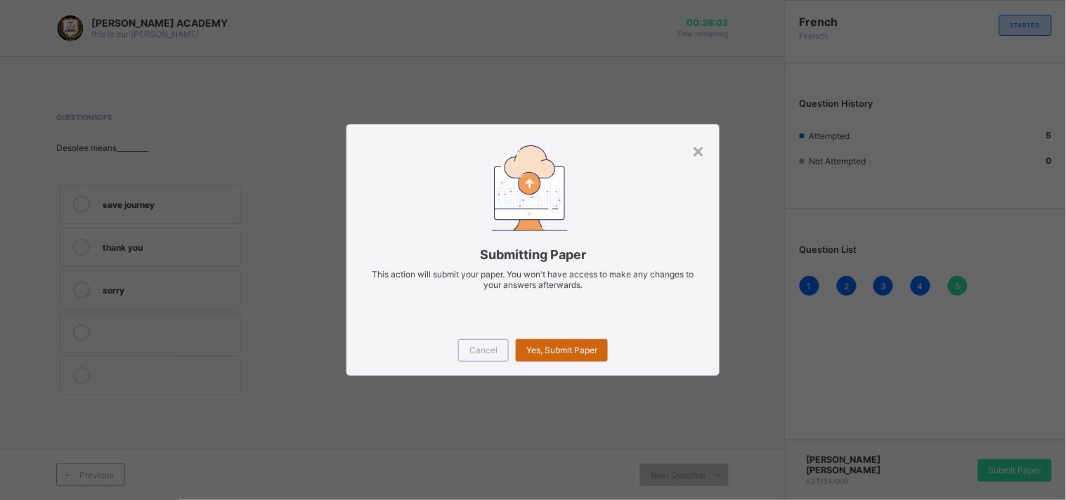
click at [583, 356] on div "Yes, Submit Paper" at bounding box center [562, 350] width 92 height 22
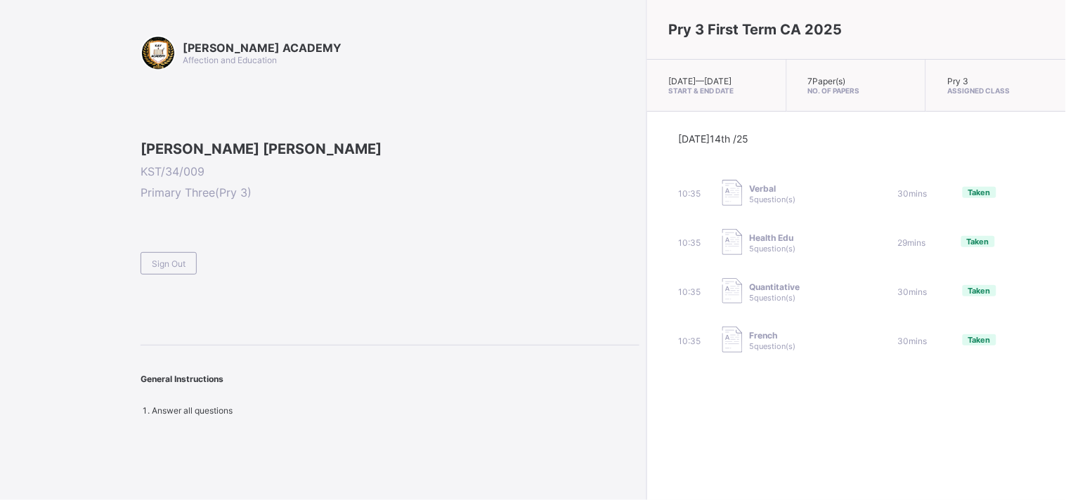
click at [157, 269] on span "Sign Out" at bounding box center [169, 264] width 34 height 11
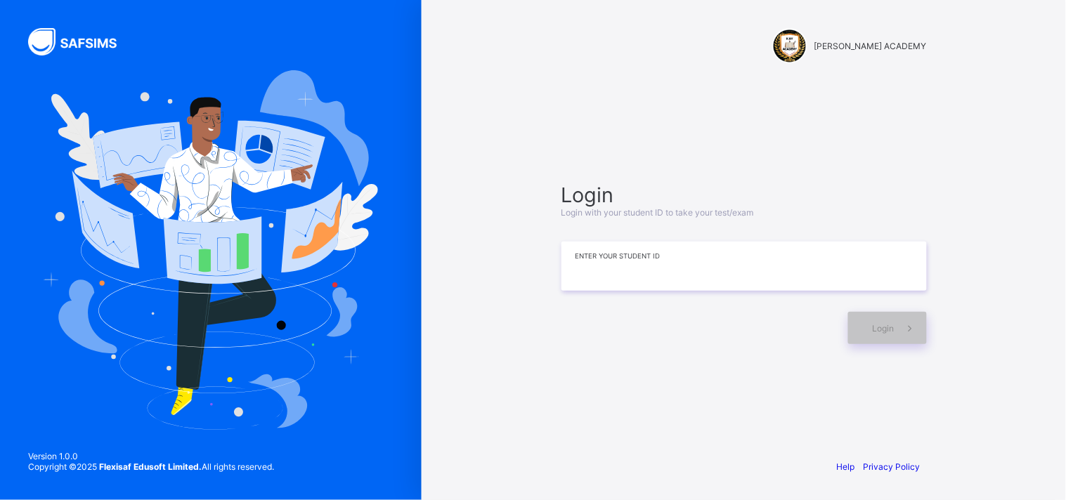
click at [745, 243] on input at bounding box center [743, 266] width 365 height 49
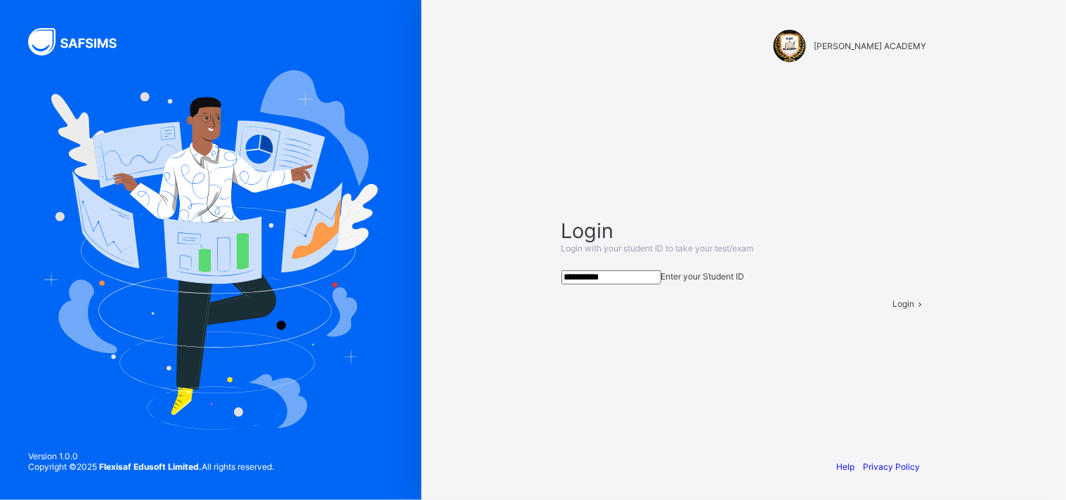
type input "**********"
click at [893, 309] on span "Login" at bounding box center [904, 304] width 22 height 11
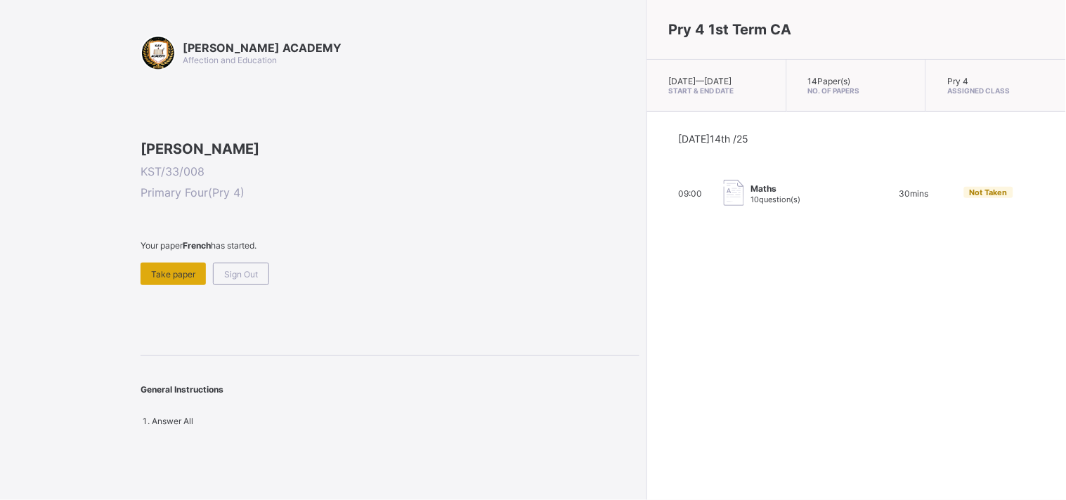
click at [152, 285] on div "Take paper" at bounding box center [172, 274] width 65 height 22
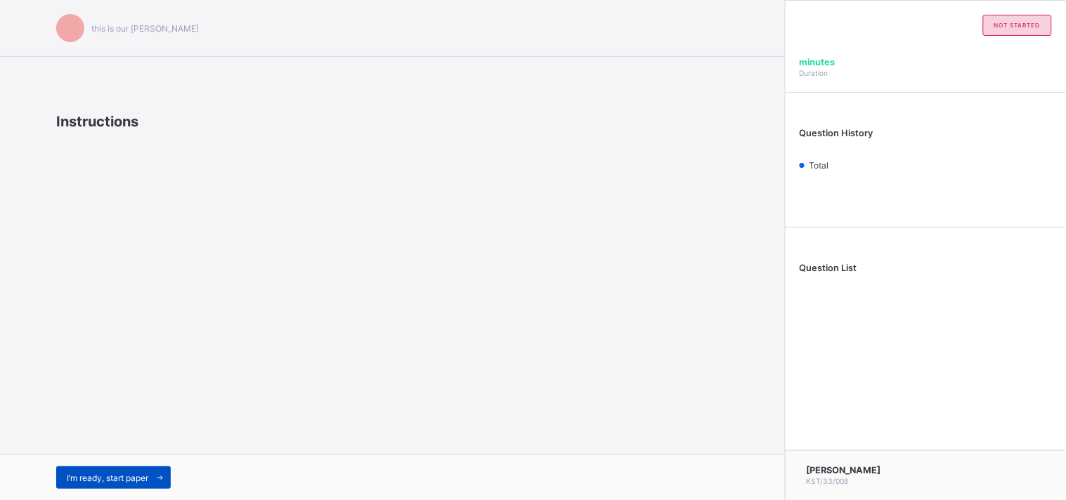
click at [146, 483] on div "I’m ready, start paper" at bounding box center [113, 477] width 114 height 22
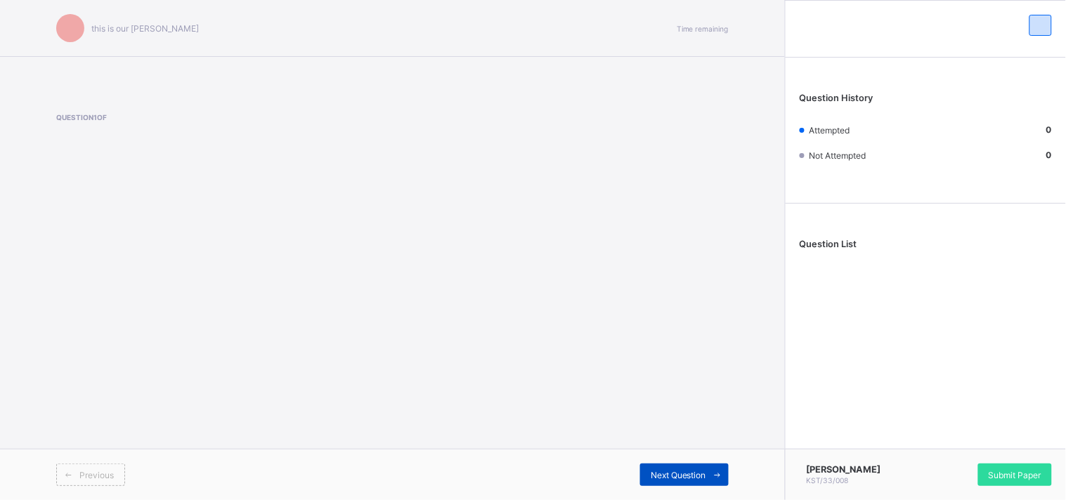
click at [680, 471] on span "Next Question" at bounding box center [677, 475] width 55 height 11
click at [678, 471] on span "Next Question" at bounding box center [677, 475] width 55 height 11
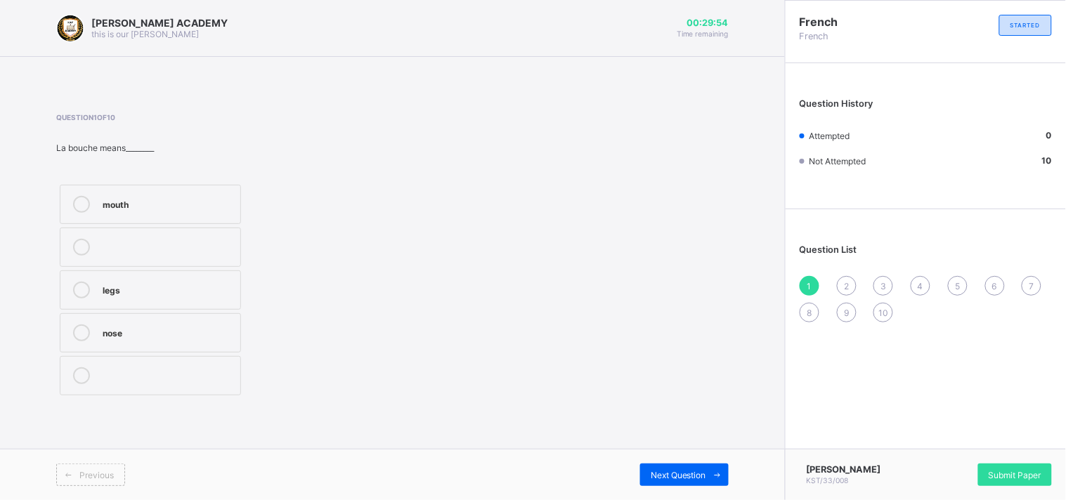
click at [183, 190] on label "mouth" at bounding box center [150, 204] width 181 height 39
click at [683, 476] on span "Next Question" at bounding box center [677, 475] width 55 height 11
click at [194, 250] on div "head" at bounding box center [168, 246] width 131 height 14
click at [657, 467] on div "Next Question" at bounding box center [684, 475] width 89 height 22
click at [199, 331] on div "what is your name?" at bounding box center [168, 332] width 131 height 14
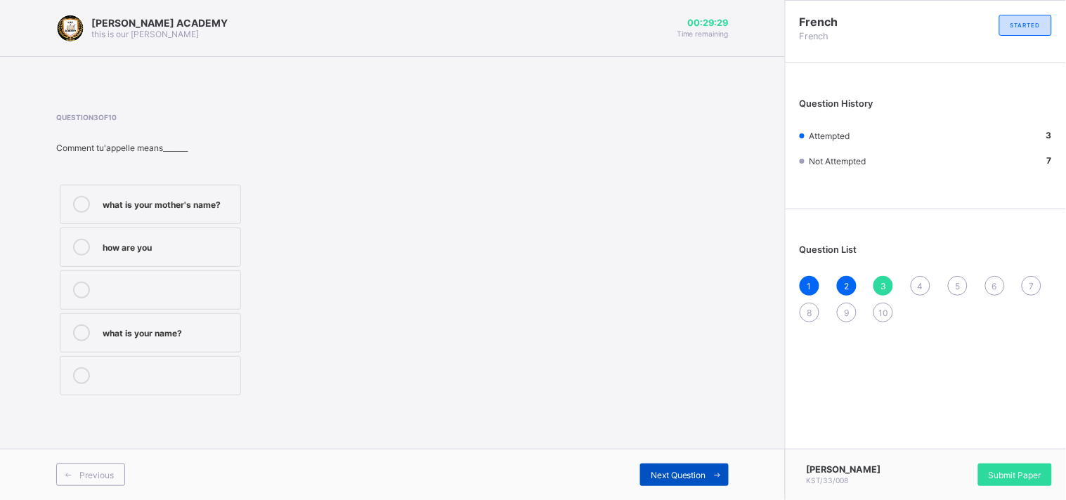
click at [662, 470] on span "Next Question" at bounding box center [677, 475] width 55 height 11
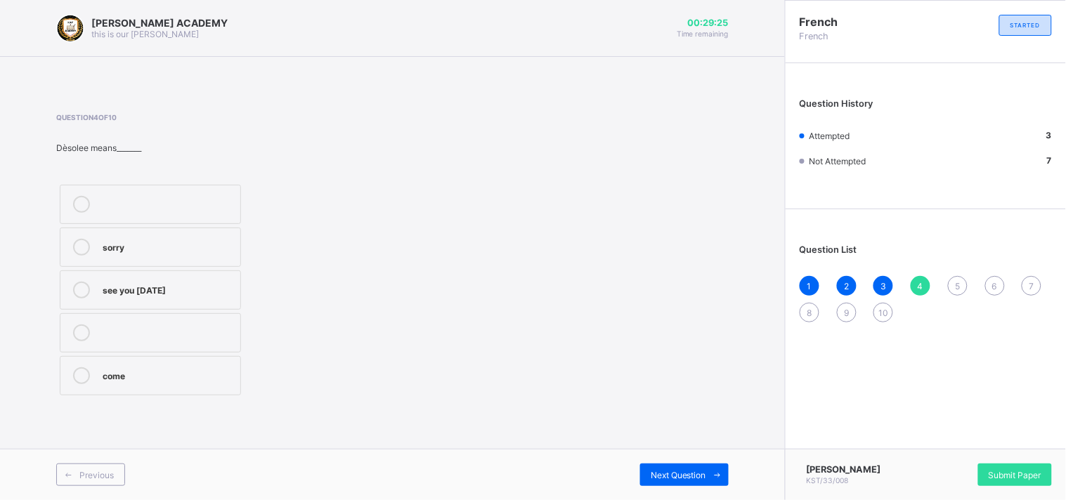
click at [192, 246] on div "sorry" at bounding box center [168, 246] width 131 height 14
click at [677, 466] on div "Next Question" at bounding box center [684, 475] width 89 height 22
click at [206, 202] on div "come" at bounding box center [168, 203] width 131 height 14
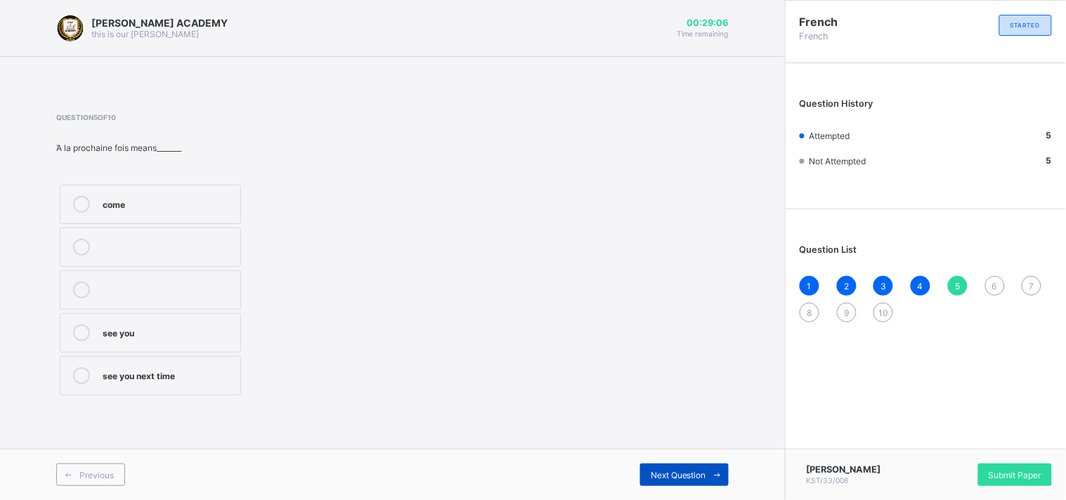
click at [651, 465] on div "Next Question" at bounding box center [684, 475] width 89 height 22
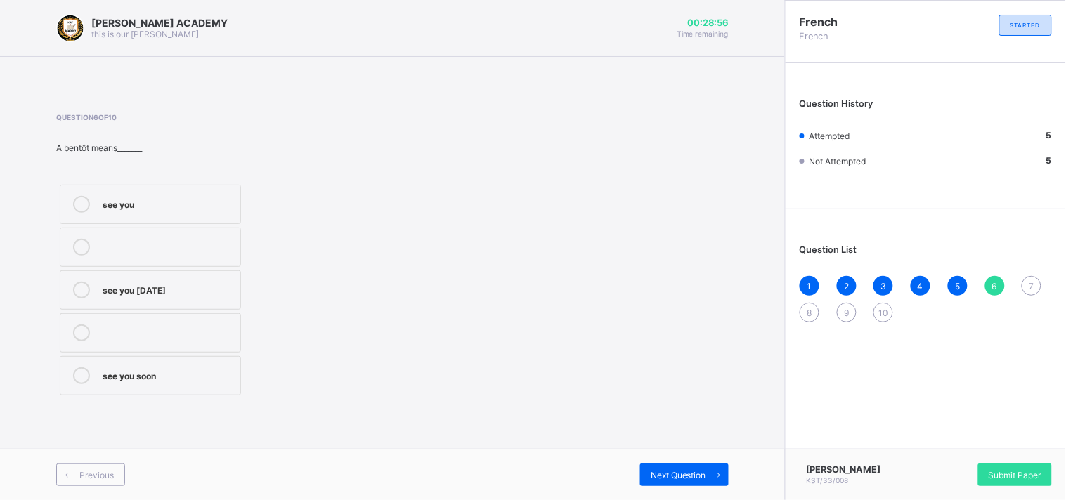
click at [157, 281] on label "see you on Monday" at bounding box center [150, 289] width 181 height 39
click at [714, 467] on span at bounding box center [717, 475] width 22 height 22
click at [119, 243] on div "cake" at bounding box center [168, 246] width 131 height 14
click at [648, 471] on div "Next Question" at bounding box center [684, 475] width 89 height 22
click at [110, 199] on div "mother" at bounding box center [168, 203] width 131 height 14
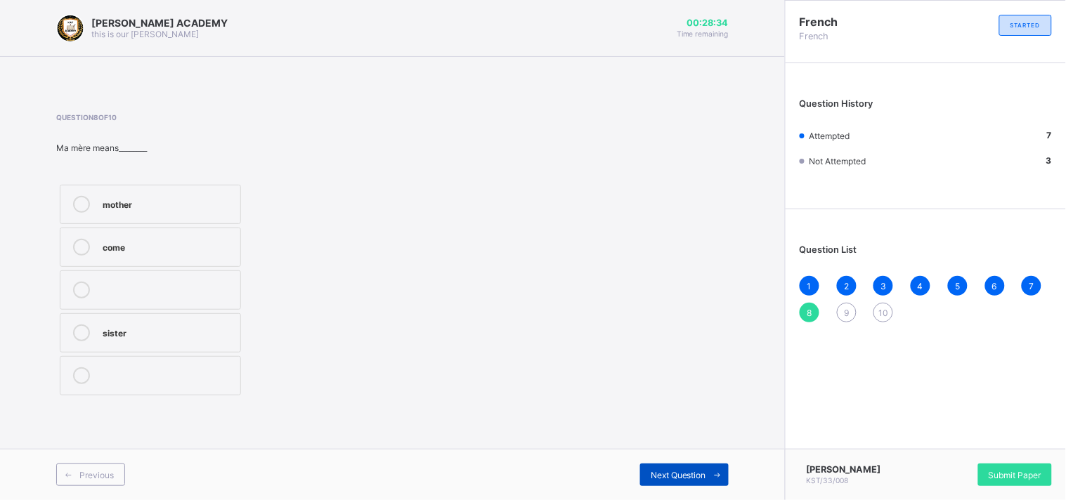
click at [698, 466] on div "Next Question" at bounding box center [684, 475] width 89 height 22
click at [177, 336] on div "sister" at bounding box center [168, 332] width 131 height 14
click at [669, 466] on div "Next Question" at bounding box center [684, 475] width 89 height 22
click at [195, 291] on div "father" at bounding box center [168, 289] width 131 height 14
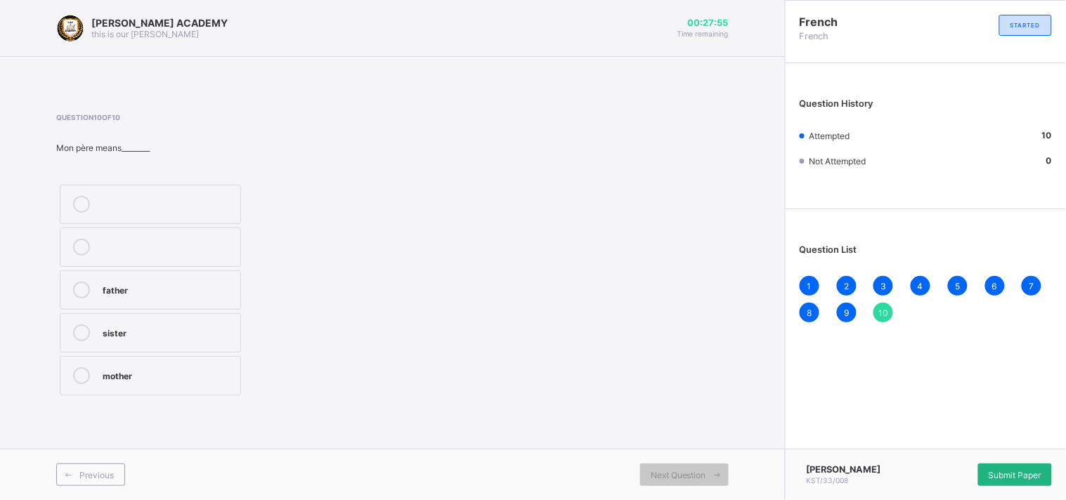
click at [1023, 466] on div "Submit Paper" at bounding box center [1015, 475] width 74 height 22
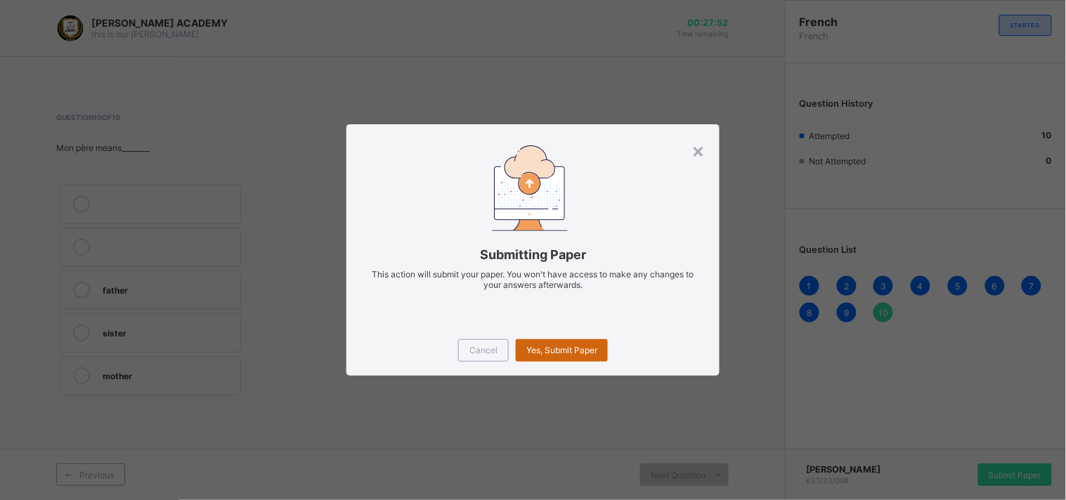
click at [572, 353] on span "Yes, Submit Paper" at bounding box center [561, 350] width 71 height 11
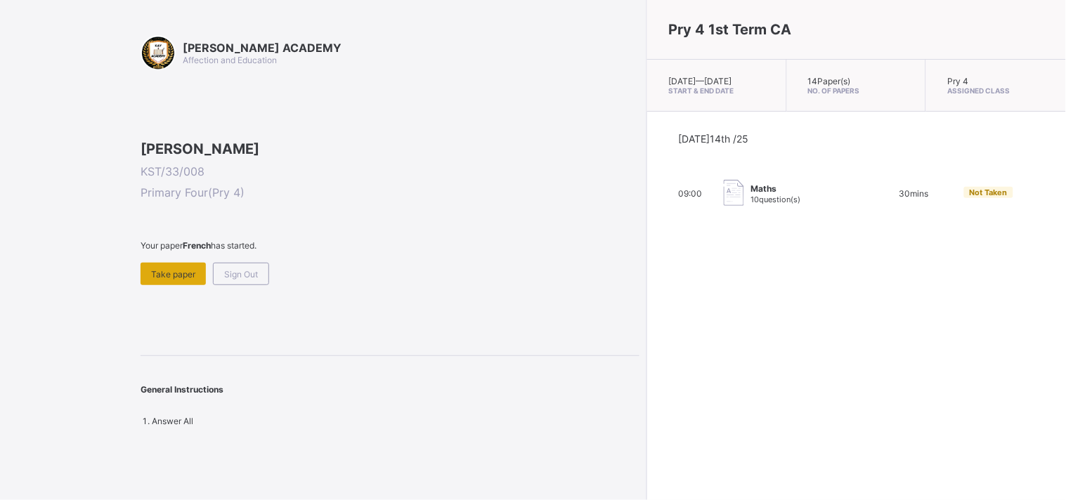
click at [176, 280] on span "Take paper" at bounding box center [173, 274] width 44 height 11
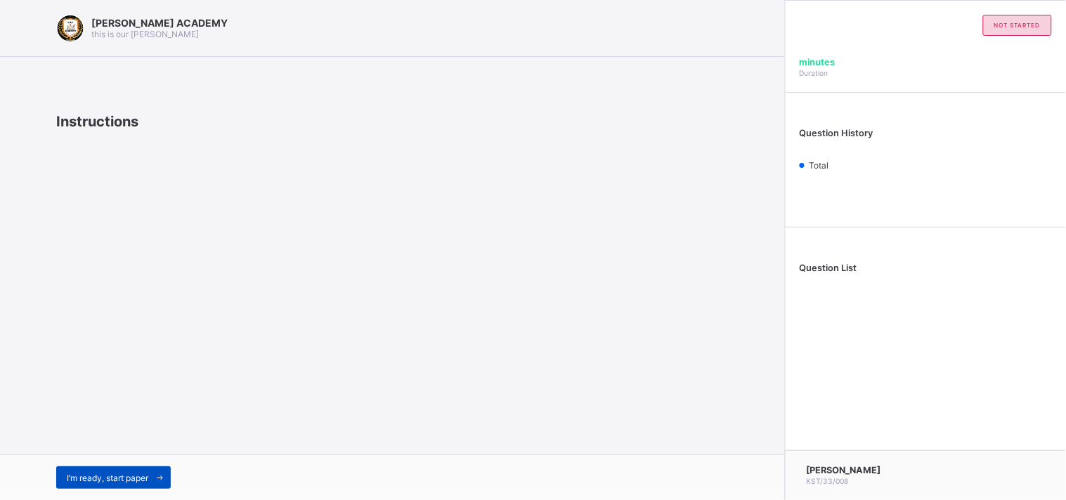
click at [145, 480] on span "I’m ready, start paper" at bounding box center [107, 478] width 81 height 11
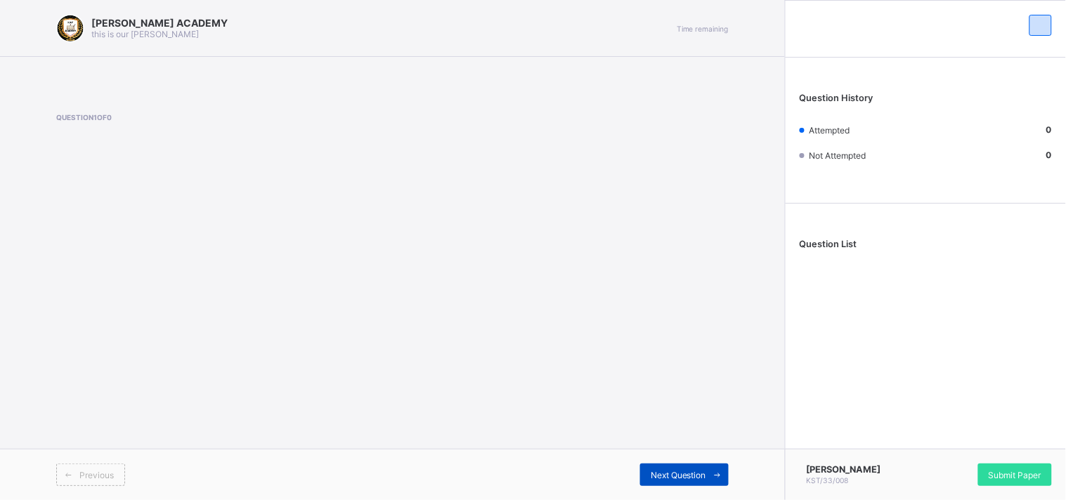
click at [683, 465] on div "Next Question" at bounding box center [684, 475] width 89 height 22
click at [683, 466] on div "Next Question" at bounding box center [684, 475] width 89 height 22
click at [686, 470] on span "Next Question" at bounding box center [677, 475] width 55 height 11
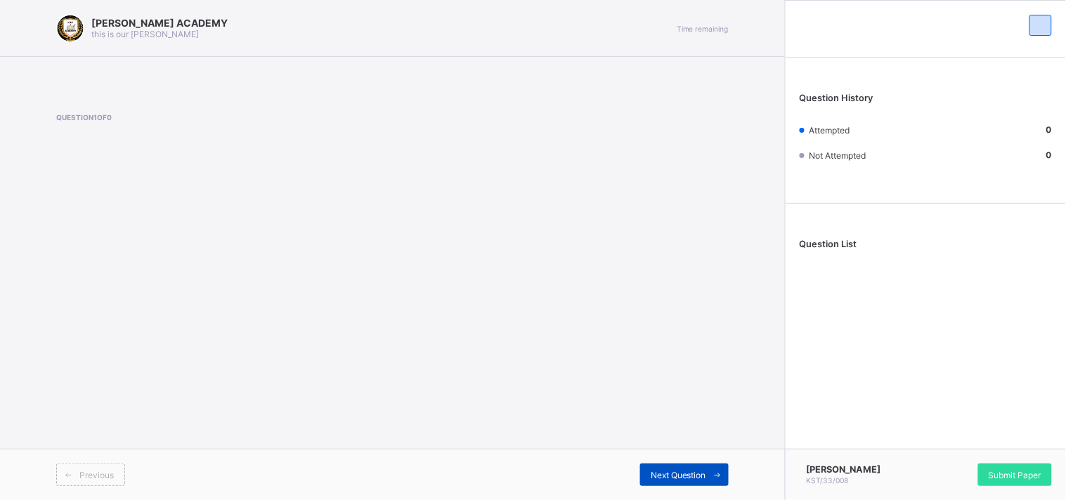
click at [679, 465] on div "Next Question" at bounding box center [684, 475] width 89 height 22
click at [678, 462] on div "Previous Next Question" at bounding box center [392, 474] width 785 height 51
click at [679, 464] on div "Next Question" at bounding box center [684, 475] width 89 height 22
click at [678, 462] on div "Previous Next Question" at bounding box center [392, 474] width 785 height 51
click at [691, 465] on div "Next Question" at bounding box center [684, 475] width 89 height 22
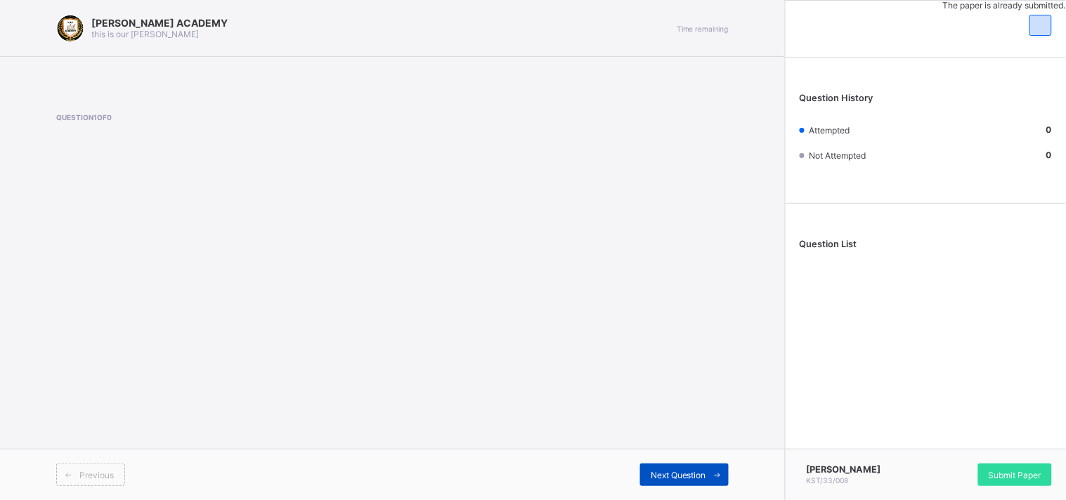
click at [691, 465] on div "Next Question" at bounding box center [684, 475] width 89 height 22
click at [691, 469] on div "Next Question" at bounding box center [684, 475] width 89 height 22
click at [690, 468] on div "Next Question" at bounding box center [684, 475] width 89 height 22
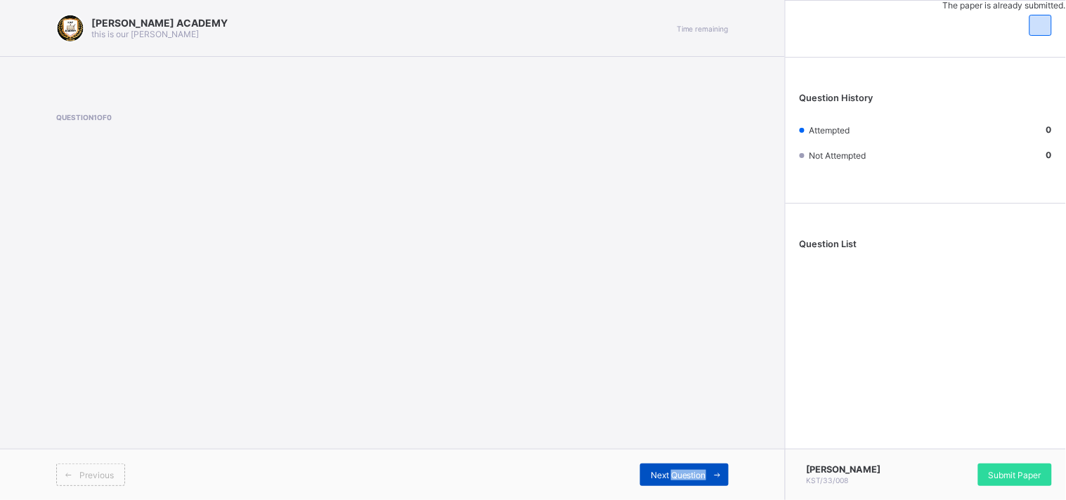
click at [690, 468] on div "Next Question" at bounding box center [684, 475] width 89 height 22
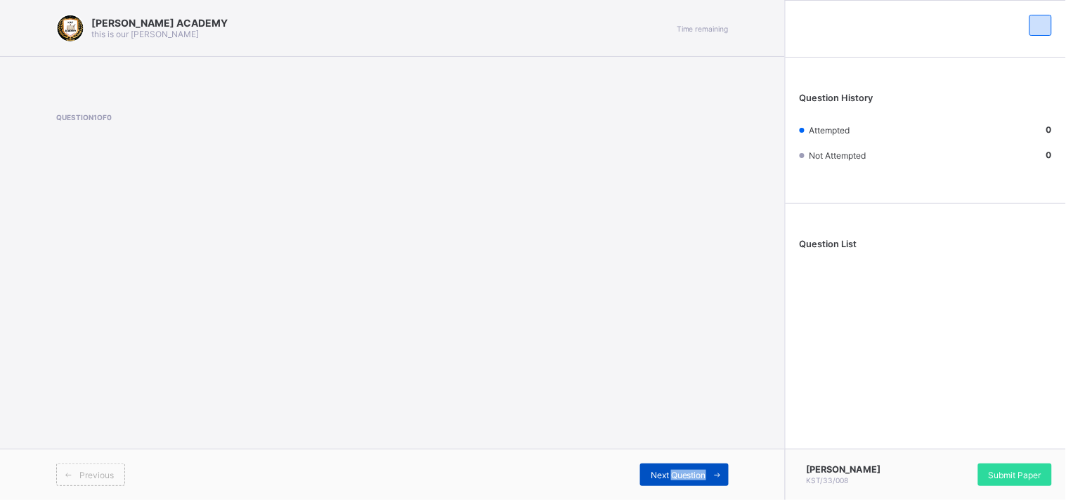
click at [690, 468] on div "Next Question" at bounding box center [684, 475] width 89 height 22
drag, startPoint x: 690, startPoint y: 468, endPoint x: 691, endPoint y: 509, distance: 41.5
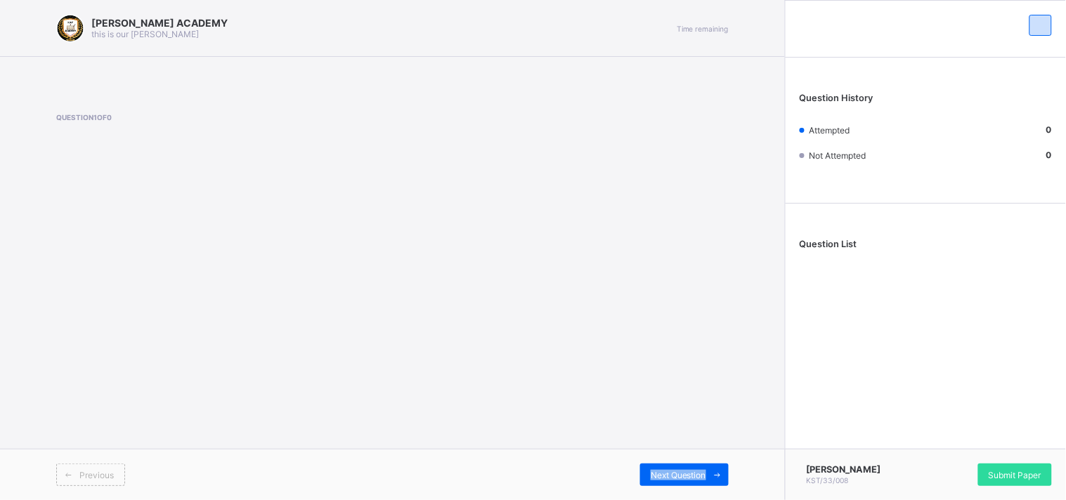
click at [691, 500] on html "KAY ACADEMY this is our motton Time remaining Question 1 of 0 Previous Next Que…" at bounding box center [533, 250] width 1066 height 500
click at [667, 469] on div "Next Question" at bounding box center [684, 475] width 89 height 22
click at [669, 470] on span "Next Question" at bounding box center [677, 475] width 55 height 11
click at [665, 467] on div "Next Question" at bounding box center [684, 475] width 89 height 22
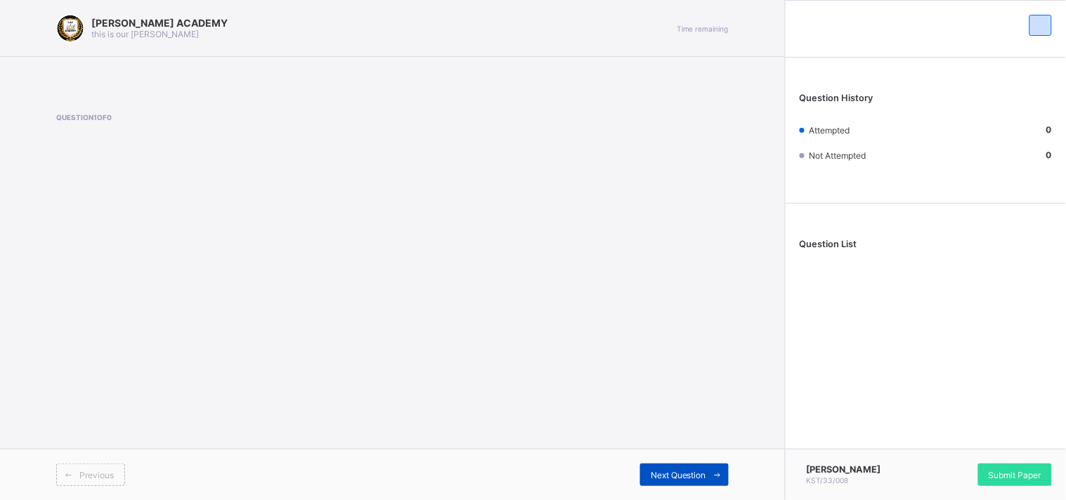
click at [665, 467] on div "Next Question" at bounding box center [684, 475] width 89 height 22
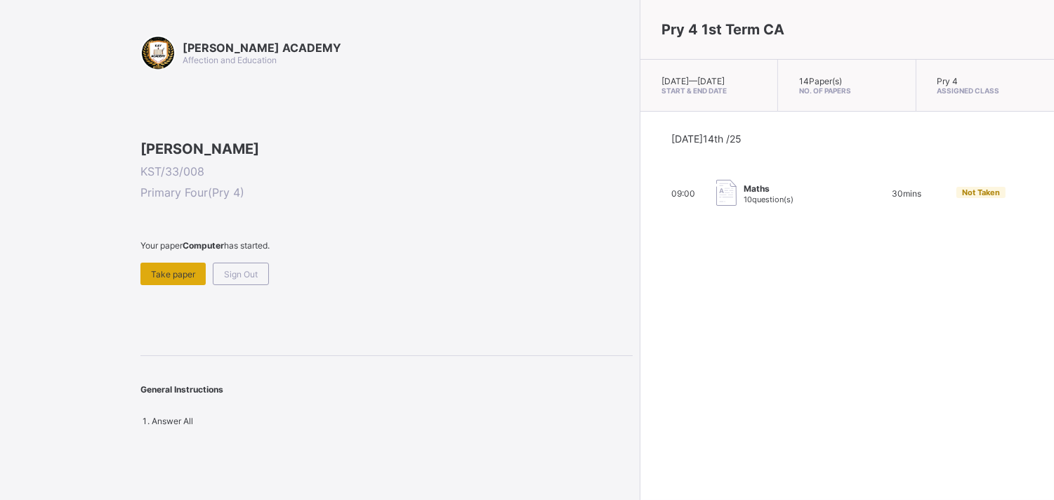
click at [164, 280] on span "Take paper" at bounding box center [173, 274] width 44 height 11
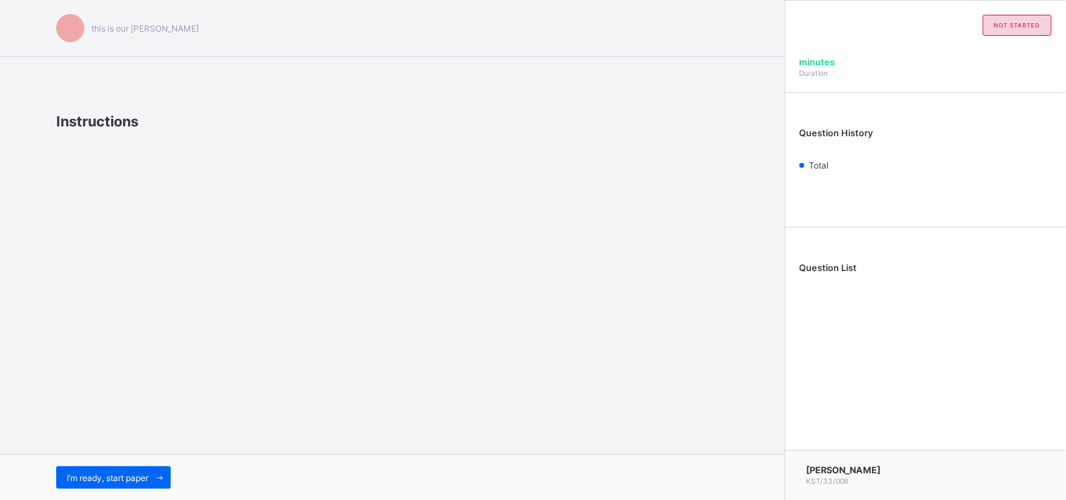
click at [164, 363] on div "this is our motton Instructions I’m ready, start paper" at bounding box center [392, 250] width 785 height 500
click at [127, 473] on span "I’m ready, start paper" at bounding box center [107, 478] width 81 height 11
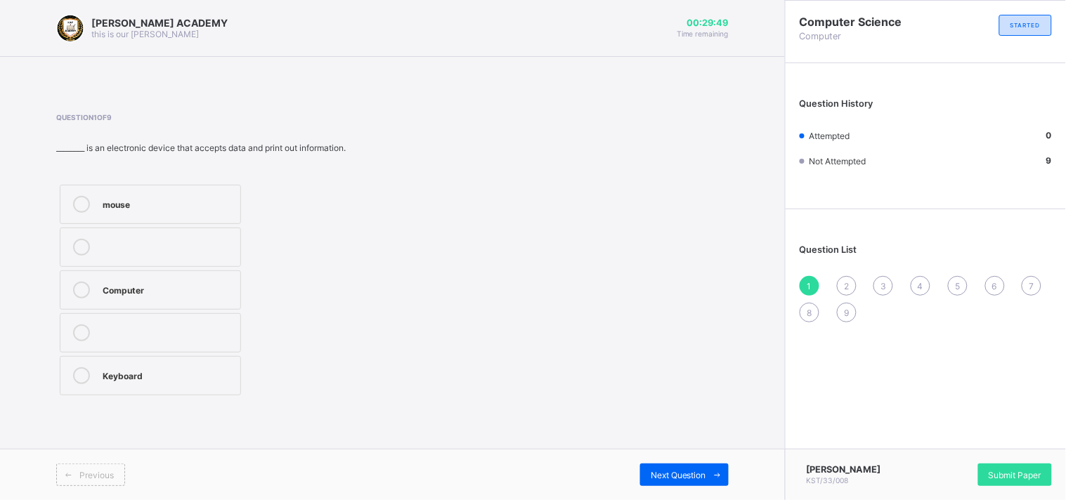
click at [106, 289] on div "Computer" at bounding box center [168, 289] width 131 height 14
click at [705, 464] on div "Next Question" at bounding box center [684, 475] width 89 height 22
click at [220, 374] on div "Travelling" at bounding box center [168, 374] width 131 height 14
click at [685, 459] on div "Previous Next Question" at bounding box center [392, 474] width 785 height 51
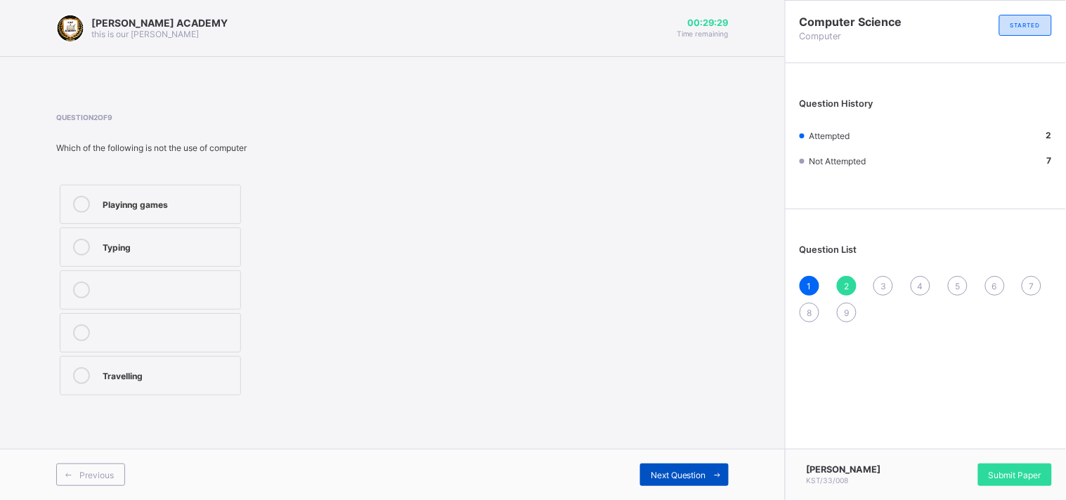
click at [685, 466] on div "Next Question" at bounding box center [684, 475] width 89 height 22
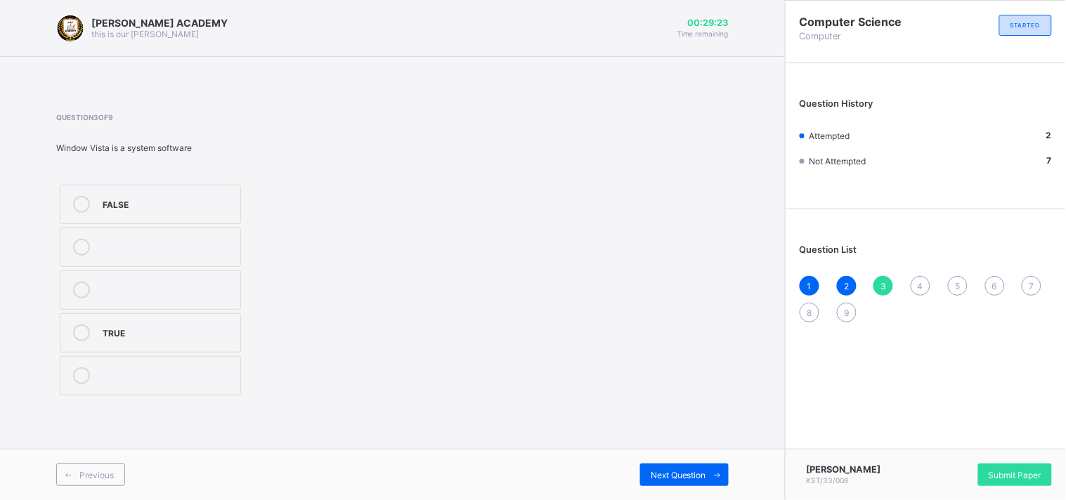
click at [208, 319] on label "TRUE" at bounding box center [150, 332] width 181 height 39
click at [686, 467] on div "Next Question" at bounding box center [684, 475] width 89 height 22
click at [172, 330] on div "Hardware" at bounding box center [168, 332] width 131 height 14
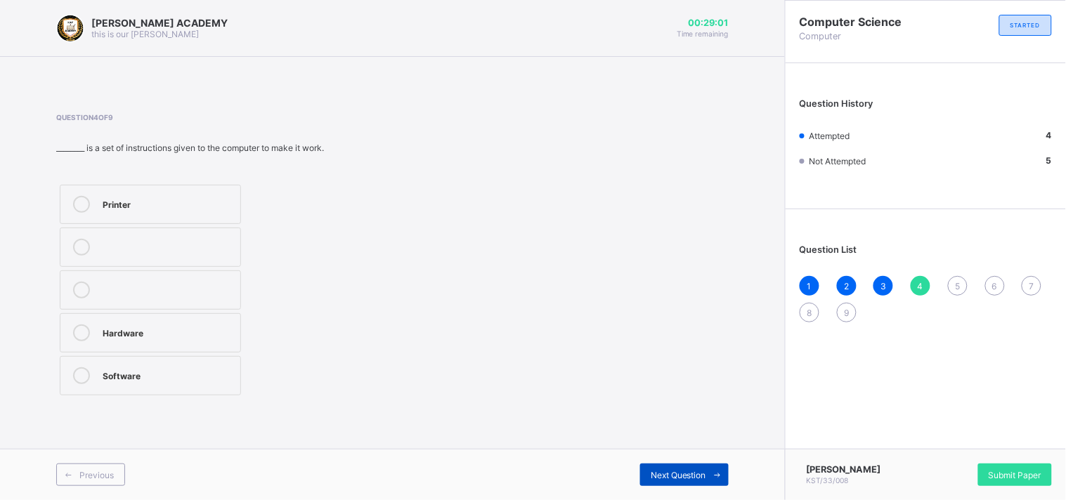
click at [657, 466] on div "Next Question" at bounding box center [684, 475] width 89 height 22
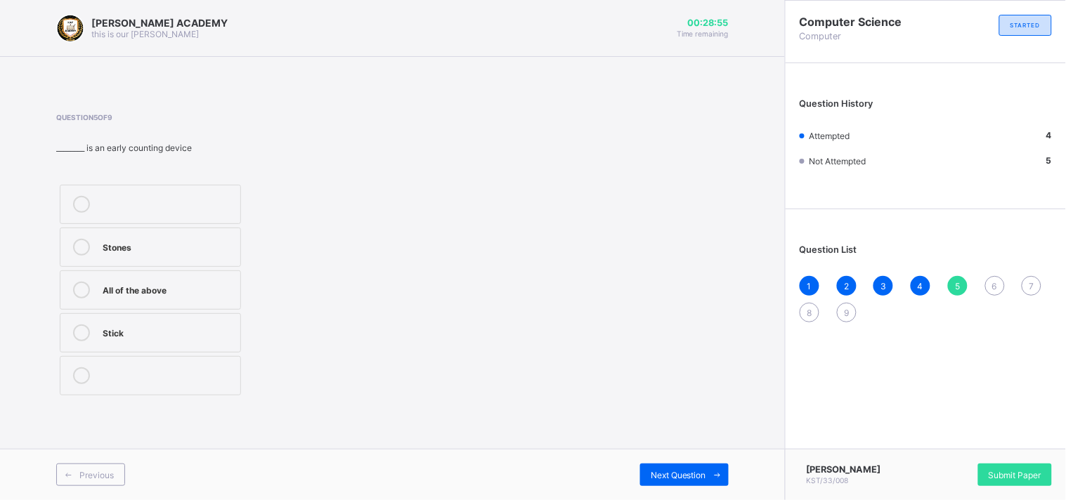
click at [204, 330] on div "Stick" at bounding box center [168, 332] width 131 height 14
click at [655, 471] on span "Next Question" at bounding box center [677, 475] width 55 height 11
click at [215, 278] on label "Window XP" at bounding box center [150, 289] width 181 height 39
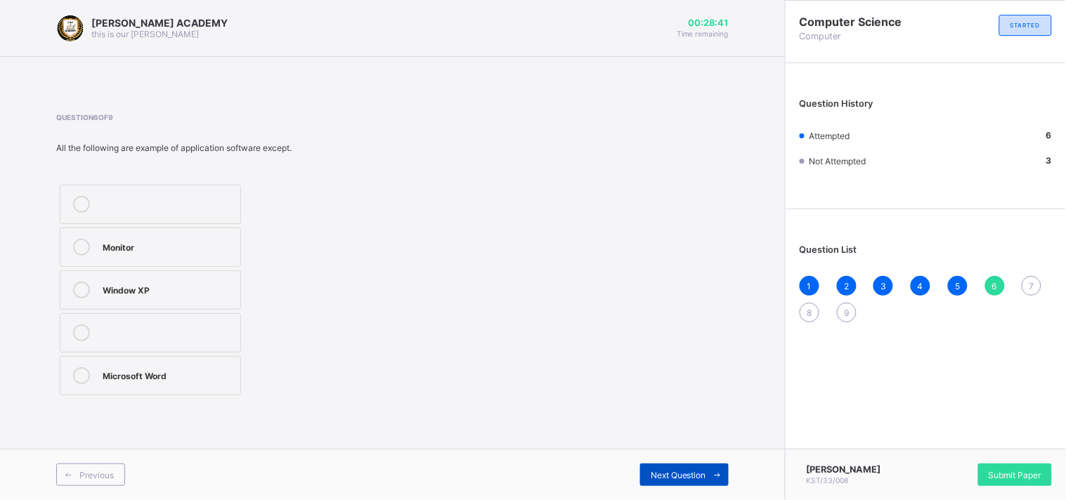
click at [662, 469] on div "Next Question" at bounding box center [684, 475] width 89 height 22
drag, startPoint x: 198, startPoint y: 403, endPoint x: 190, endPoint y: 371, distance: 32.7
click at [190, 371] on div "Question 7 of 9 ________ is a part of a computer that we can see and touch. Har…" at bounding box center [392, 256] width 672 height 328
click at [190, 371] on div "Software" at bounding box center [168, 374] width 131 height 14
click at [654, 475] on span "Next Question" at bounding box center [677, 475] width 55 height 11
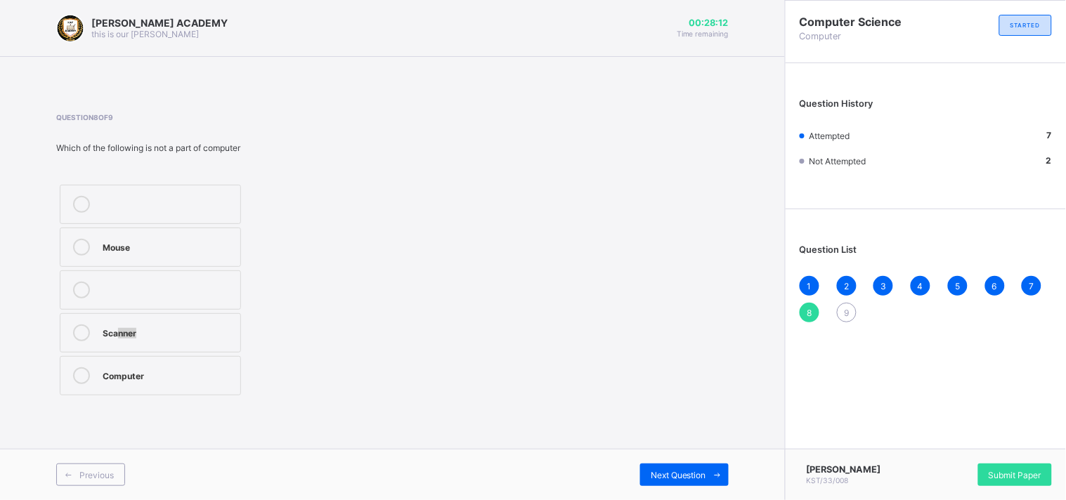
drag, startPoint x: 152, startPoint y: 323, endPoint x: 118, endPoint y: 329, distance: 34.2
click at [118, 329] on label "Scanner" at bounding box center [150, 332] width 181 height 39
click at [118, 329] on div "Scanner" at bounding box center [168, 332] width 131 height 14
click at [672, 475] on span "Next Question" at bounding box center [677, 475] width 55 height 11
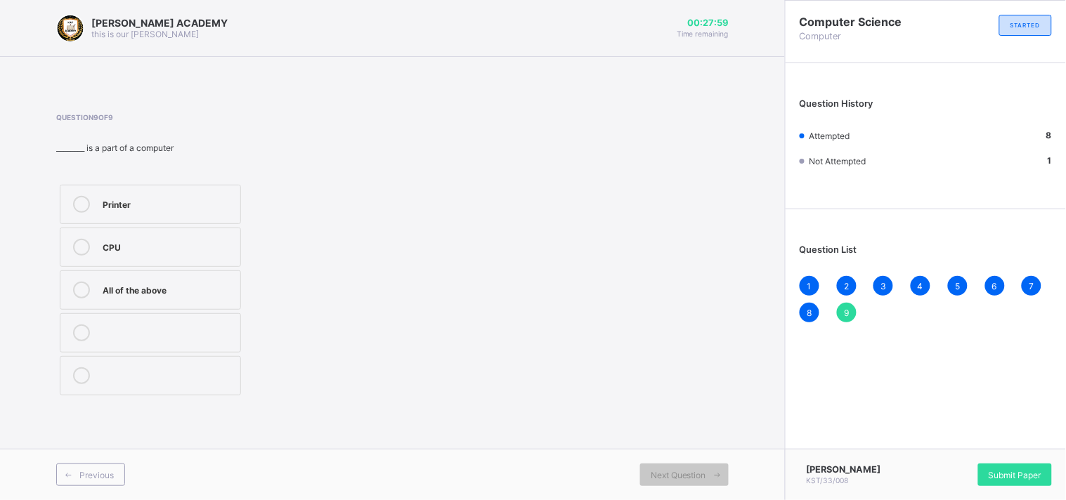
click at [134, 249] on div "CPU" at bounding box center [168, 246] width 131 height 14
click at [998, 471] on span "Submit Paper" at bounding box center [1014, 475] width 53 height 11
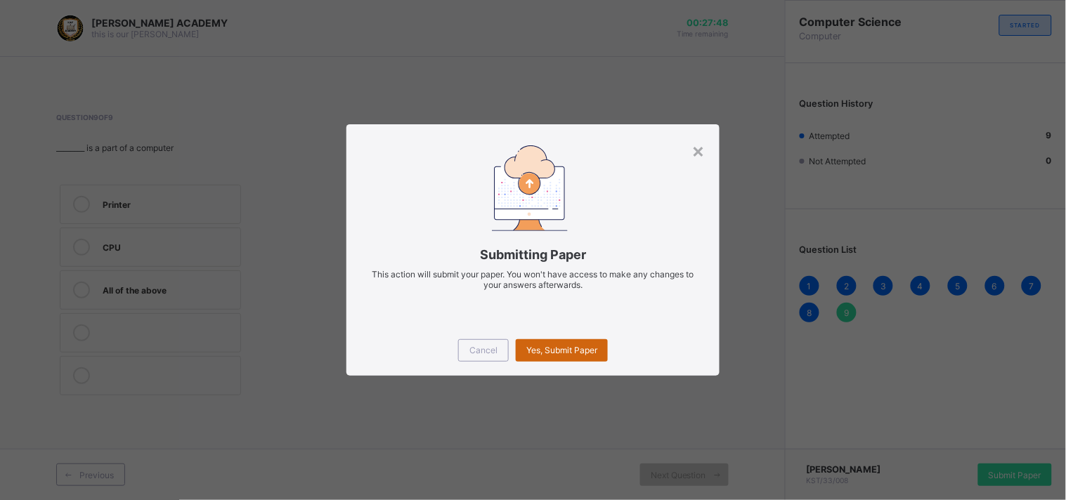
click at [587, 341] on div "Yes, Submit Paper" at bounding box center [562, 350] width 92 height 22
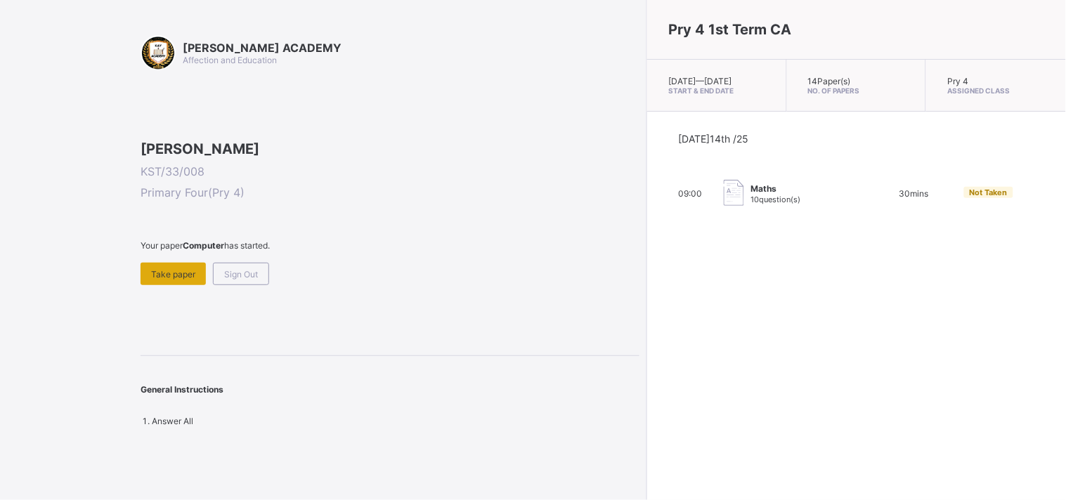
click at [187, 280] on span "Take paper" at bounding box center [173, 274] width 44 height 11
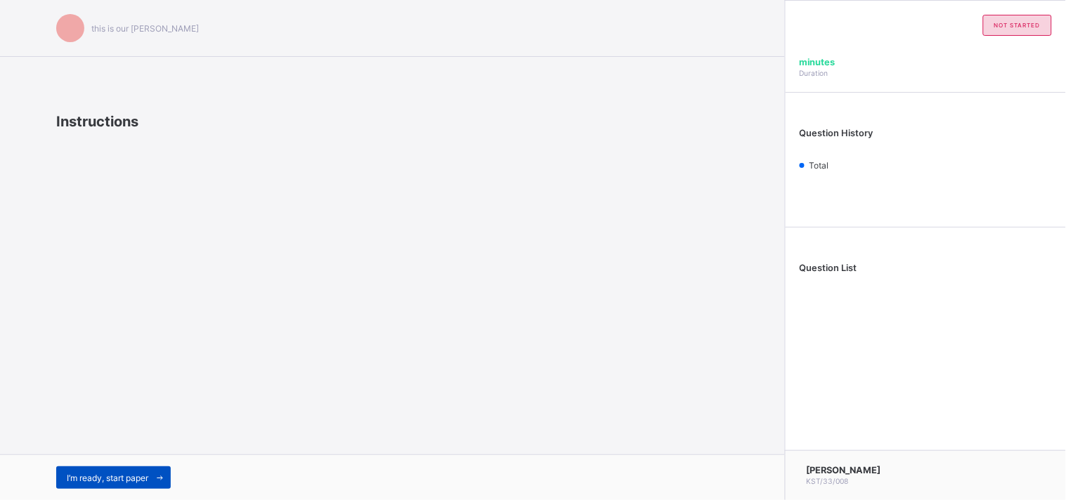
click at [159, 472] on span at bounding box center [159, 477] width 22 height 22
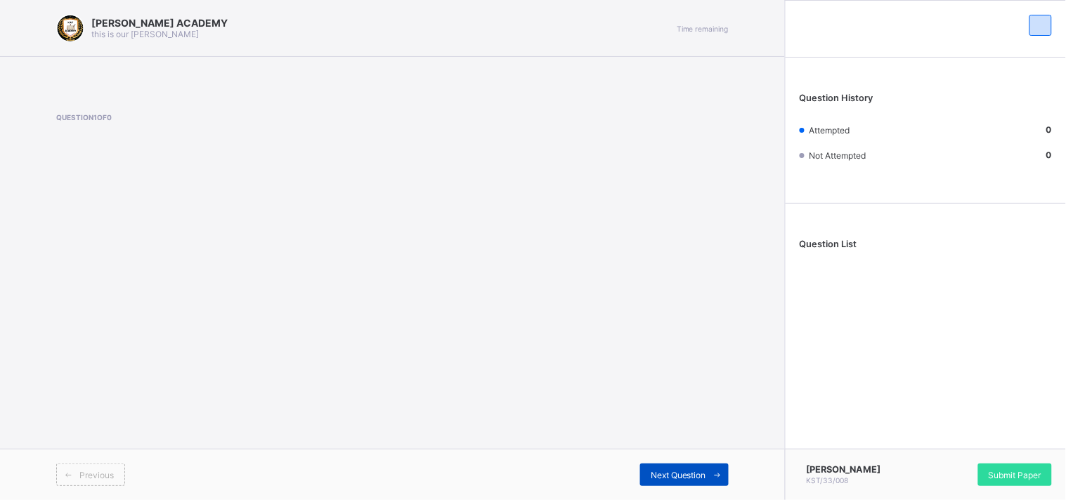
click at [667, 470] on span "Next Question" at bounding box center [677, 475] width 55 height 11
click at [665, 466] on div "Next Question" at bounding box center [684, 475] width 89 height 22
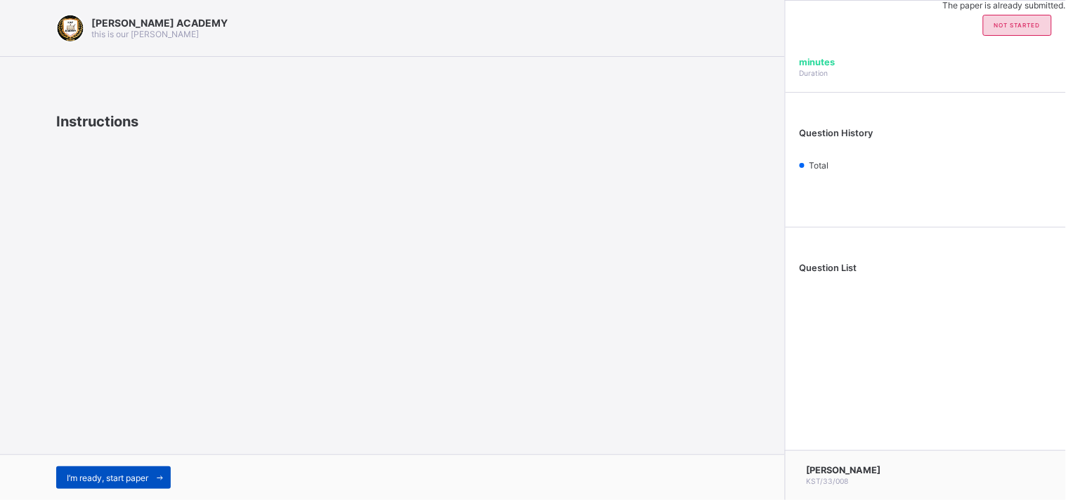
click at [101, 473] on span "I’m ready, start paper" at bounding box center [107, 478] width 81 height 11
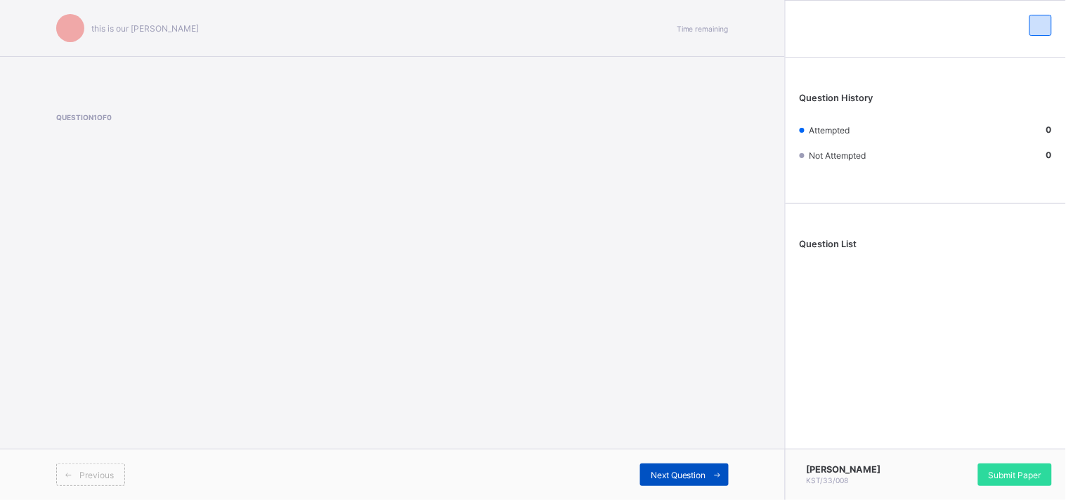
click at [678, 474] on span "Next Question" at bounding box center [677, 475] width 55 height 11
click at [676, 473] on span "Next Question" at bounding box center [677, 475] width 55 height 11
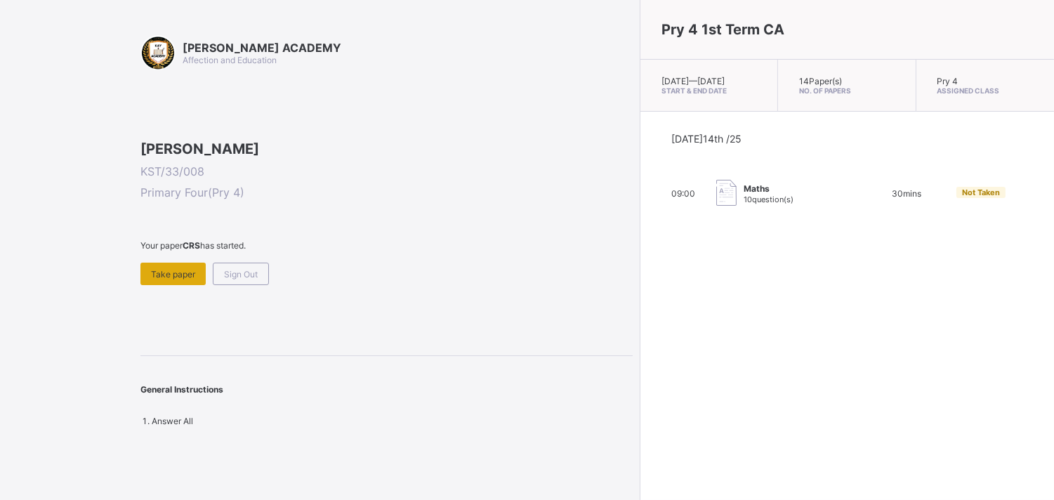
click at [162, 280] on span "Take paper" at bounding box center [173, 274] width 44 height 11
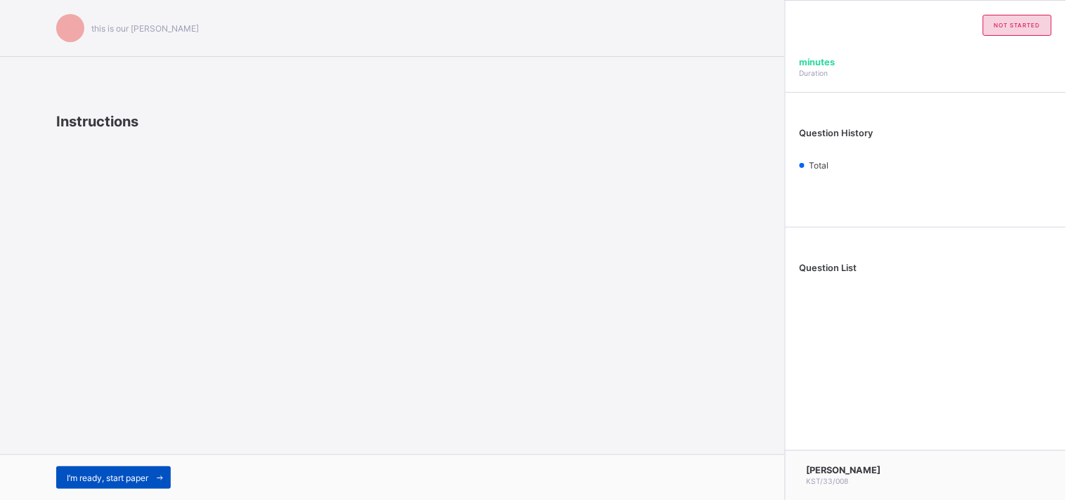
click at [115, 468] on div "I’m ready, start paper" at bounding box center [113, 477] width 114 height 22
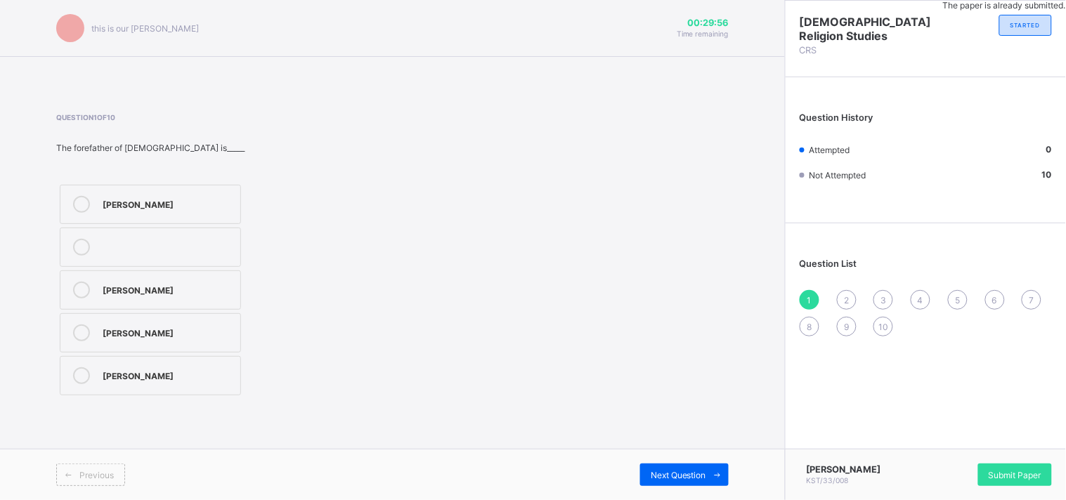
click at [123, 199] on div "James" at bounding box center [168, 203] width 131 height 14
click at [1005, 474] on span "Submit Paper" at bounding box center [1014, 475] width 53 height 11
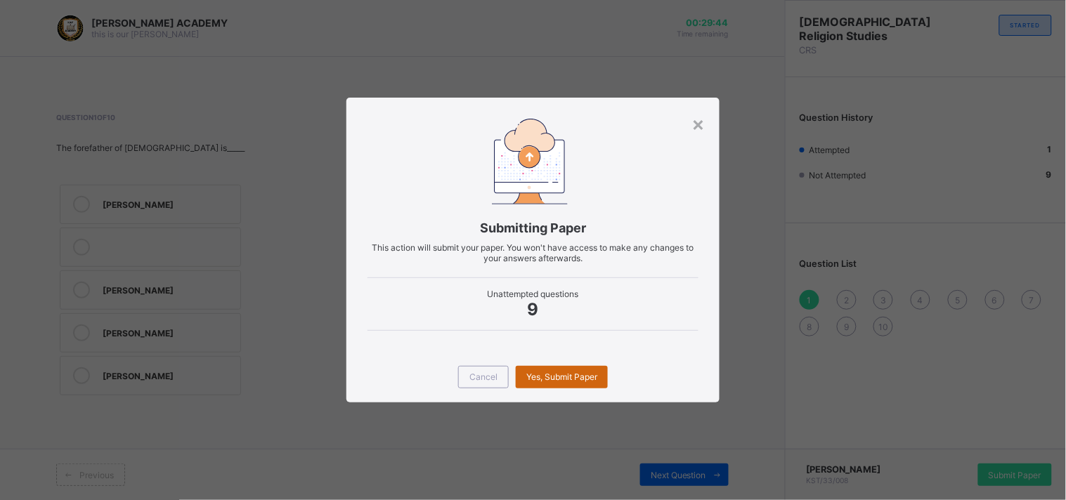
click at [556, 374] on span "Yes, Submit Paper" at bounding box center [561, 377] width 71 height 11
click at [556, 374] on div "Yes, Submit Paper" at bounding box center [562, 377] width 92 height 22
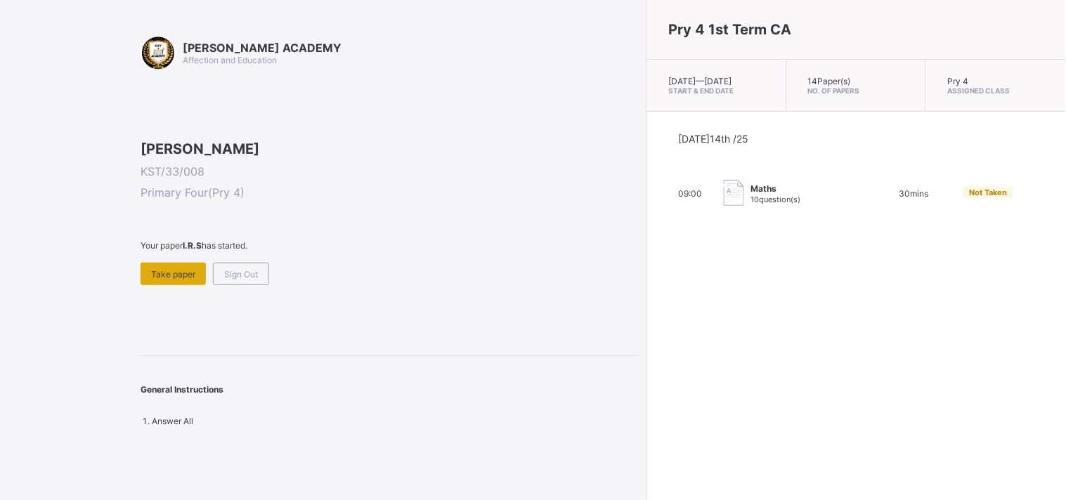
click at [177, 280] on span "Take paper" at bounding box center [173, 274] width 44 height 11
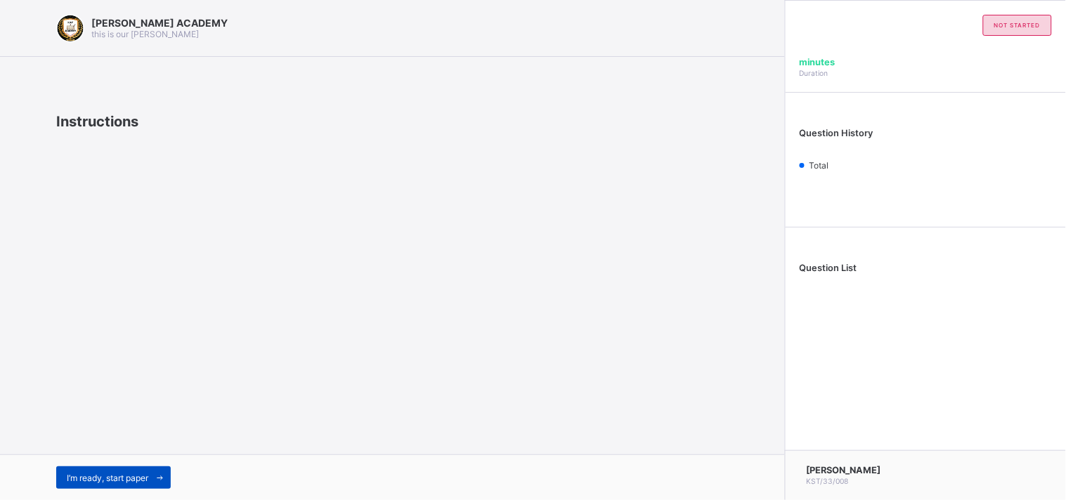
click at [131, 478] on span "I’m ready, start paper" at bounding box center [107, 478] width 81 height 11
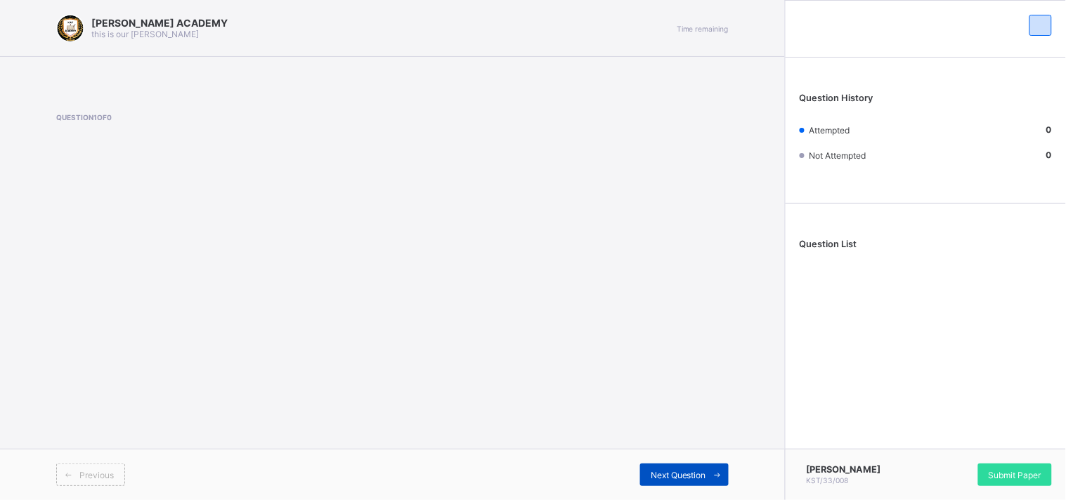
click at [692, 468] on div "Next Question" at bounding box center [684, 475] width 89 height 22
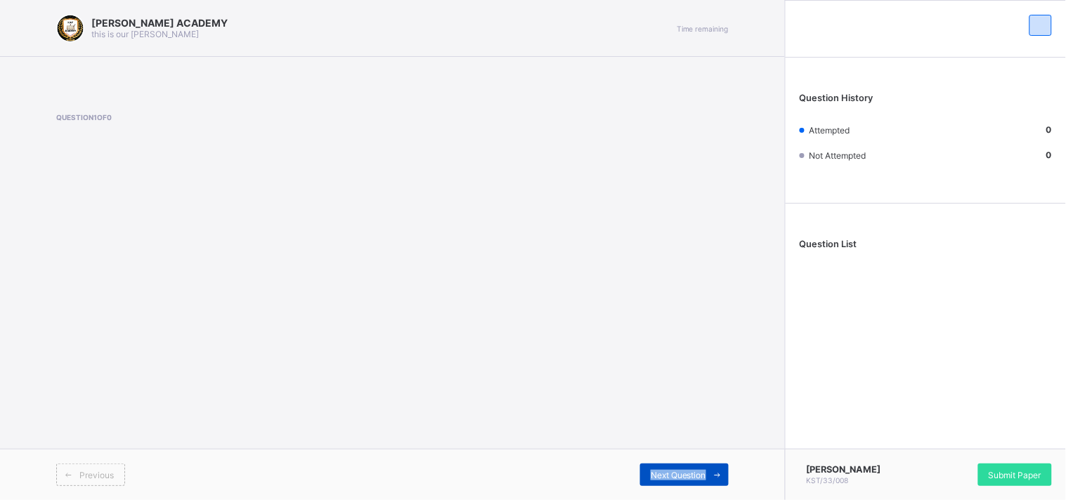
click at [692, 468] on div "Next Question" at bounding box center [684, 475] width 89 height 22
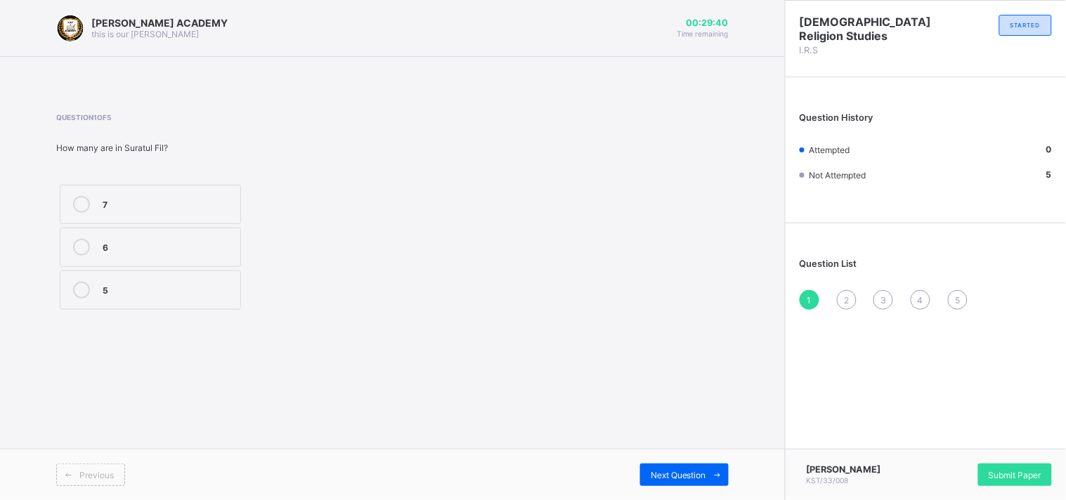
click at [124, 284] on div "5" at bounding box center [168, 289] width 131 height 14
click at [669, 476] on span "Next Question" at bounding box center [677, 475] width 55 height 11
drag, startPoint x: 166, startPoint y: 281, endPoint x: 190, endPoint y: 286, distance: 24.4
click at [190, 286] on label "Israfil" at bounding box center [150, 289] width 181 height 39
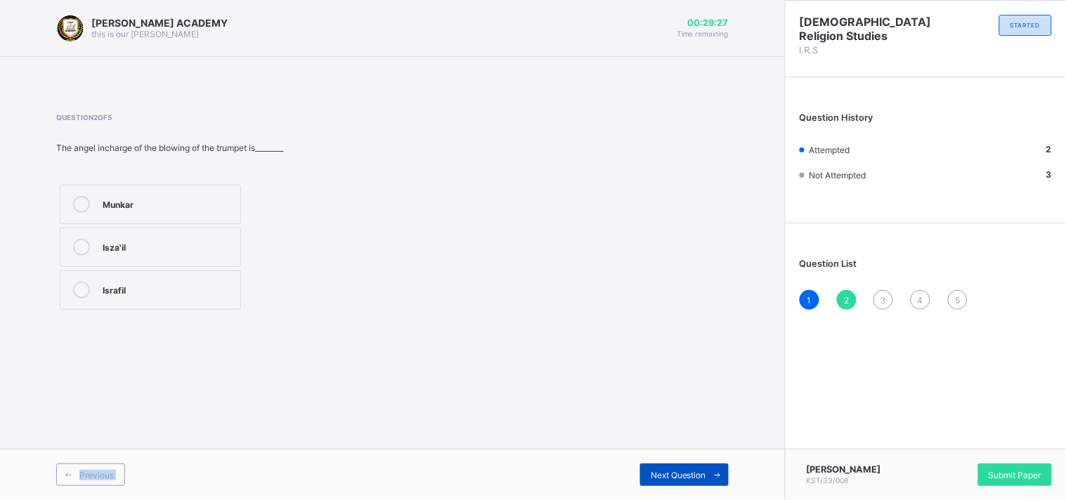
drag, startPoint x: 190, startPoint y: 286, endPoint x: 651, endPoint y: 469, distance: 496.3
click at [651, 469] on div "KAY ACADEMY this is our motton 00:29:27 Time remaining Question 2 of 5 The ange…" at bounding box center [392, 250] width 785 height 500
click at [652, 469] on div "Next Question" at bounding box center [684, 475] width 89 height 22
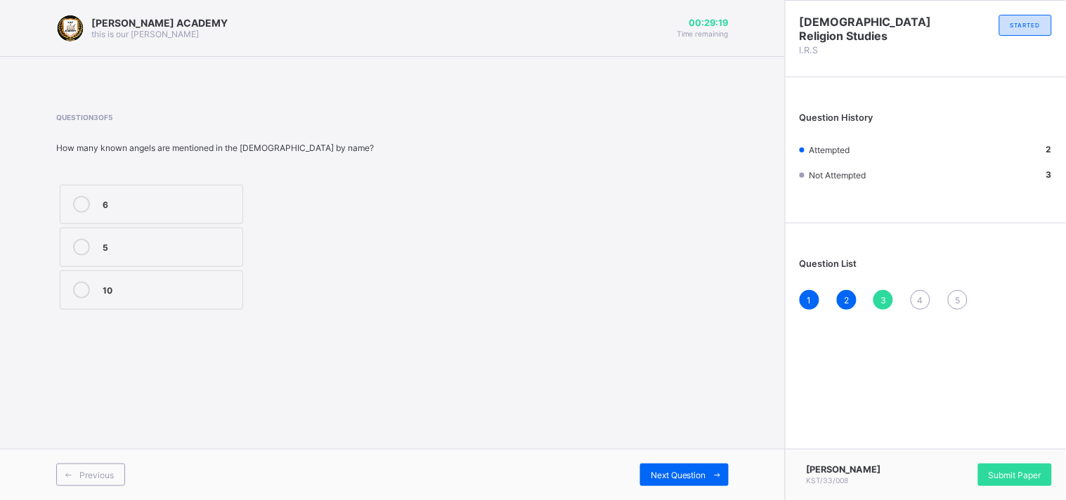
click at [157, 289] on div "10" at bounding box center [169, 289] width 133 height 14
click at [655, 472] on span "Next Question" at bounding box center [677, 475] width 55 height 11
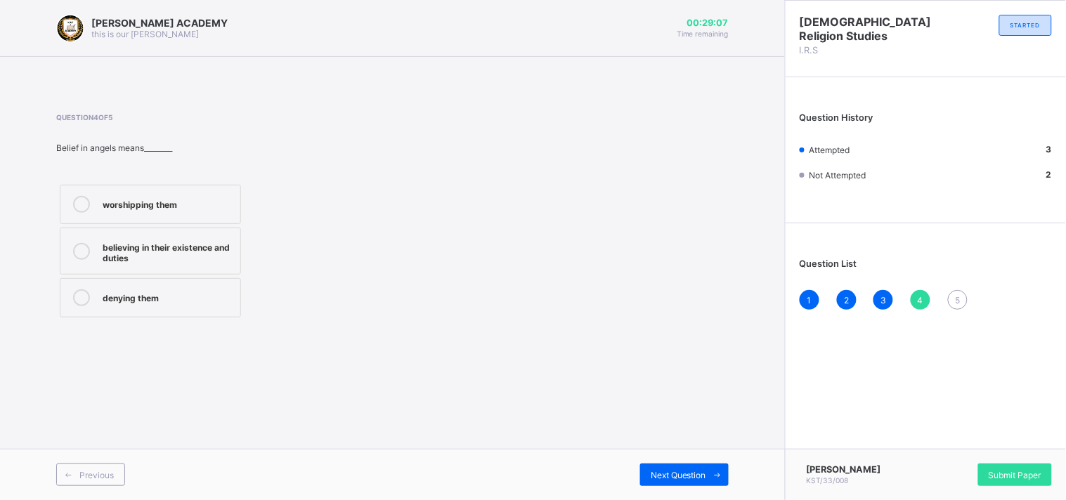
click at [221, 257] on div "believing in their existence and duties" at bounding box center [168, 251] width 131 height 25
click at [664, 466] on div "Previous Next Question" at bounding box center [392, 474] width 785 height 51
click at [664, 467] on div "Next Question" at bounding box center [684, 475] width 89 height 22
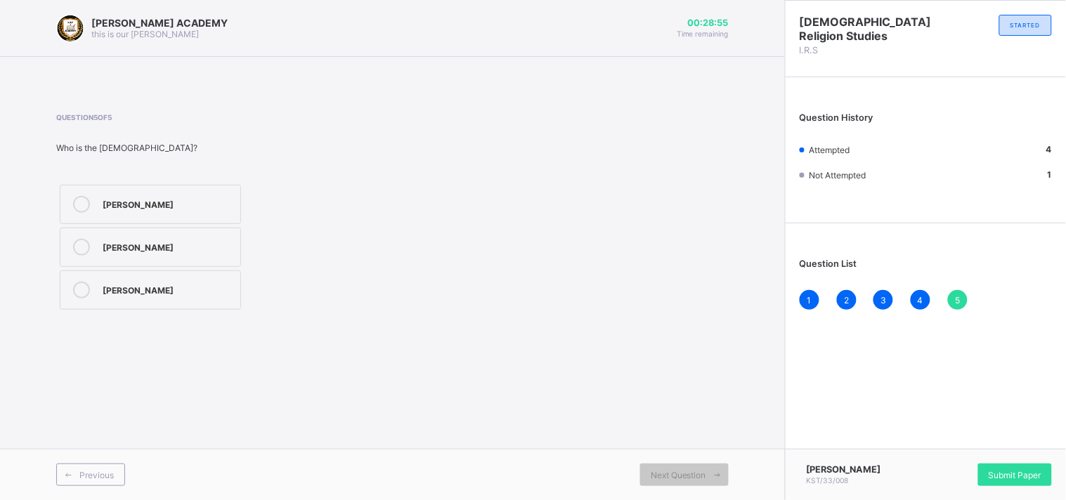
click at [164, 292] on div "Angel Mika'il" at bounding box center [168, 289] width 131 height 14
click at [1028, 496] on div "Fareed Gidado Umar KST/33/008 Submit Paper" at bounding box center [925, 474] width 281 height 51
click at [1005, 471] on span "Submit Paper" at bounding box center [1014, 475] width 53 height 11
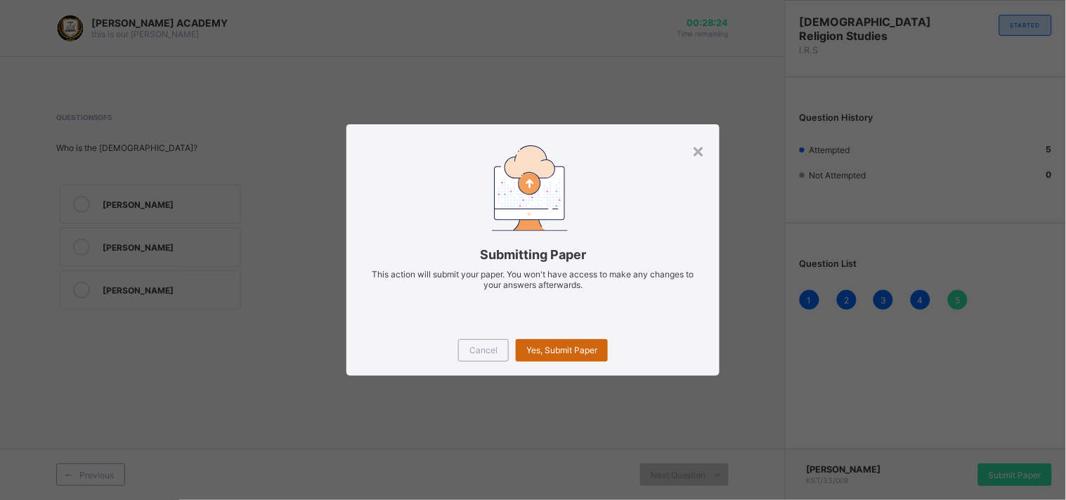
click at [580, 349] on span "Yes, Submit Paper" at bounding box center [561, 350] width 71 height 11
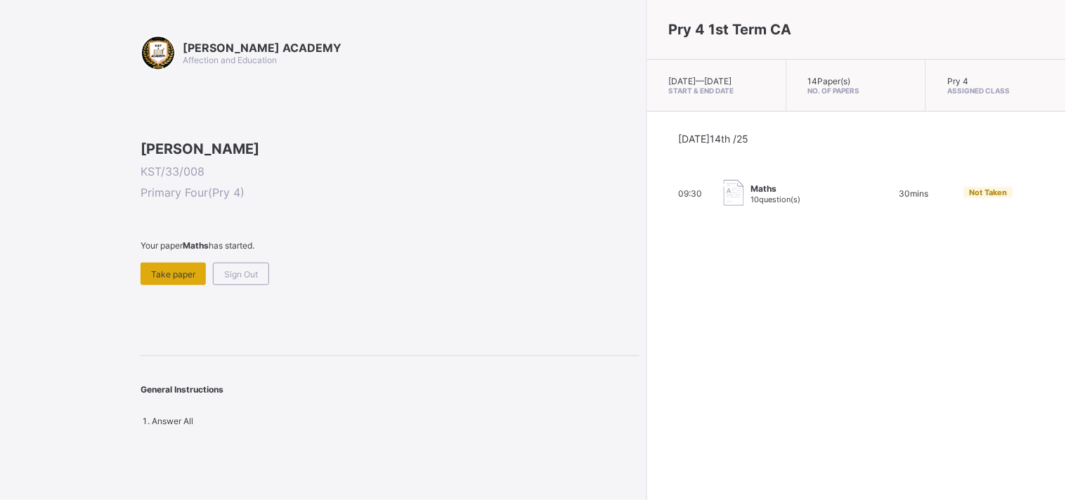
click at [191, 285] on div "Take paper" at bounding box center [172, 274] width 65 height 22
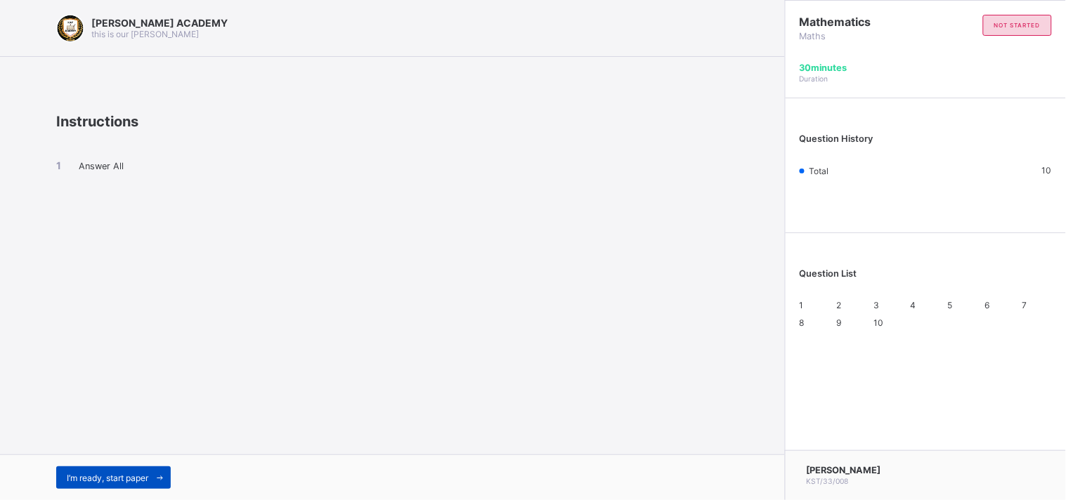
click at [93, 473] on span "I’m ready, start paper" at bounding box center [107, 478] width 81 height 11
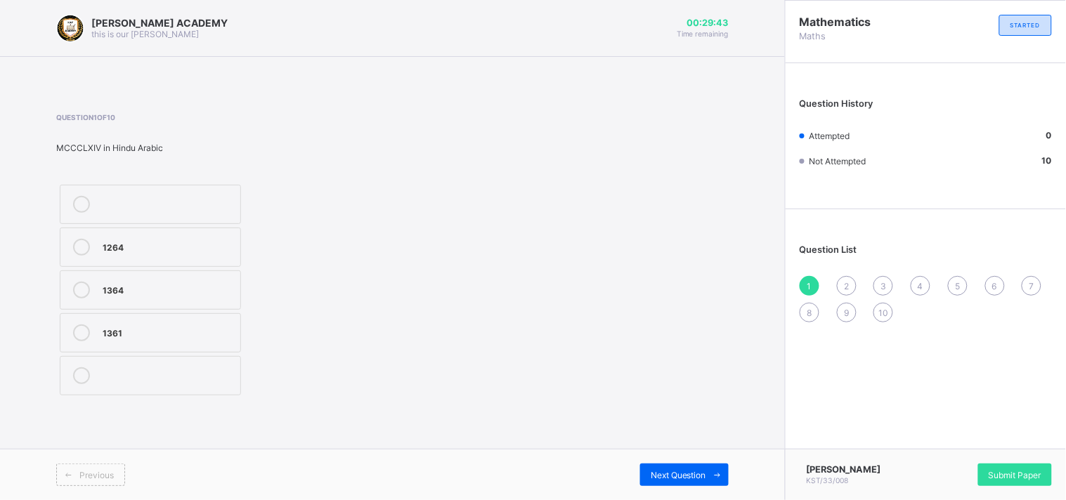
click at [136, 286] on div "1364" at bounding box center [168, 289] width 131 height 14
click at [692, 468] on div "Next Question" at bounding box center [684, 475] width 89 height 22
click at [219, 376] on div "MMCCLV" at bounding box center [168, 374] width 131 height 14
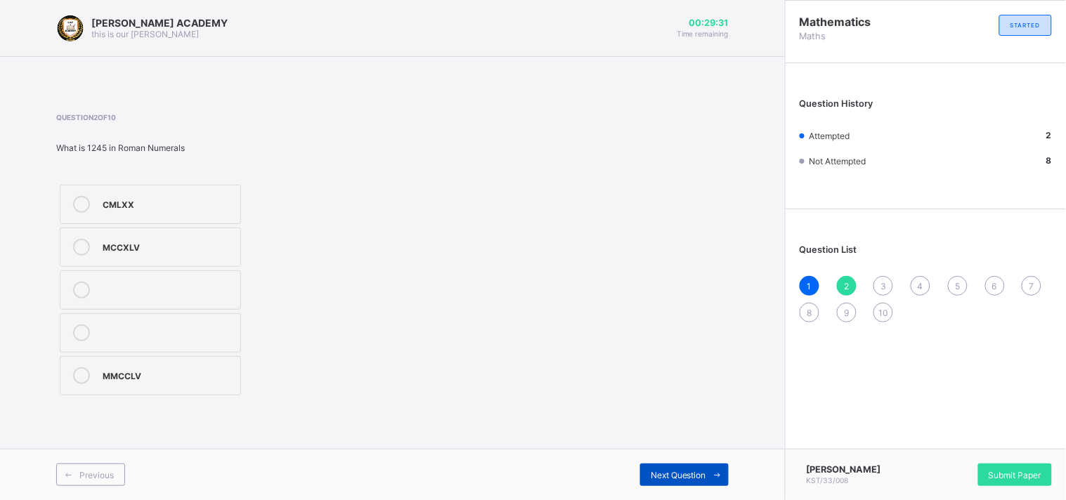
click at [660, 470] on span "Next Question" at bounding box center [677, 475] width 55 height 11
click at [106, 240] on div "8663" at bounding box center [168, 246] width 131 height 14
click at [676, 464] on div "Next Question" at bounding box center [684, 475] width 89 height 22
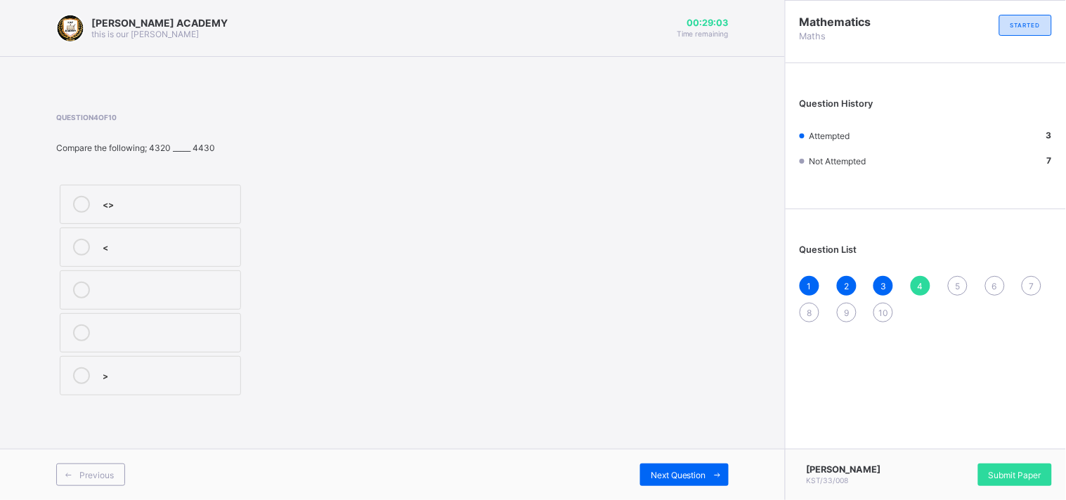
click at [137, 207] on div "<>" at bounding box center [168, 203] width 131 height 14
click at [185, 379] on div ">" at bounding box center [168, 374] width 131 height 14
click at [662, 475] on span "Next Question" at bounding box center [677, 475] width 55 height 11
click at [195, 199] on div "hundred" at bounding box center [168, 203] width 131 height 14
click at [680, 464] on div "Next Question" at bounding box center [684, 475] width 89 height 22
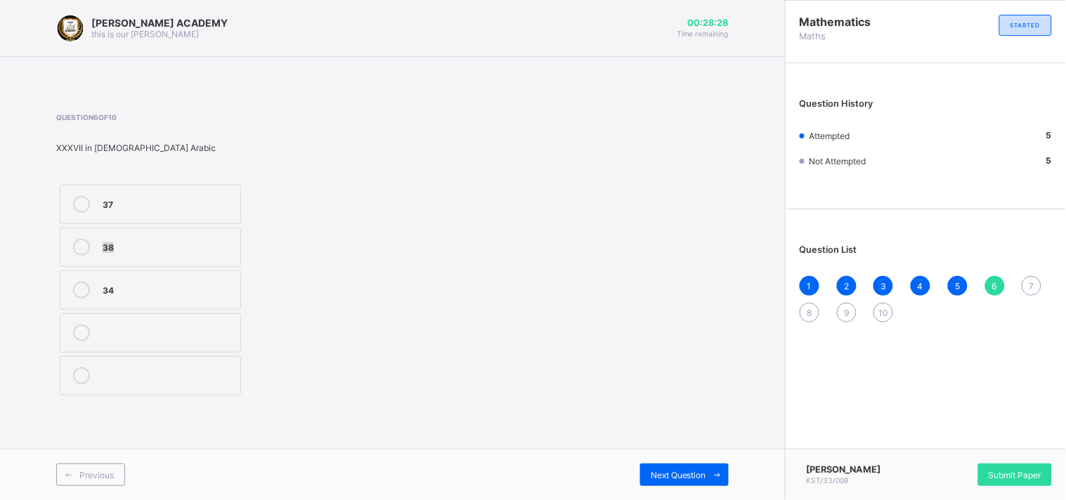
drag, startPoint x: 138, startPoint y: 244, endPoint x: 95, endPoint y: 249, distance: 43.8
click at [95, 249] on label "38" at bounding box center [150, 247] width 181 height 39
click at [95, 249] on div at bounding box center [81, 247] width 28 height 17
click at [662, 464] on div "Next Question" at bounding box center [684, 475] width 89 height 22
click at [204, 287] on div "CCXXIX" at bounding box center [168, 289] width 131 height 14
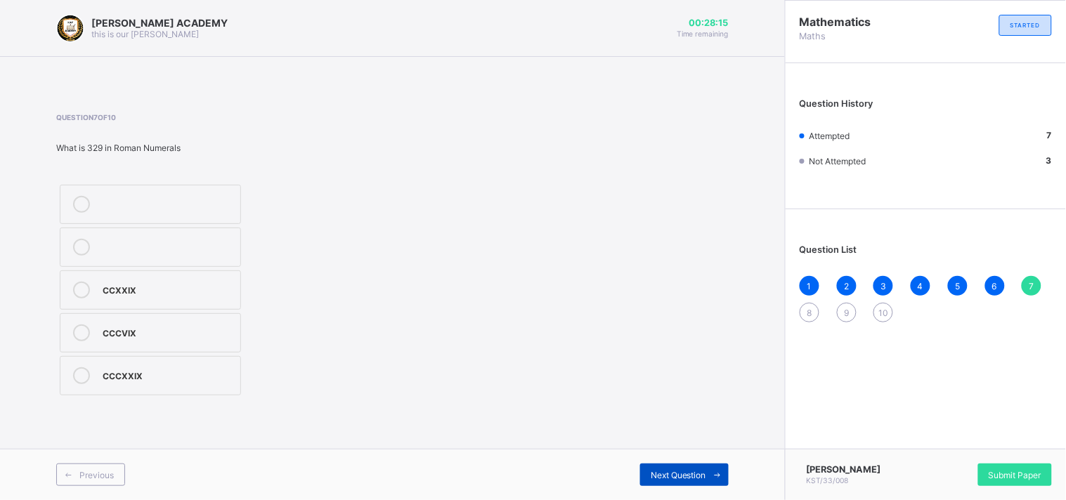
click at [700, 469] on div "Next Question" at bounding box center [684, 475] width 89 height 22
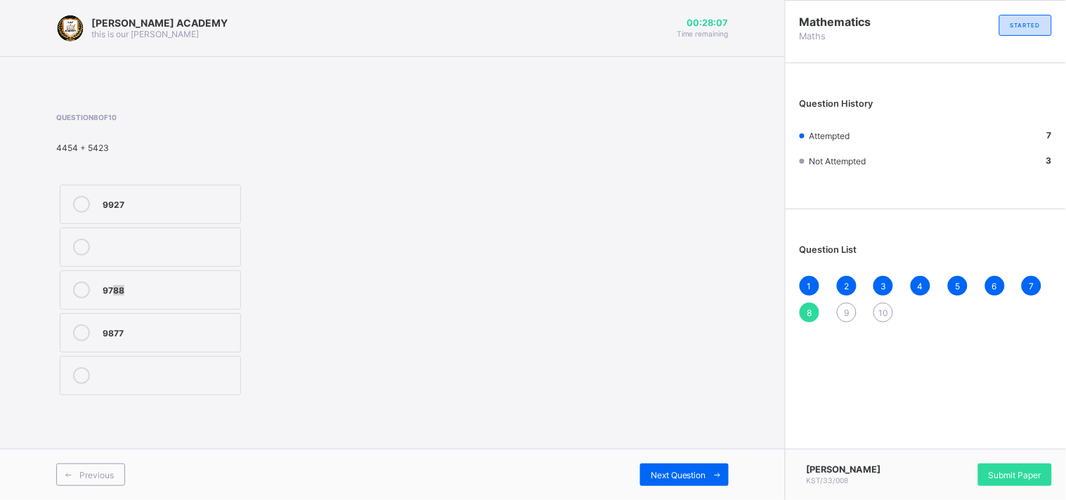
drag, startPoint x: 114, startPoint y: 275, endPoint x: 164, endPoint y: 286, distance: 51.1
click at [164, 286] on label "9788" at bounding box center [150, 289] width 181 height 39
click at [164, 286] on div "9788" at bounding box center [168, 289] width 131 height 14
click at [674, 470] on span "Next Question" at bounding box center [677, 475] width 55 height 11
drag, startPoint x: 165, startPoint y: 281, endPoint x: 197, endPoint y: 279, distance: 32.4
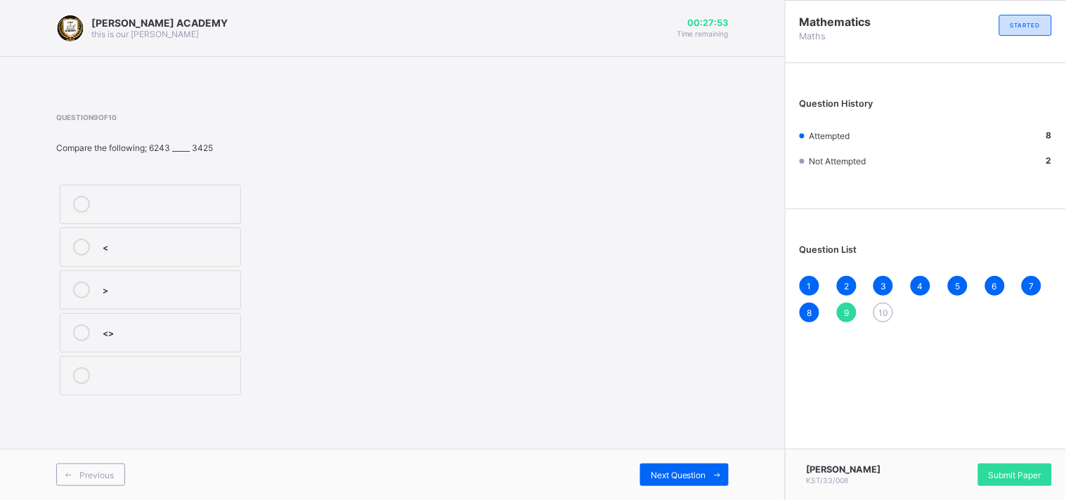
click at [197, 279] on label ">" at bounding box center [150, 289] width 181 height 39
click at [198, 279] on label ">" at bounding box center [150, 289] width 181 height 39
click at [657, 465] on div "Next Question" at bounding box center [684, 475] width 89 height 22
click at [140, 372] on div "thousands" at bounding box center [168, 374] width 131 height 14
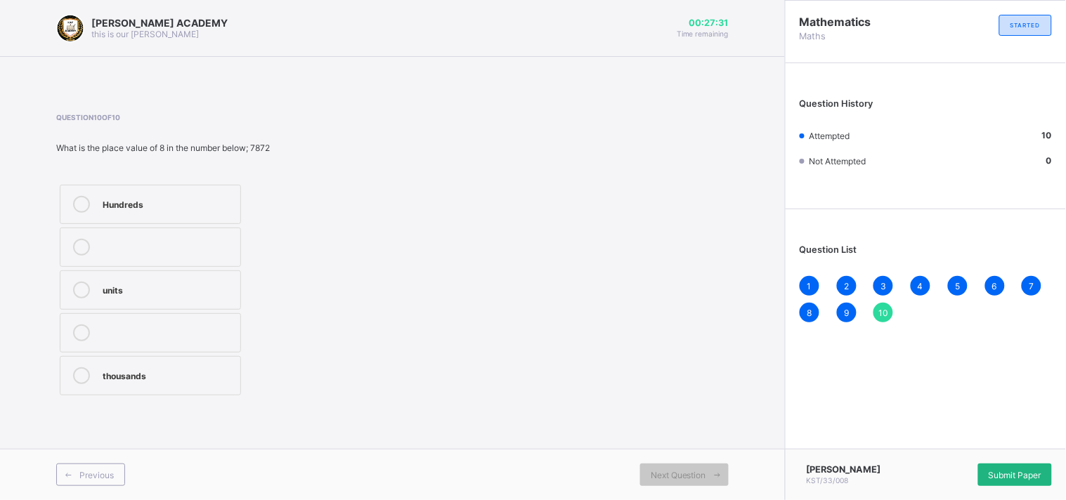
click at [1000, 464] on div "Submit Paper" at bounding box center [1015, 475] width 74 height 22
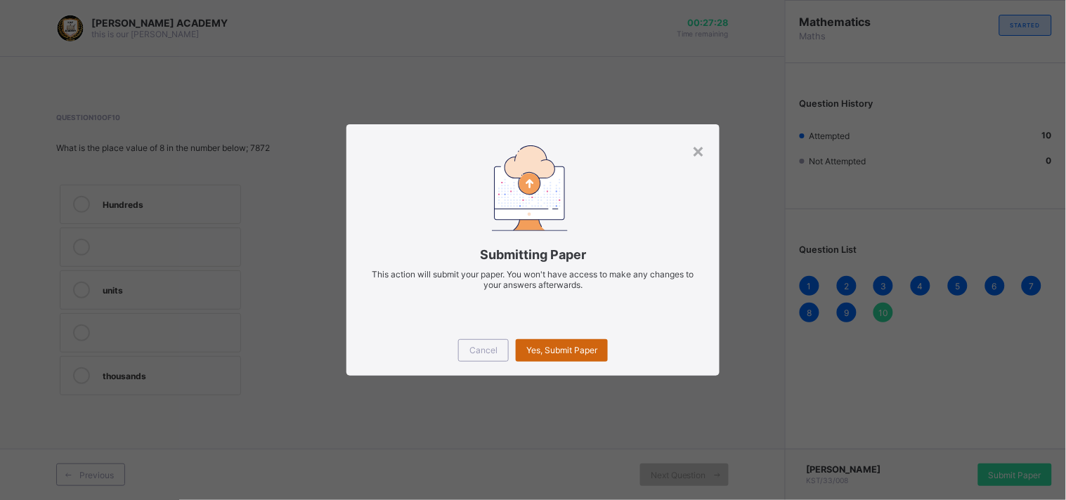
click at [599, 346] on div "Yes, Submit Paper" at bounding box center [562, 350] width 92 height 22
